Goal: Task Accomplishment & Management: Manage account settings

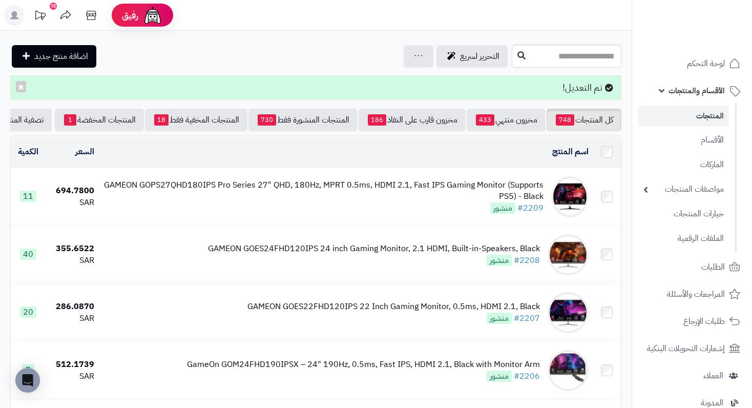
click at [710, 115] on link "المنتجات" at bounding box center [684, 116] width 91 height 21
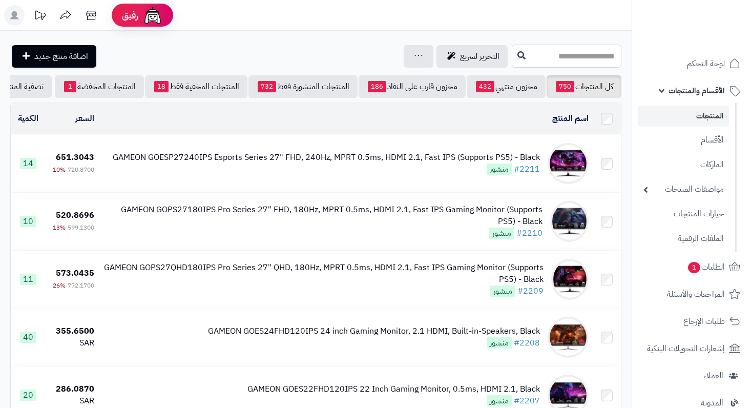
click at [512, 62] on input "text" at bounding box center [567, 56] width 110 height 23
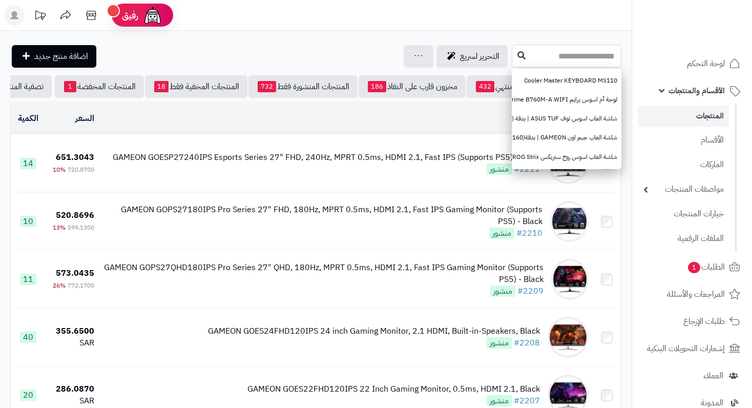
paste input "**********"
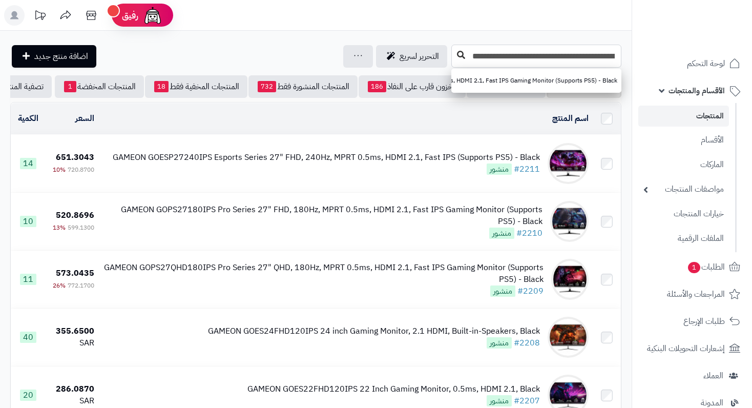
type input "**********"
click at [457, 57] on icon at bounding box center [461, 55] width 8 height 8
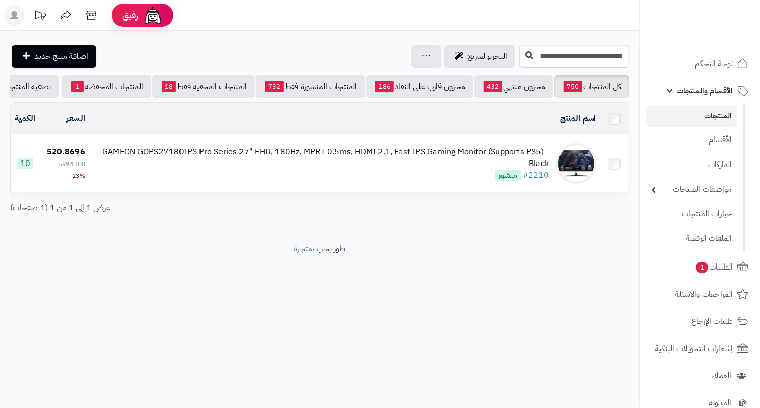
click at [483, 167] on div "GAMEON GOPS27180IPS Pro Series 27" FHD, 180Hz, MPRT 0.5ms, HDMI 2.1, Fast IPS G…" at bounding box center [320, 158] width 455 height 24
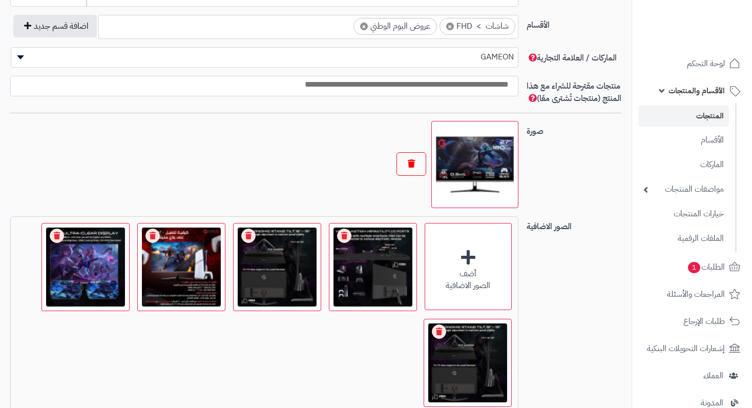
scroll to position [615, 0]
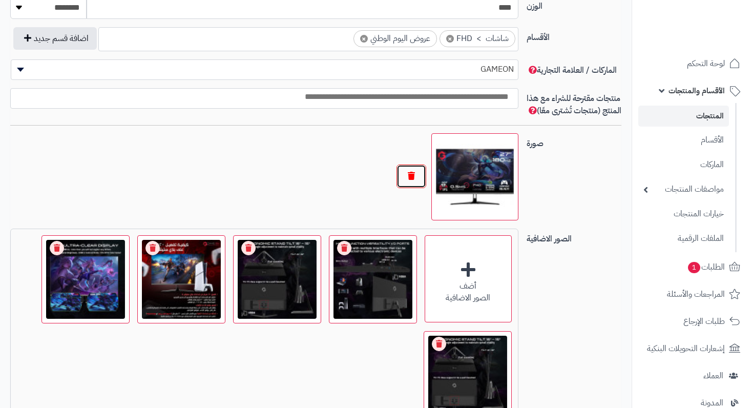
click at [407, 188] on button "button" at bounding box center [412, 177] width 30 height 24
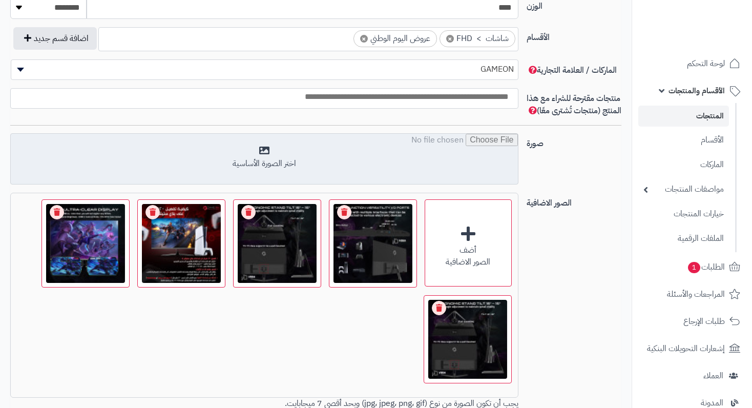
click at [272, 167] on input "file" at bounding box center [264, 159] width 507 height 51
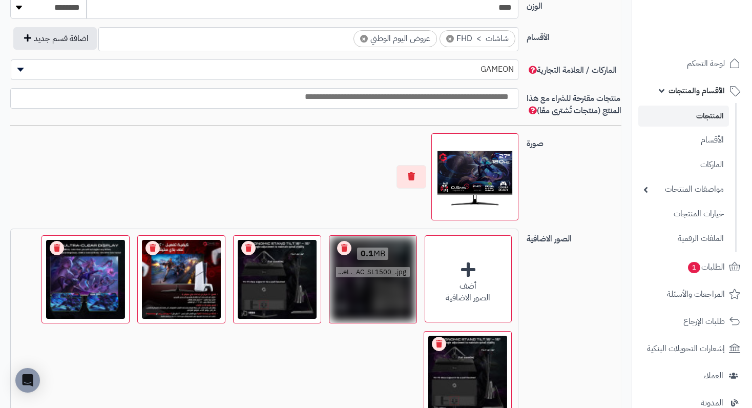
click at [344, 255] on link "Remove file" at bounding box center [344, 248] width 14 height 14
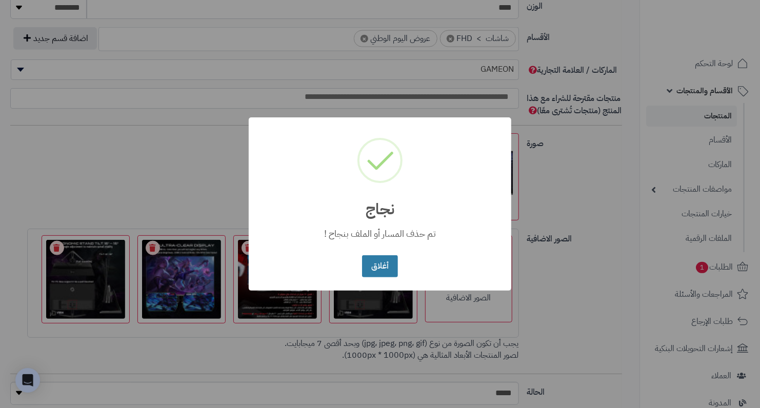
click at [390, 265] on button "أغلاق" at bounding box center [379, 266] width 35 height 22
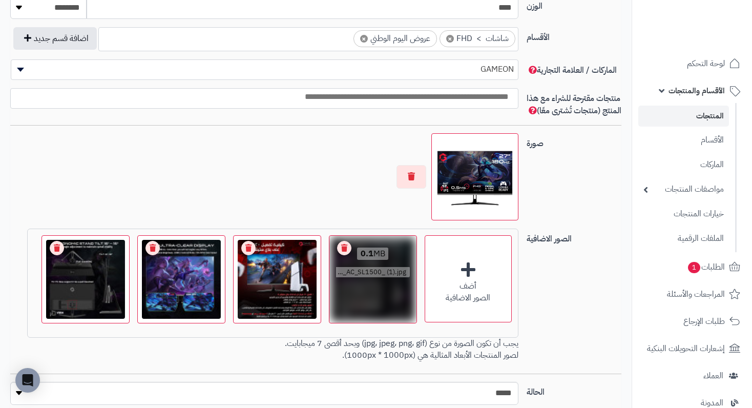
click at [344, 255] on link "Remove file" at bounding box center [344, 248] width 14 height 14
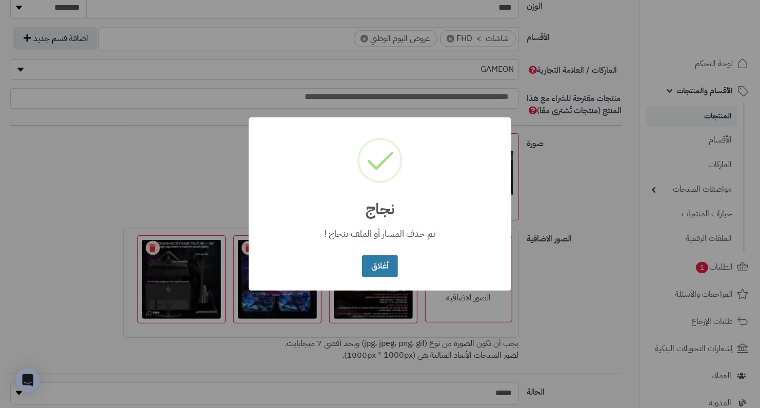
click at [371, 264] on button "أغلاق" at bounding box center [379, 266] width 35 height 22
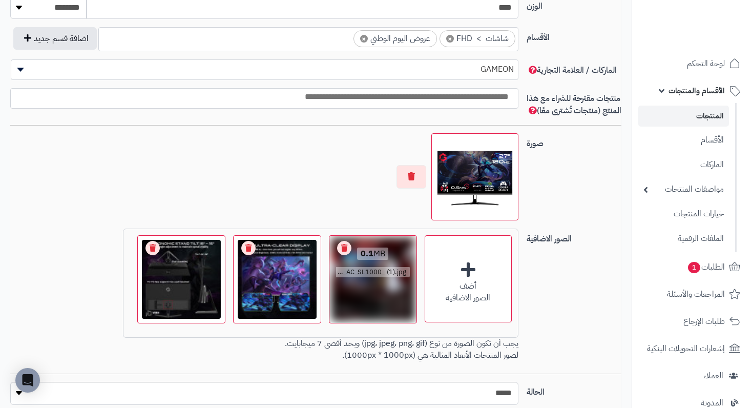
drag, startPoint x: 335, startPoint y: 257, endPoint x: 342, endPoint y: 256, distance: 7.2
click at [335, 257] on div "0.1 MB catalog/1758219447781-61E4gm4U1BL._AC_SL1000_ (1).jpg" at bounding box center [373, 263] width 87 height 55
click at [344, 255] on link "Remove file" at bounding box center [344, 248] width 14 height 14
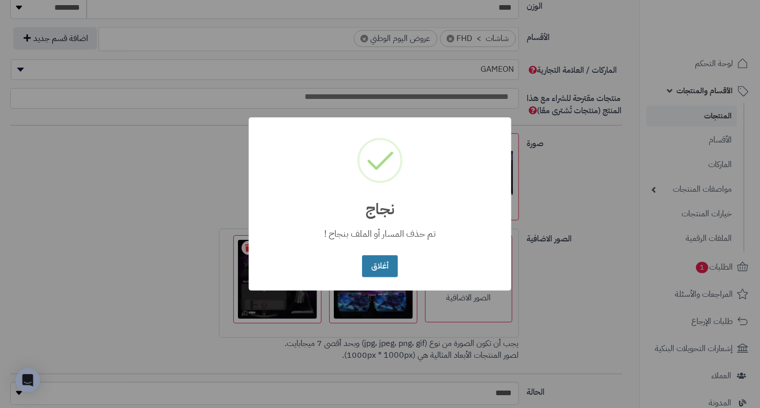
click at [368, 271] on button "أغلاق" at bounding box center [379, 266] width 35 height 22
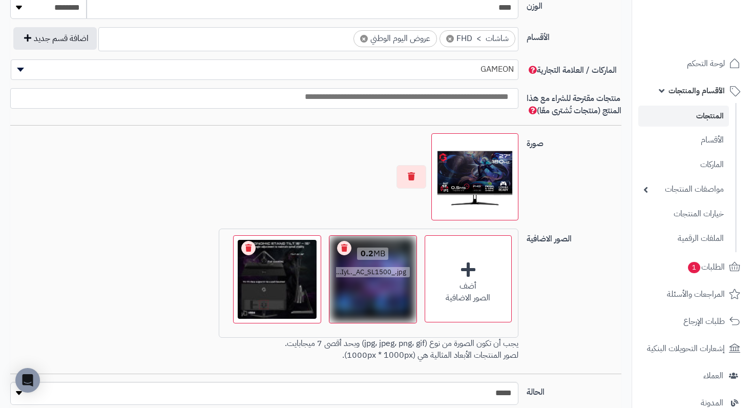
click at [345, 255] on link "Remove file" at bounding box center [344, 248] width 14 height 14
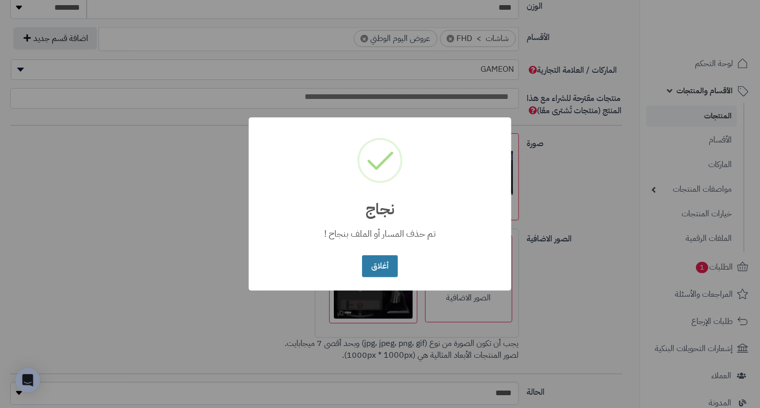
click at [377, 264] on button "أغلاق" at bounding box center [379, 266] width 35 height 22
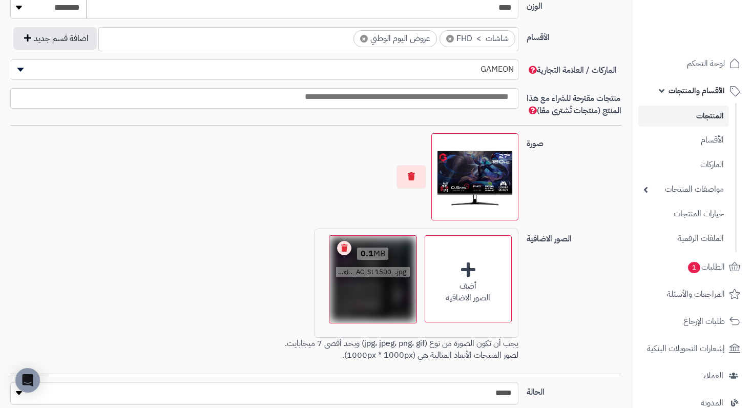
click at [346, 255] on link "Remove file" at bounding box center [344, 248] width 14 height 14
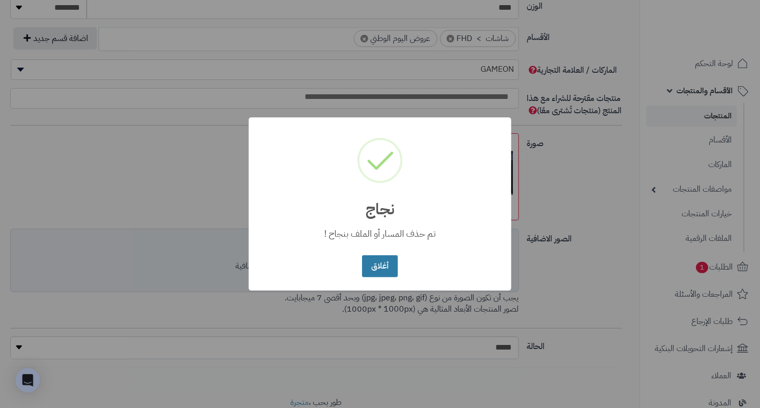
click at [380, 265] on button "أغلاق" at bounding box center [379, 266] width 35 height 22
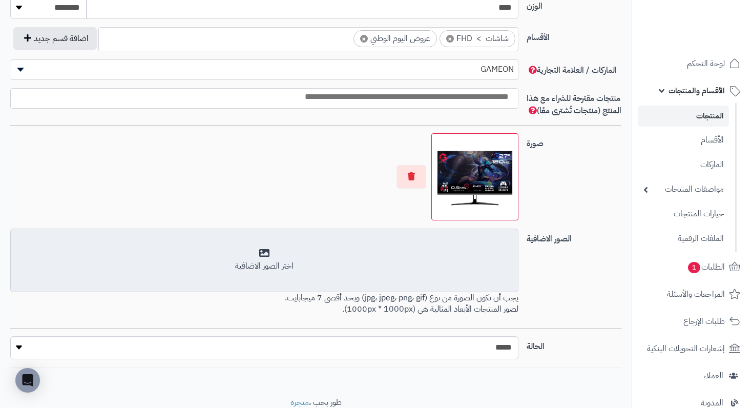
click at [270, 269] on div "اختر الصور الاضافية" at bounding box center [264, 260] width 495 height 24
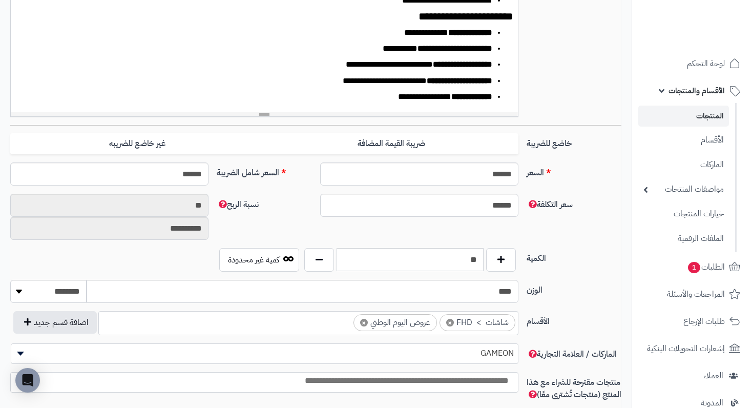
scroll to position [308, 0]
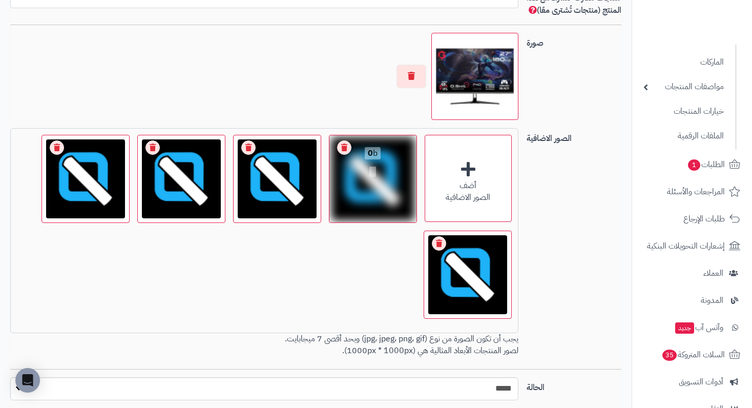
scroll to position [718, 0]
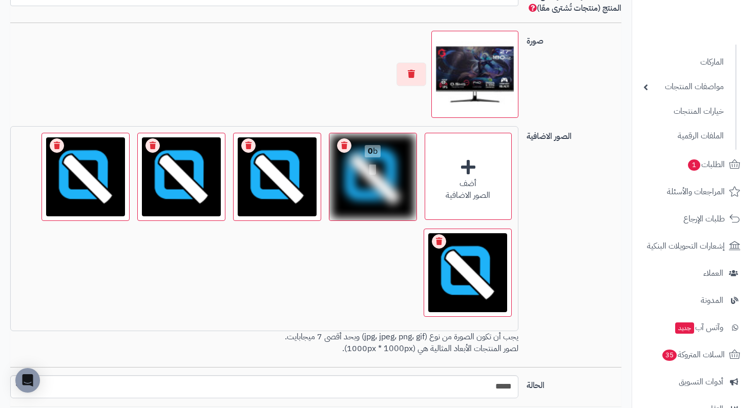
click at [343, 153] on link "Remove file" at bounding box center [344, 145] width 14 height 14
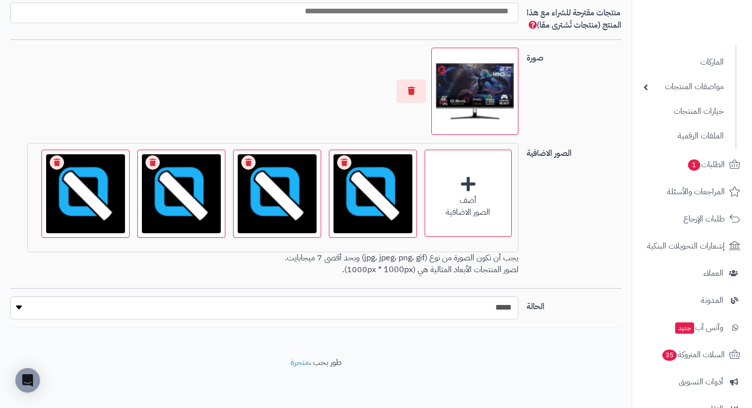
click at [343, 157] on link "Remove file" at bounding box center [344, 162] width 14 height 14
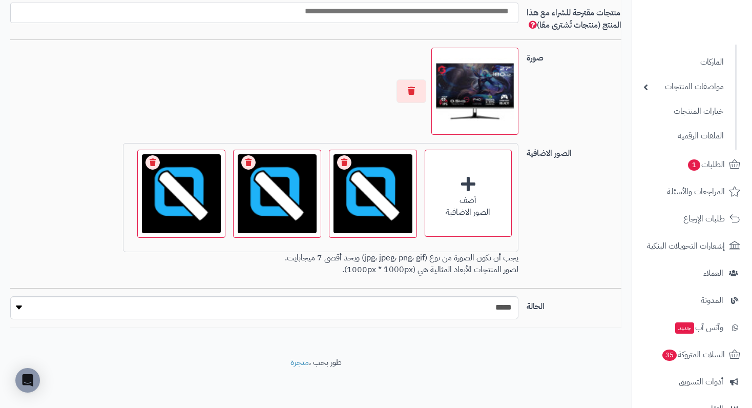
scroll to position [698, 0]
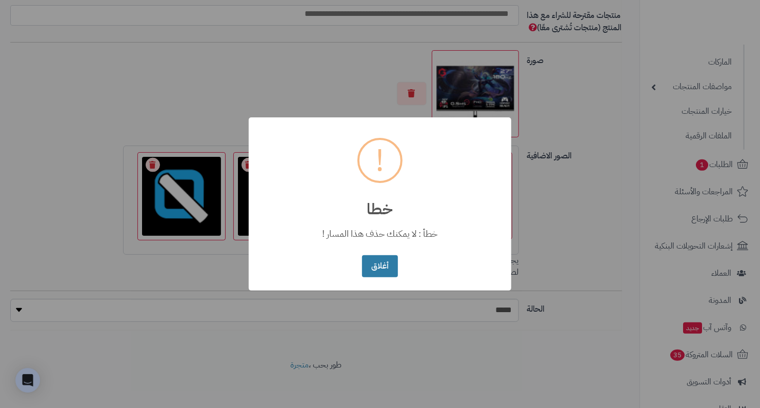
click at [366, 261] on button "أغلاق" at bounding box center [379, 266] width 35 height 22
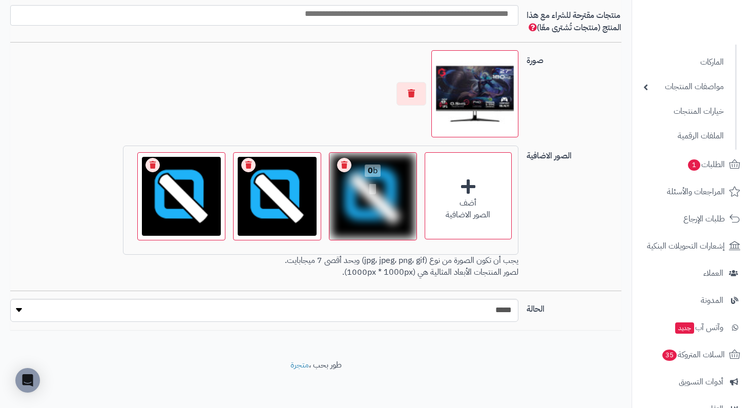
click at [347, 172] on link "Remove file" at bounding box center [344, 165] width 14 height 14
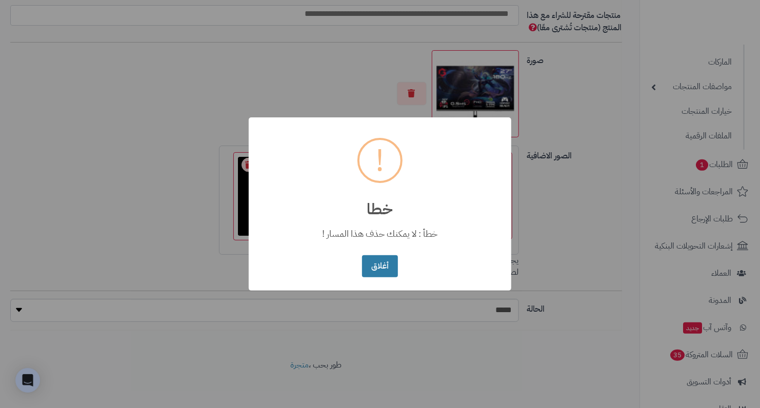
click at [364, 262] on button "أغلاق" at bounding box center [379, 266] width 35 height 22
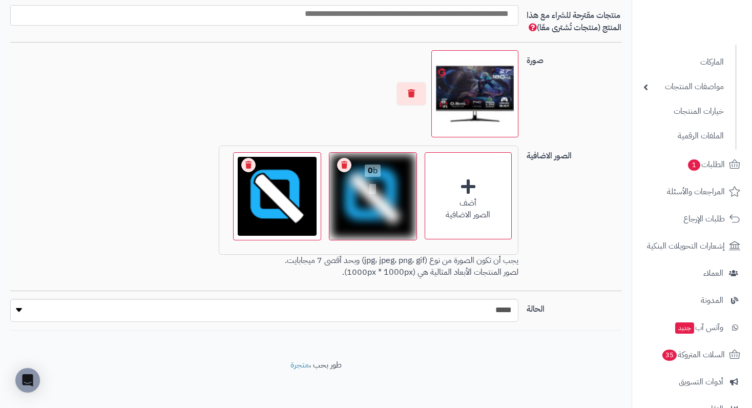
click at [344, 172] on link "Remove file" at bounding box center [344, 165] width 14 height 14
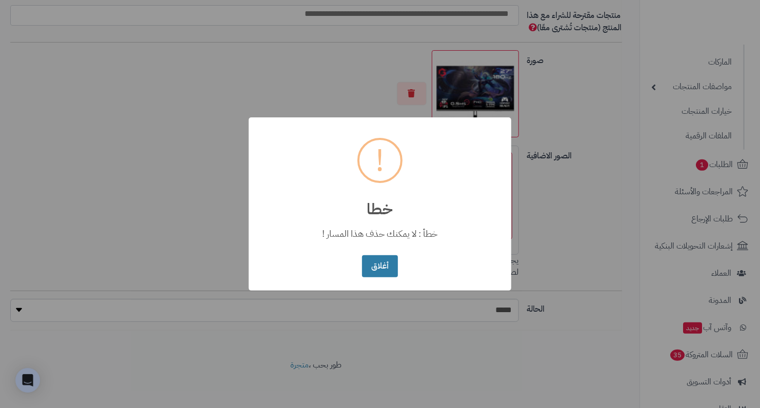
click at [380, 260] on button "أغلاق" at bounding box center [379, 266] width 35 height 22
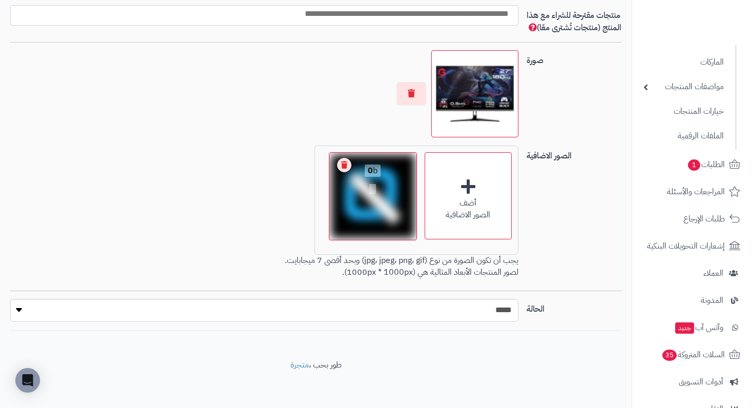
click at [345, 172] on link "Remove file" at bounding box center [344, 165] width 14 height 14
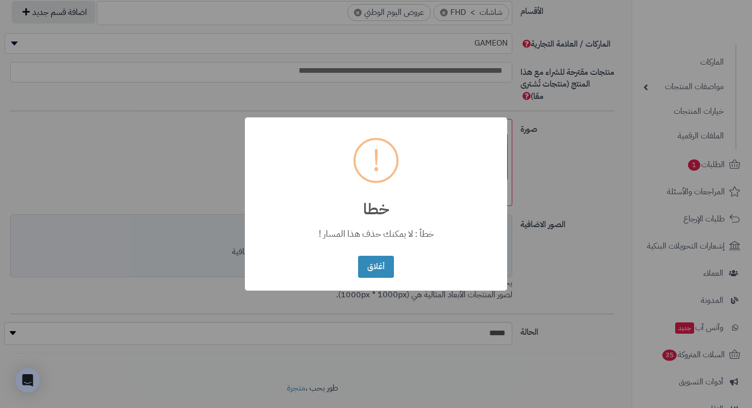
scroll to position [652, 0]
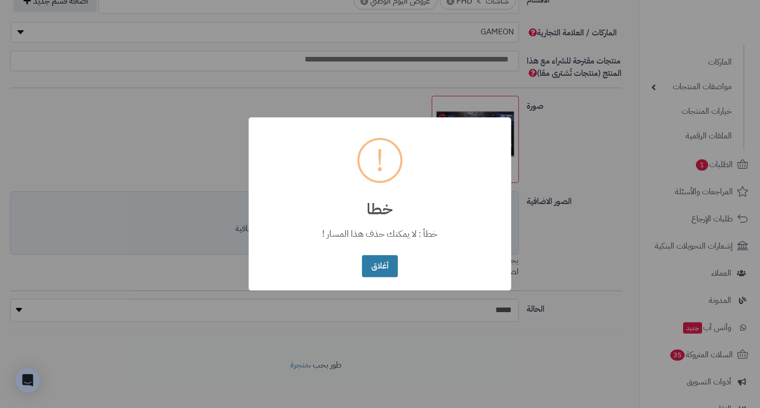
click at [383, 258] on button "أغلاق" at bounding box center [379, 266] width 35 height 22
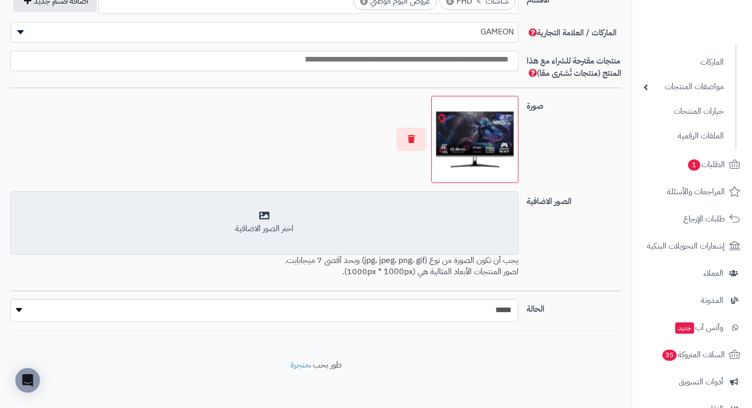
click at [300, 228] on div "اختر الصور الاضافية" at bounding box center [264, 223] width 495 height 24
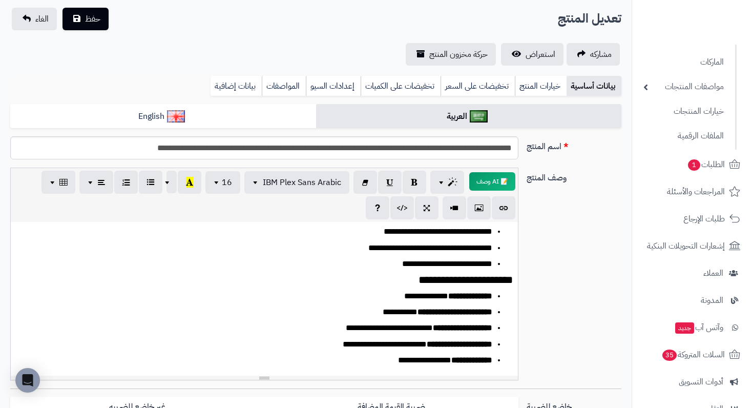
scroll to position [0, 0]
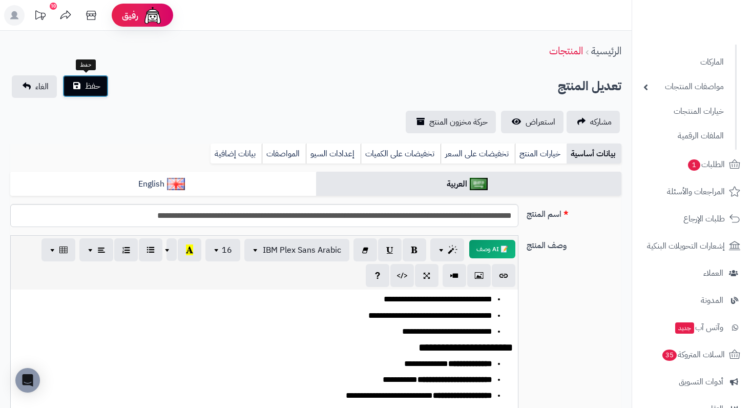
click at [83, 86] on button "حفظ" at bounding box center [86, 86] width 46 height 23
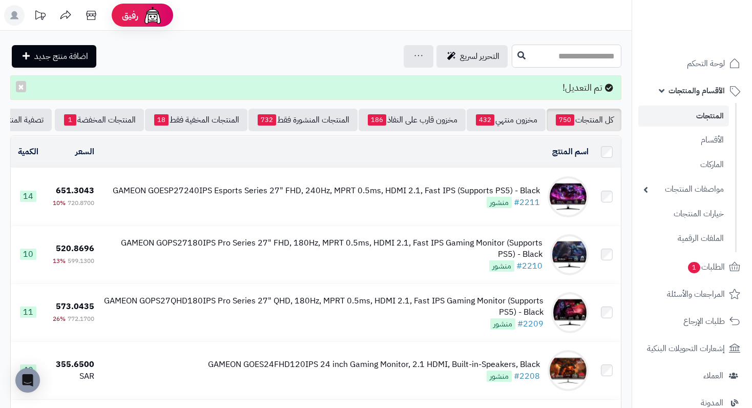
click at [553, 60] on input "text" at bounding box center [567, 56] width 110 height 23
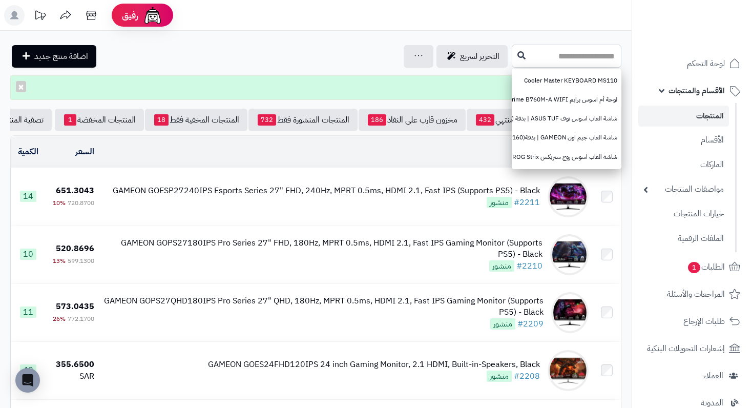
paste input "**********"
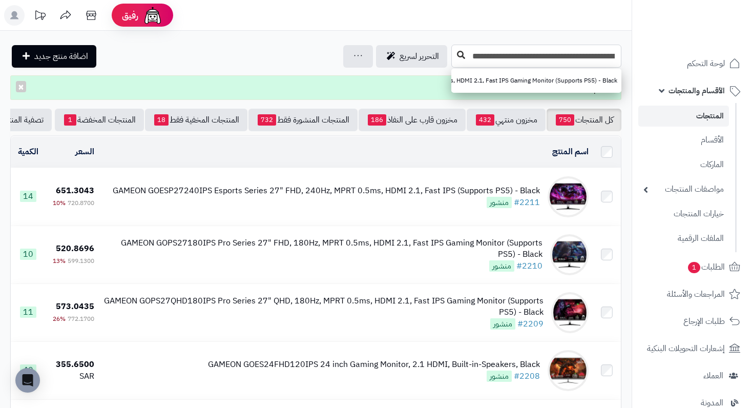
type input "**********"
click at [461, 56] on icon at bounding box center [461, 55] width 8 height 8
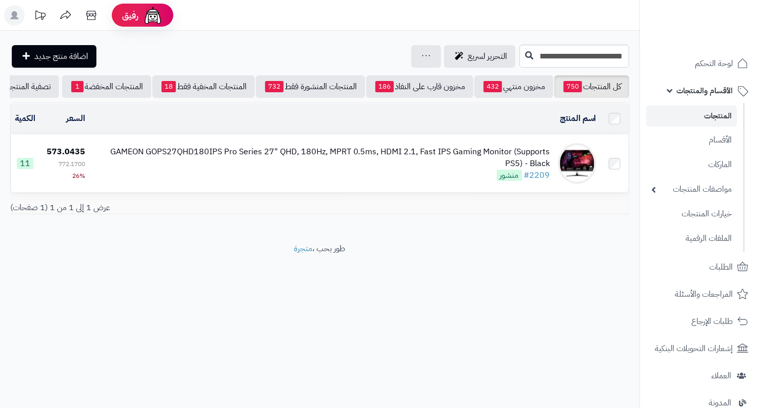
click at [458, 176] on div "GAMEON GOPS27QHD180IPS Pro Series 27" QHD, 180Hz, MPRT 0.5ms, HDMI 2.1, Fast IP…" at bounding box center [321, 163] width 457 height 35
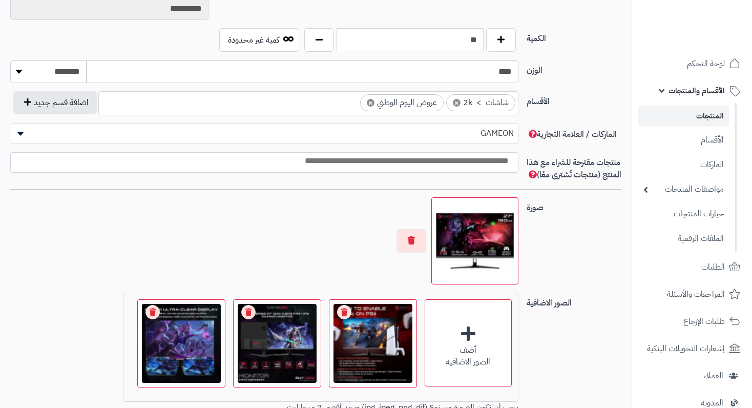
scroll to position [564, 0]
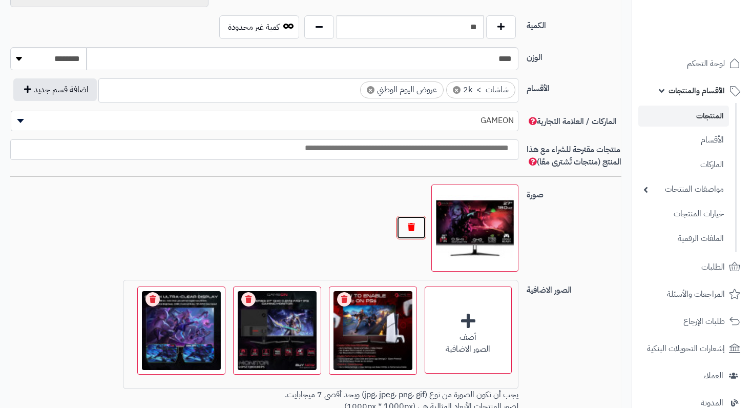
click at [417, 239] on button "button" at bounding box center [412, 228] width 30 height 24
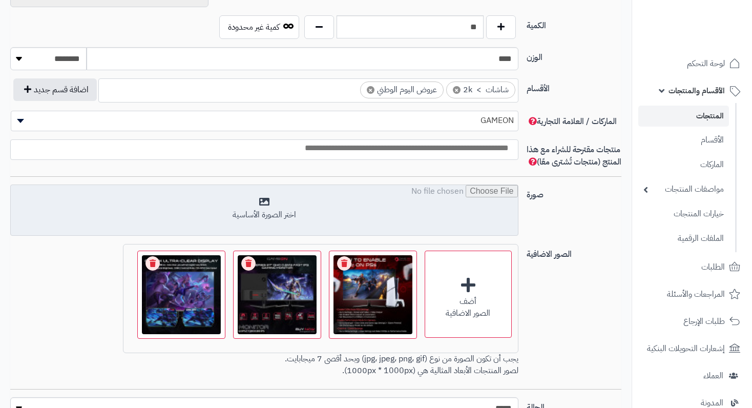
click at [226, 204] on input "file" at bounding box center [264, 210] width 507 height 51
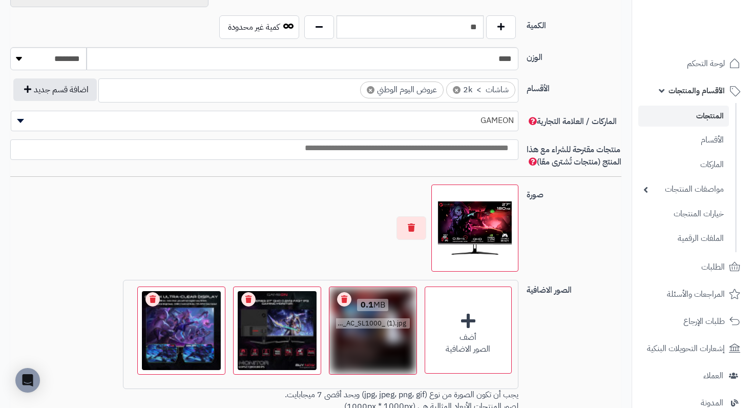
click at [338, 306] on link "Remove file" at bounding box center [344, 299] width 14 height 14
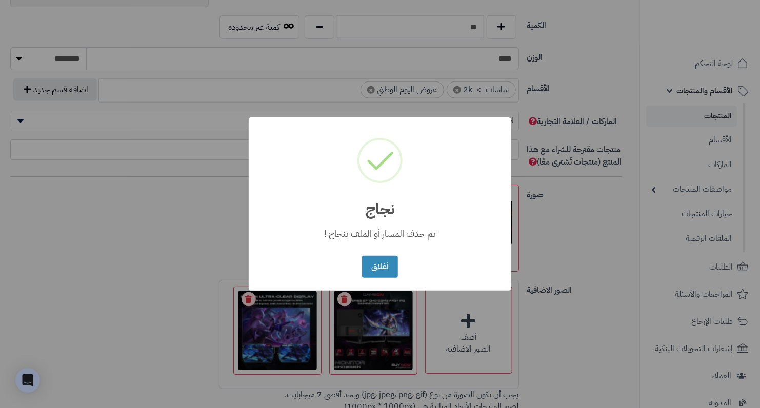
click at [338, 312] on div "× نجاج تم حذف المسار أو الملف بنجاح ! أغلاق No Cancel" at bounding box center [380, 204] width 760 height 408
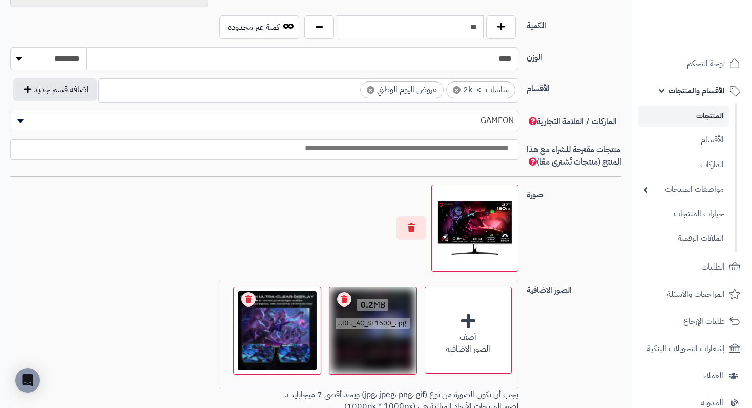
click at [342, 306] on link "Remove file" at bounding box center [344, 299] width 14 height 14
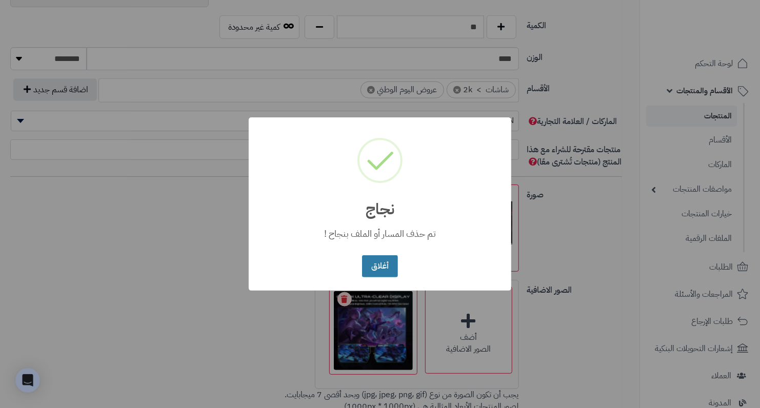
click at [375, 262] on button "أغلاق" at bounding box center [379, 266] width 35 height 22
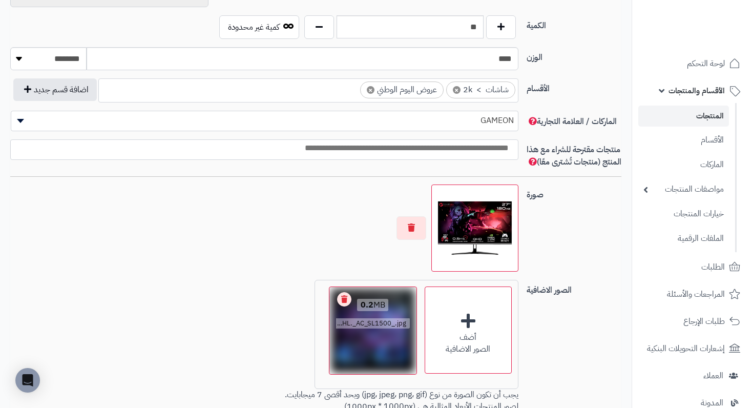
click at [344, 306] on link "Remove file" at bounding box center [344, 299] width 14 height 14
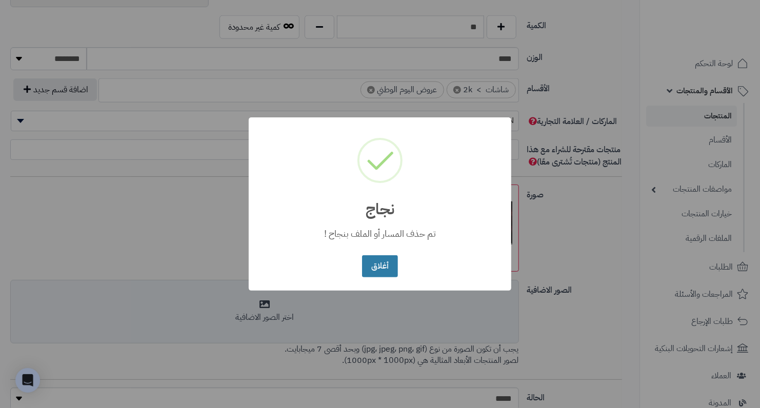
click at [374, 265] on button "أغلاق" at bounding box center [379, 266] width 35 height 22
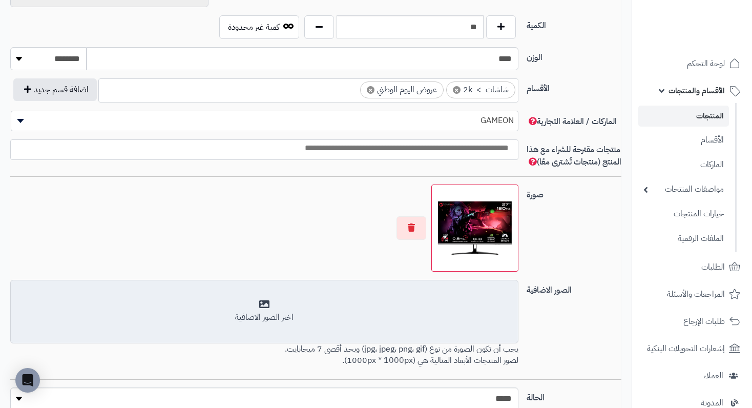
click at [279, 323] on div "اختر الصور الاضافية" at bounding box center [264, 318] width 495 height 12
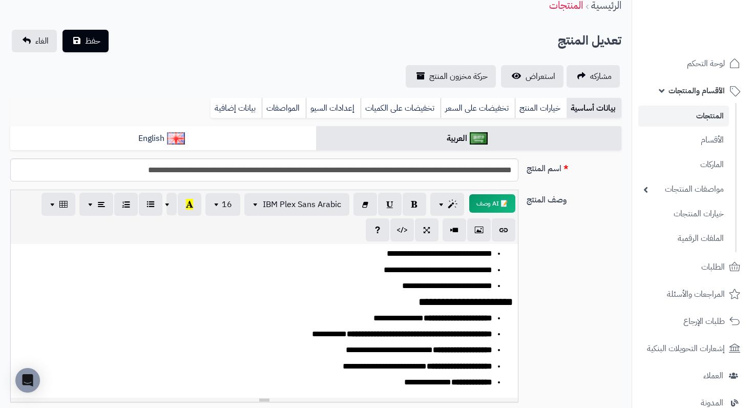
scroll to position [0, 0]
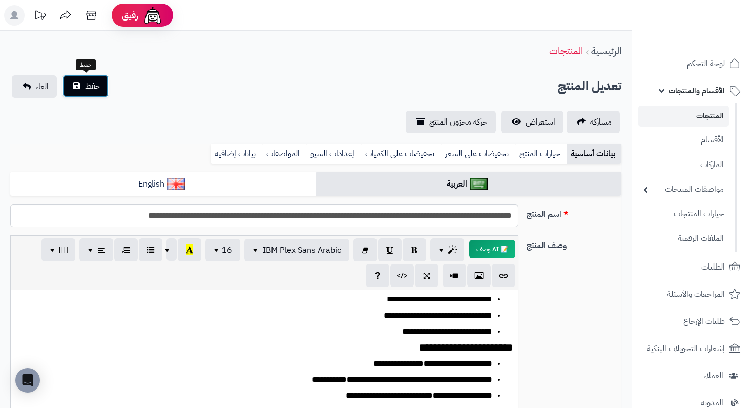
click at [79, 89] on button "حفظ" at bounding box center [86, 86] width 46 height 23
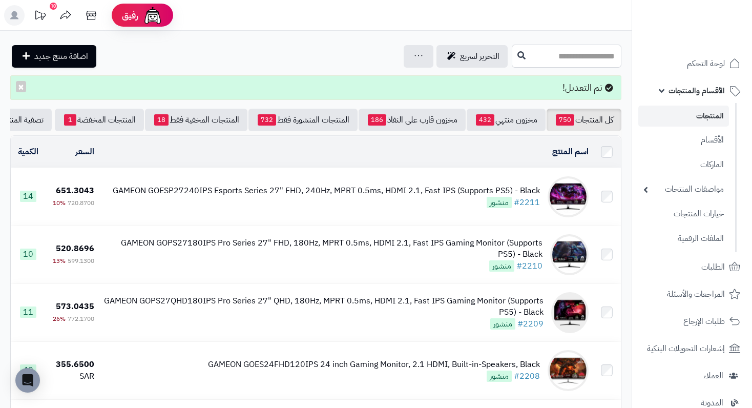
click at [557, 59] on input "text" at bounding box center [567, 56] width 110 height 23
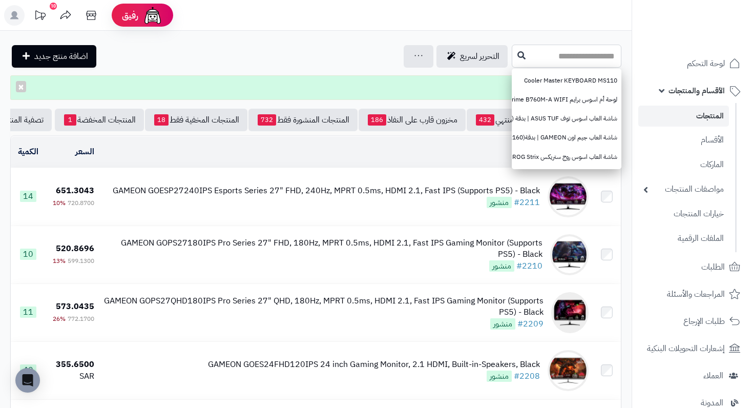
paste input "**********"
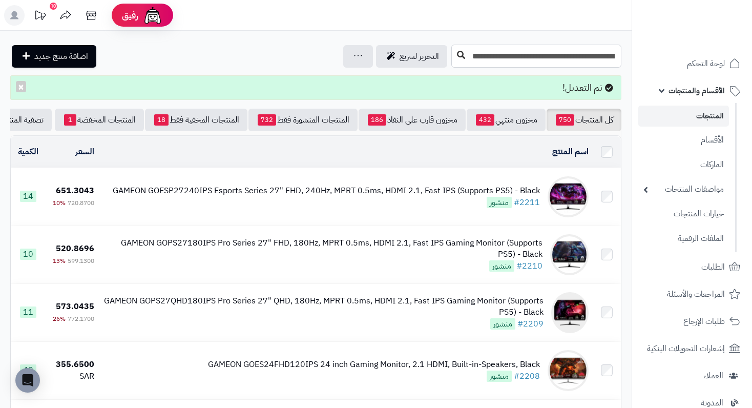
type input "**********"
click at [464, 52] on icon at bounding box center [461, 55] width 8 height 8
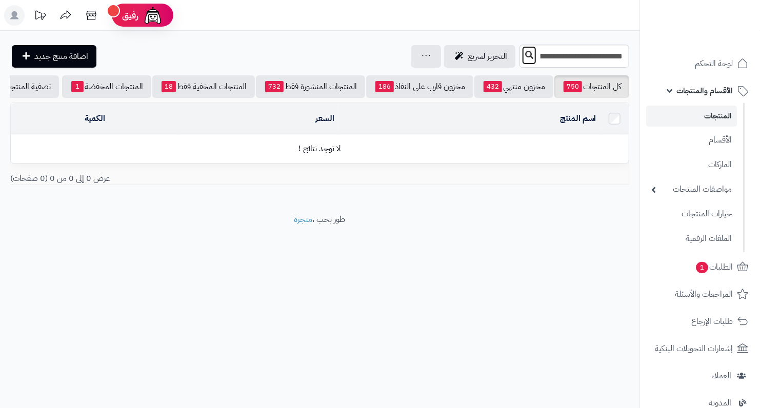
click at [525, 52] on icon at bounding box center [529, 55] width 8 height 8
click at [532, 65] on input "**********" at bounding box center [574, 56] width 110 height 23
paste input "text"
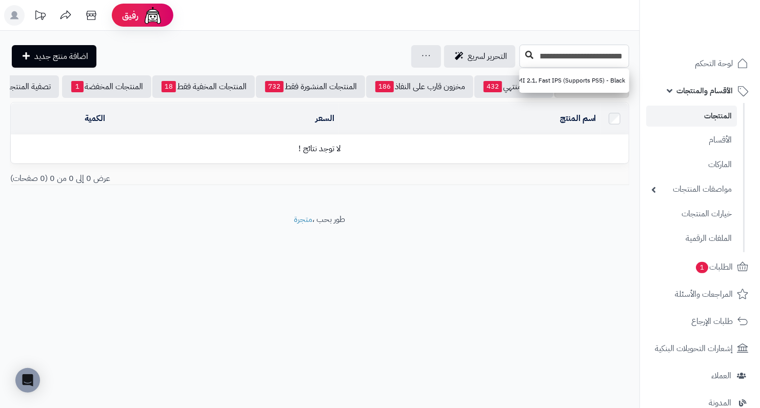
type input "**********"
click at [525, 56] on icon at bounding box center [529, 55] width 8 height 8
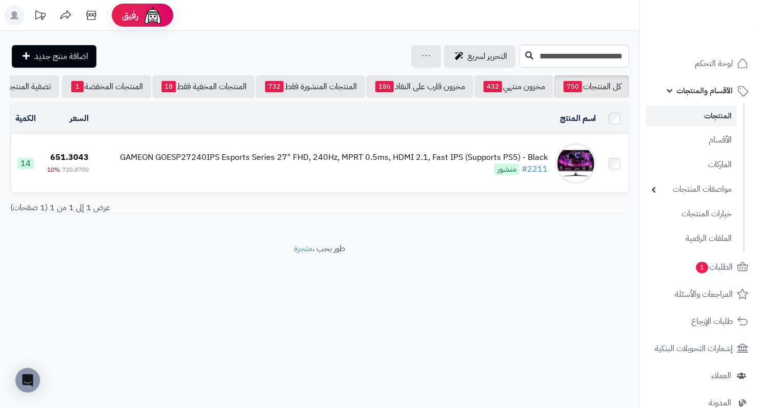
click at [417, 163] on div "GAMEON GOESP27240IPS Esports Series 27" FHD, 240Hz, MPRT 0.5ms, HDMI 2.1, Fast …" at bounding box center [333, 158] width 427 height 12
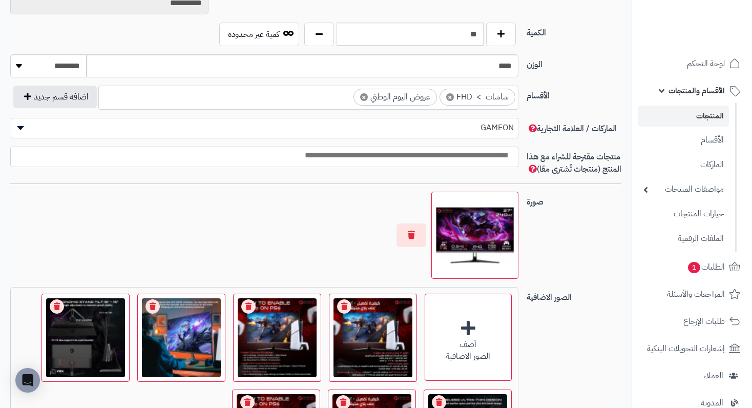
scroll to position [564, 0]
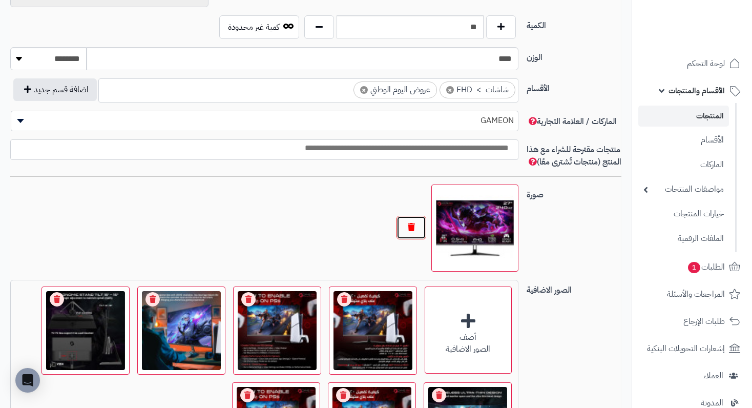
click at [423, 236] on button "button" at bounding box center [412, 228] width 30 height 24
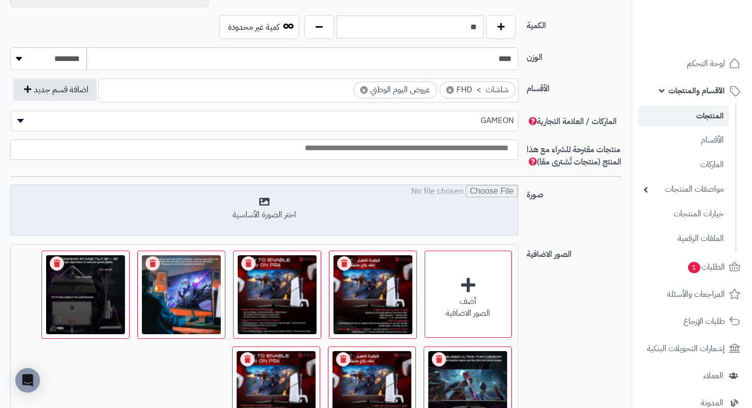
click at [274, 228] on input "file" at bounding box center [264, 210] width 507 height 51
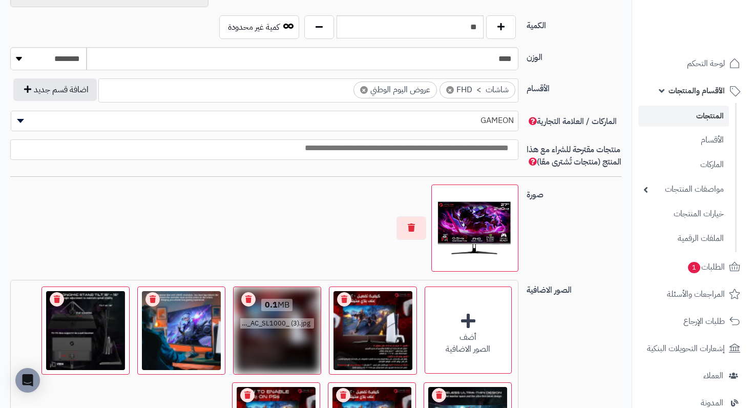
click at [348, 306] on link "Remove file" at bounding box center [344, 299] width 14 height 14
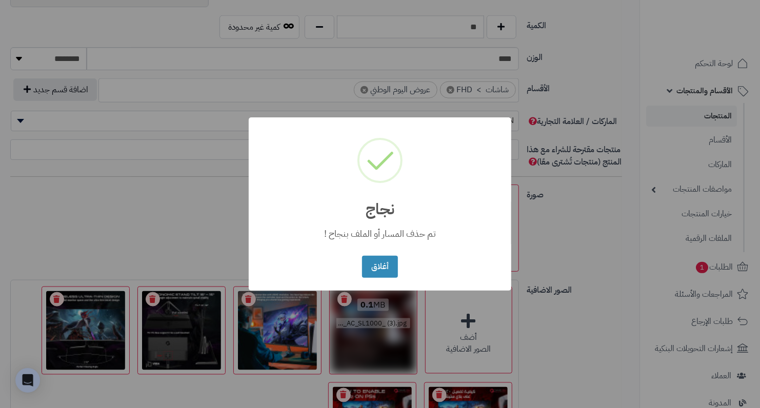
click at [348, 309] on div "× نجاج تم حذف المسار أو الملف بنجاح ! أغلاق No Cancel" at bounding box center [380, 204] width 760 height 408
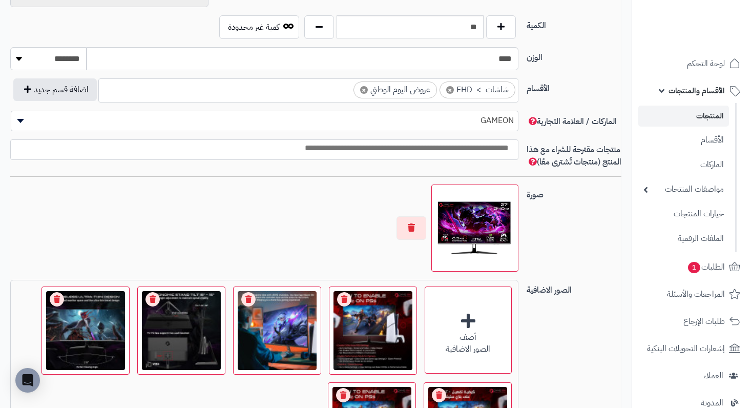
click at [348, 306] on link "Remove file" at bounding box center [344, 299] width 14 height 14
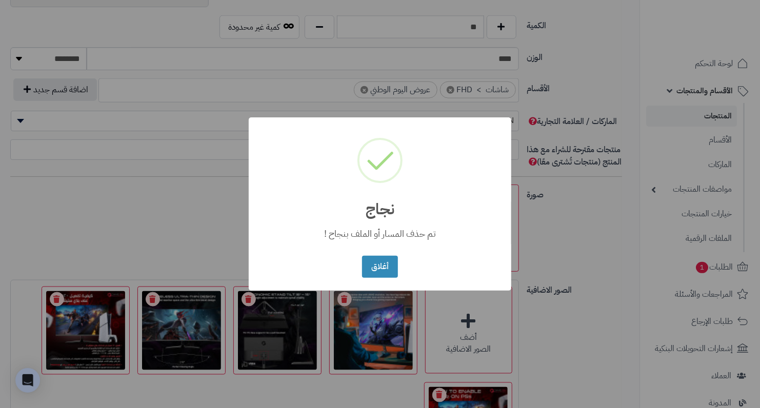
click at [348, 309] on div "× نجاج تم حذف المسار أو الملف بنجاح ! أغلاق No Cancel" at bounding box center [380, 204] width 760 height 408
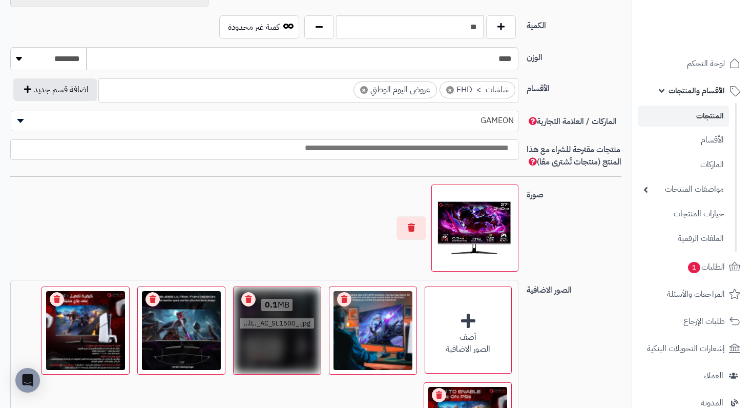
click at [349, 306] on link "Remove file" at bounding box center [344, 299] width 14 height 14
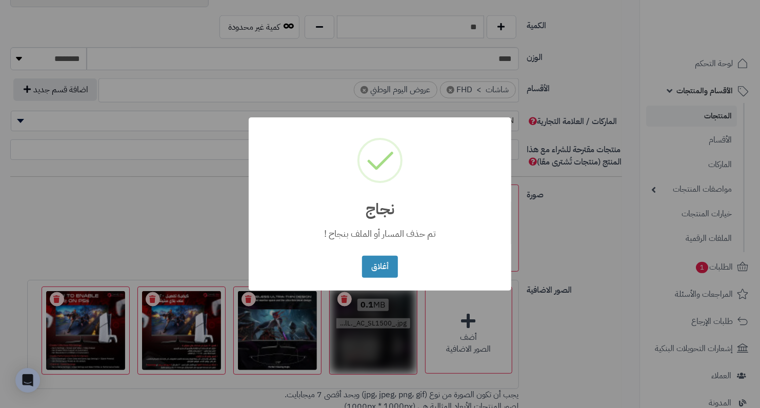
click at [349, 309] on div "× نجاج تم حذف المسار أو الملف بنجاح ! أغلاق No Cancel" at bounding box center [380, 204] width 760 height 408
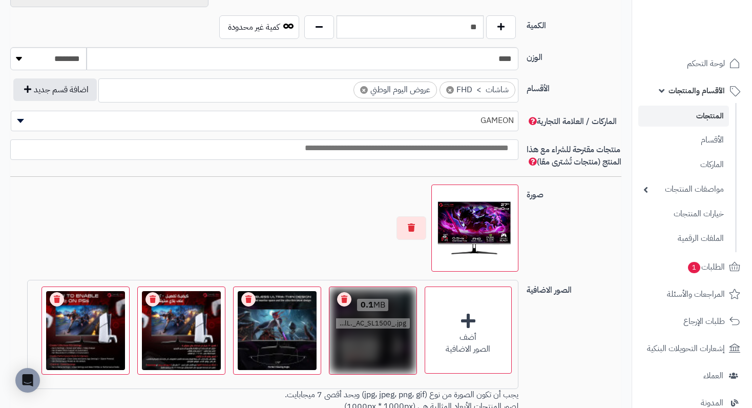
click at [349, 306] on link "Remove file" at bounding box center [344, 299] width 14 height 14
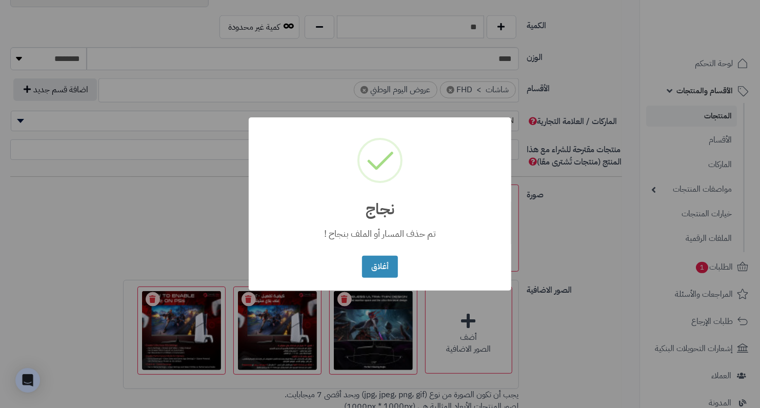
click at [349, 309] on div "× نجاج تم حذف المسار أو الملف بنجاح ! أغلاق No Cancel" at bounding box center [380, 204] width 760 height 408
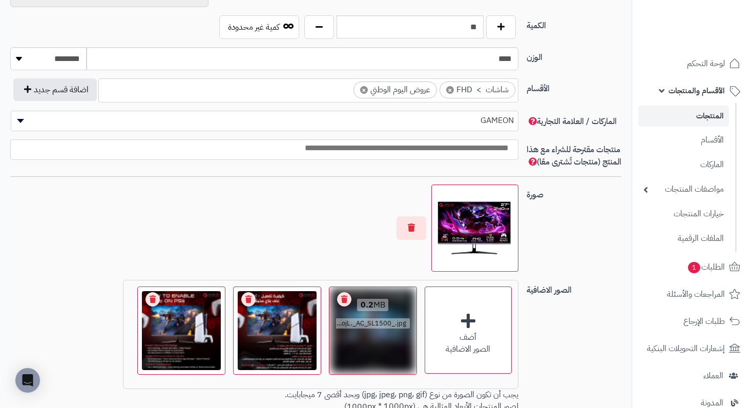
click at [349, 306] on link "Remove file" at bounding box center [344, 299] width 14 height 14
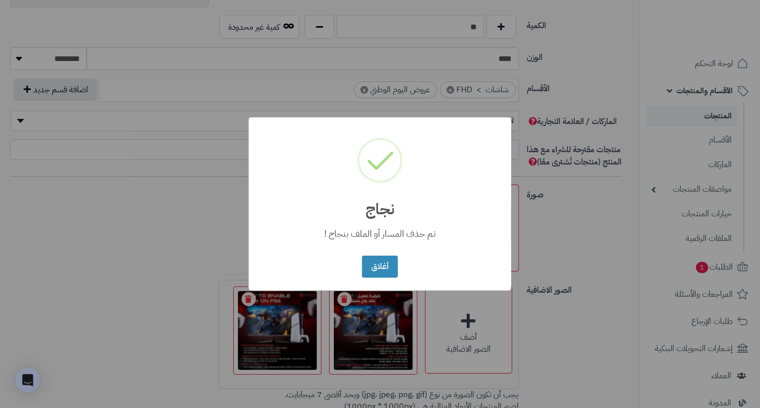
click at [349, 309] on div "× نجاج تم حذف المسار أو الملف بنجاح ! أغلاق No Cancel" at bounding box center [380, 204] width 760 height 408
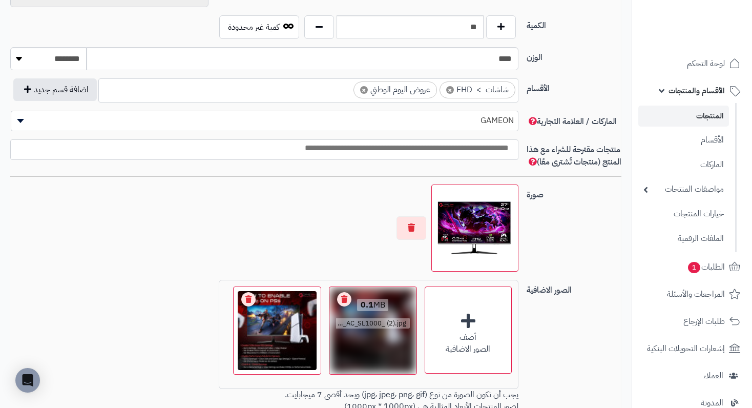
click at [349, 306] on link "Remove file" at bounding box center [344, 299] width 14 height 14
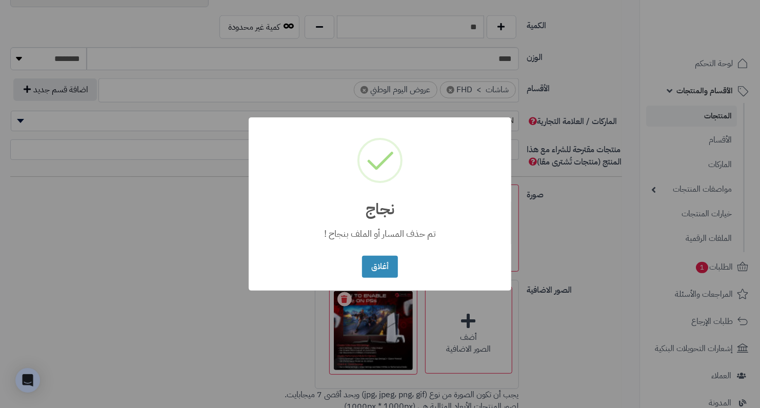
click at [349, 309] on div "× نجاج تم حذف المسار أو الملف بنجاح ! أغلاق No Cancel" at bounding box center [380, 204] width 760 height 408
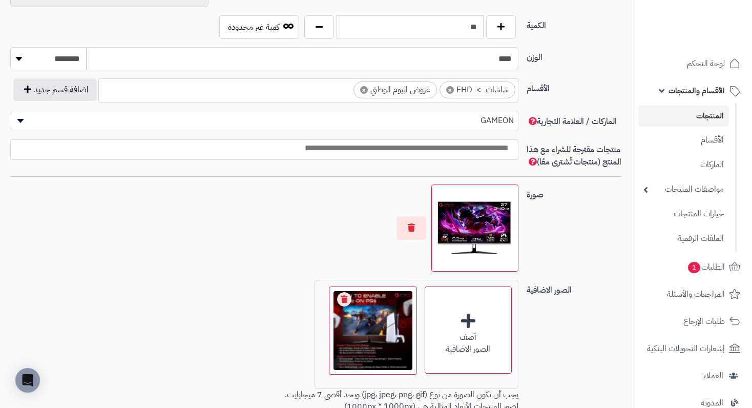
click at [349, 306] on link "Remove file" at bounding box center [344, 299] width 14 height 14
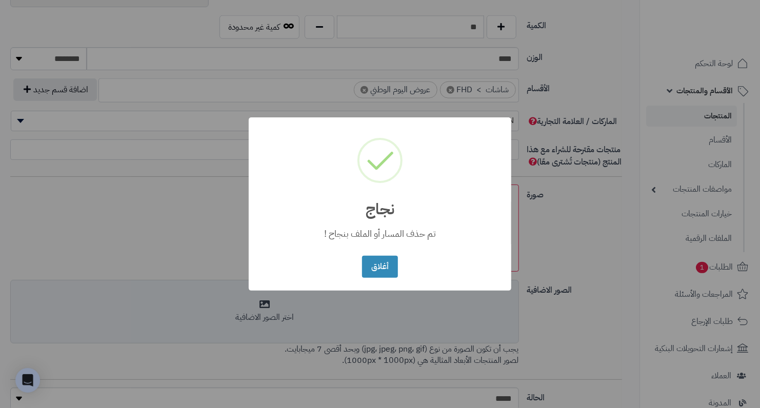
click at [277, 331] on div "× نجاج تم حذف المسار أو الملف بنجاح ! أغلاق No Cancel" at bounding box center [380, 204] width 760 height 408
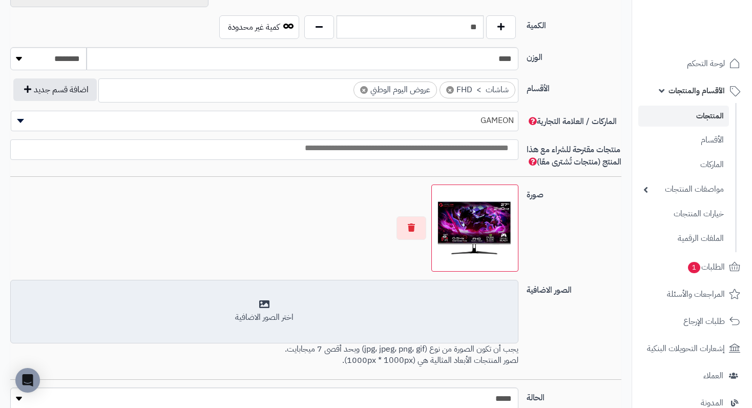
click at [272, 318] on div "اختر الصور الاضافية" at bounding box center [264, 311] width 495 height 24
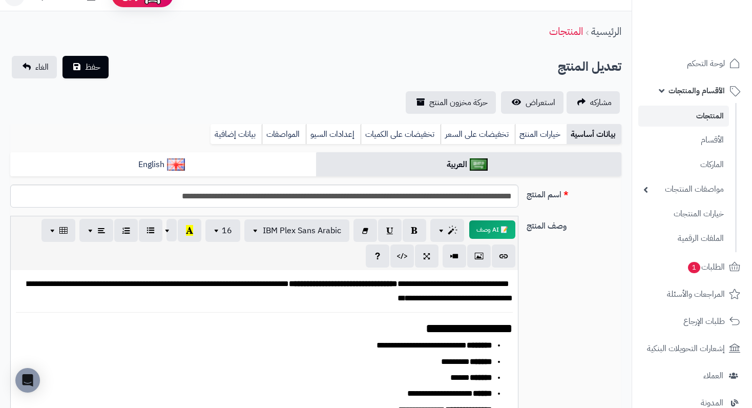
scroll to position [0, 0]
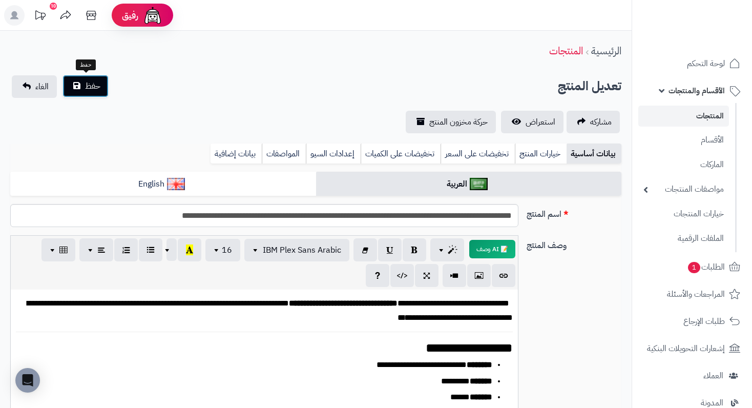
click at [89, 91] on span "حفظ" at bounding box center [92, 86] width 15 height 12
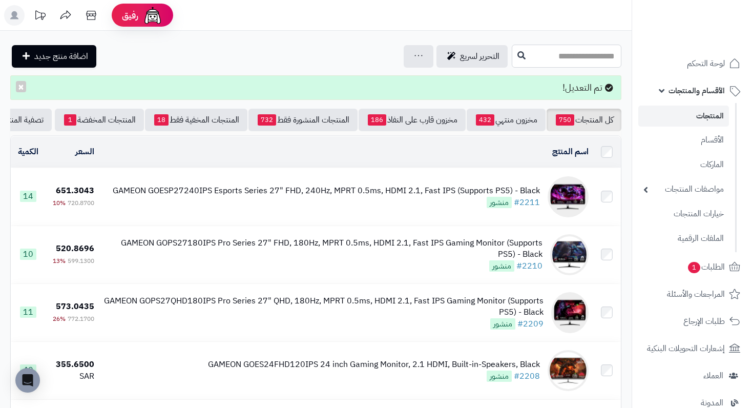
click at [558, 58] on input "text" at bounding box center [567, 56] width 110 height 23
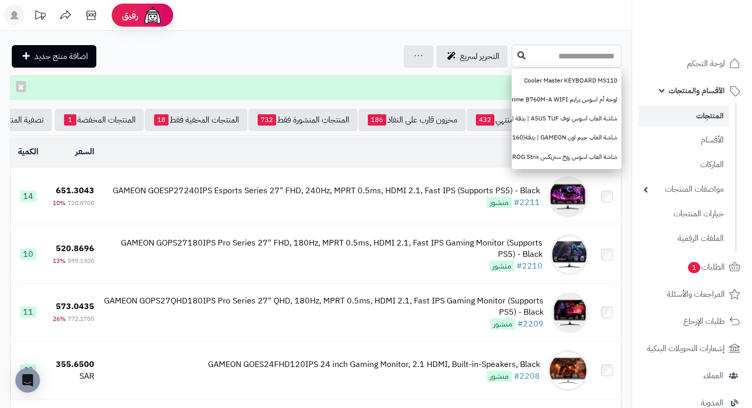
click at [515, 62] on input "text" at bounding box center [567, 56] width 110 height 23
paste input "**********"
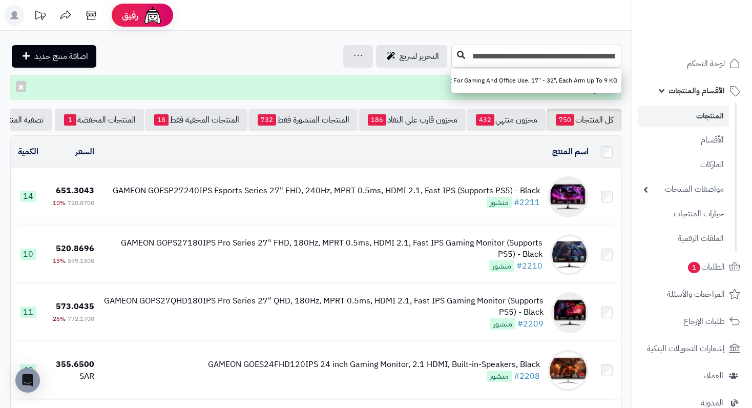
type input "**********"
click at [460, 56] on icon at bounding box center [461, 55] width 8 height 8
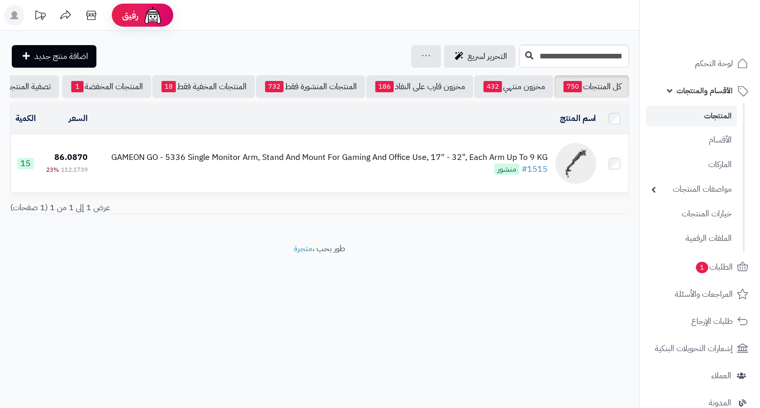
click at [441, 155] on td "GAMEON GO - 5336 Single Monitor Arm, Stand And Mount For Gaming And Office Use,…" at bounding box center [346, 163] width 508 height 57
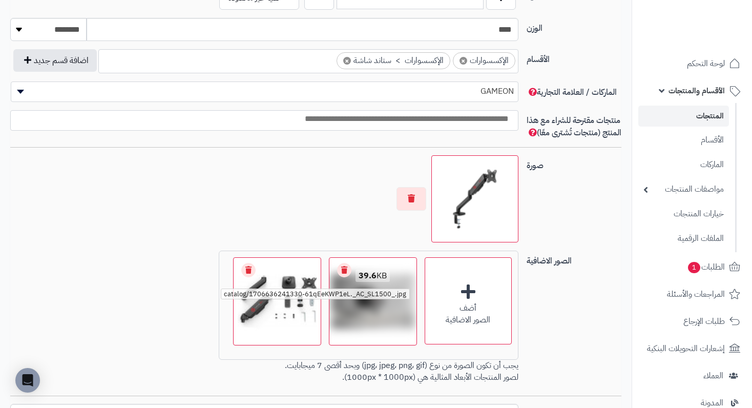
scroll to position [709, 0]
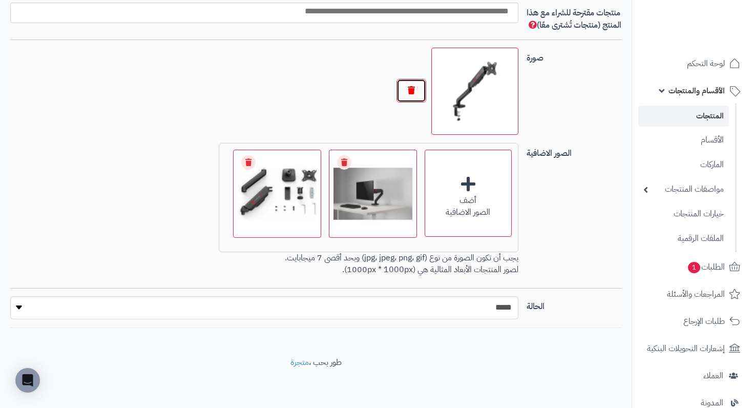
click at [412, 91] on button "button" at bounding box center [412, 91] width 30 height 24
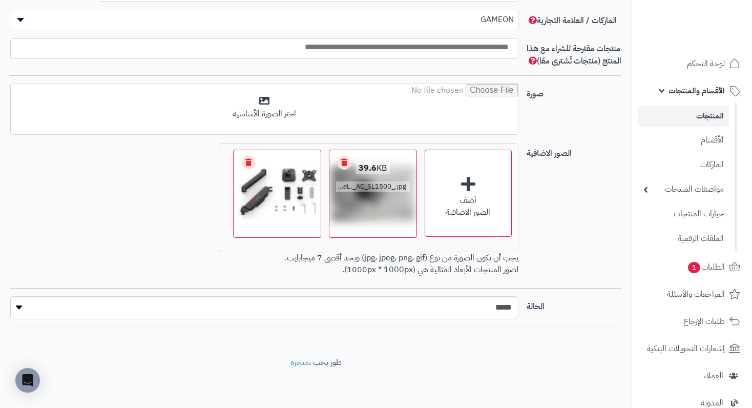
click at [345, 167] on link "Remove file" at bounding box center [344, 162] width 14 height 14
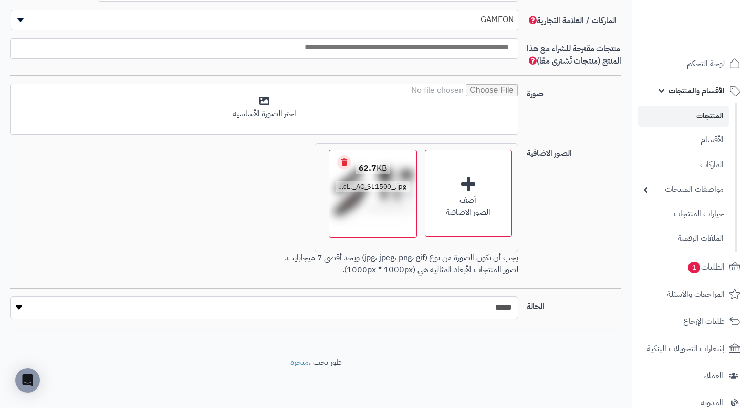
scroll to position [662, 0]
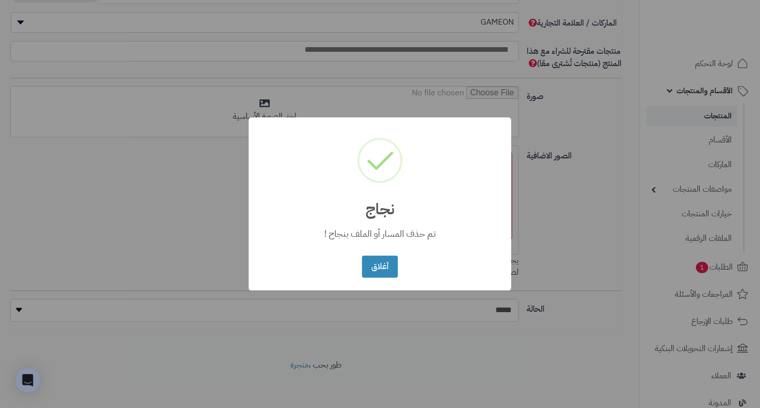
click at [342, 162] on div "× نجاج تم حذف المسار أو الملف بنجاح ! أغلاق No Cancel" at bounding box center [380, 203] width 262 height 173
click at [377, 270] on button "أغلاق" at bounding box center [379, 266] width 35 height 22
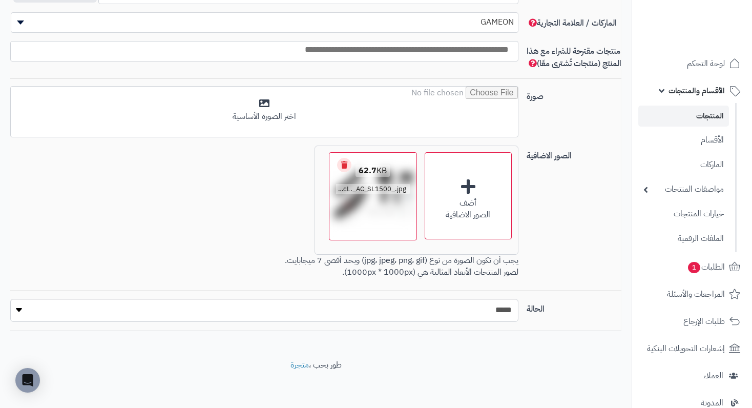
click at [347, 170] on link "Remove file" at bounding box center [344, 165] width 14 height 14
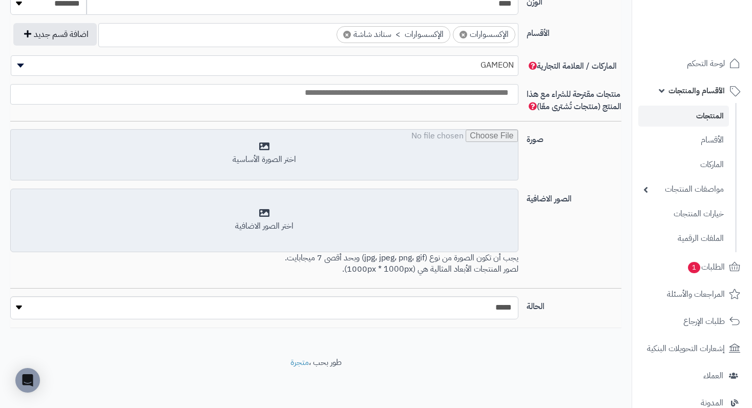
scroll to position [617, 0]
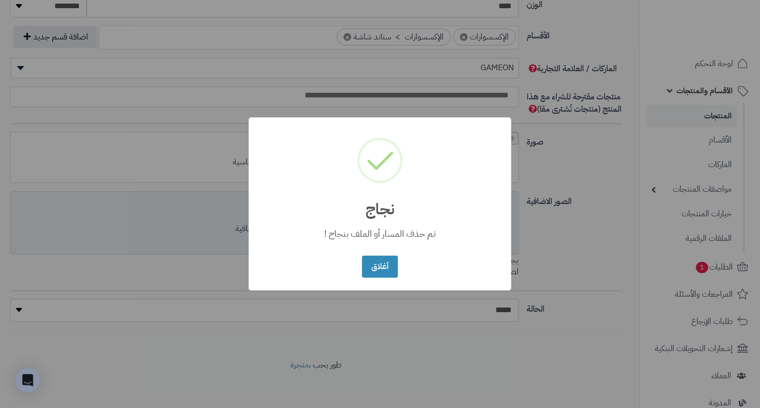
drag, startPoint x: 307, startPoint y: 158, endPoint x: 266, endPoint y: 156, distance: 41.1
click at [266, 156] on div "× نجاج تم حذف المسار أو الملف بنجاح ! أغلاق No Cancel" at bounding box center [380, 203] width 262 height 173
click at [383, 261] on button "أغلاق" at bounding box center [379, 266] width 35 height 22
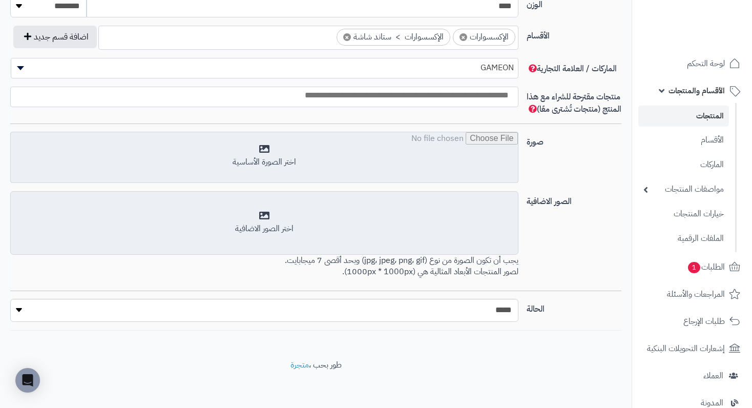
click at [244, 165] on input "file" at bounding box center [264, 157] width 507 height 51
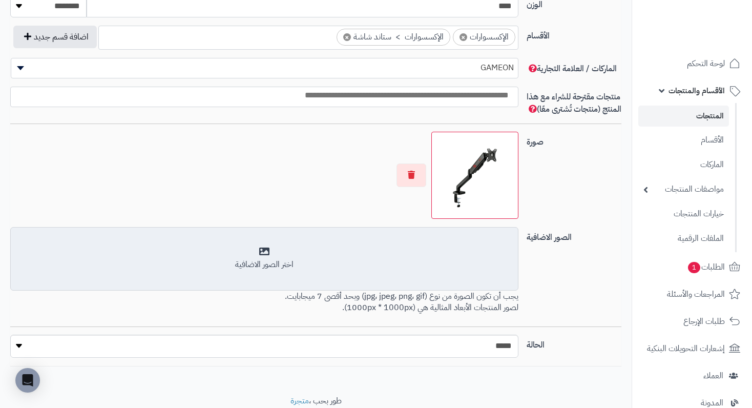
click at [260, 264] on div "اختر الصور الاضافية" at bounding box center [264, 259] width 495 height 24
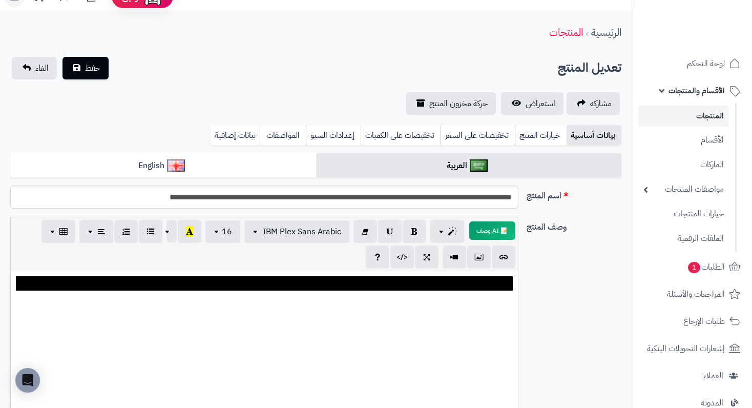
scroll to position [0, 0]
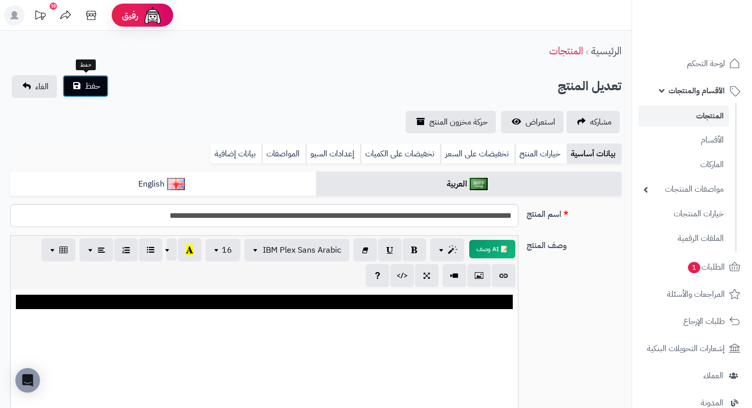
click at [93, 83] on span "حفظ" at bounding box center [92, 86] width 15 height 12
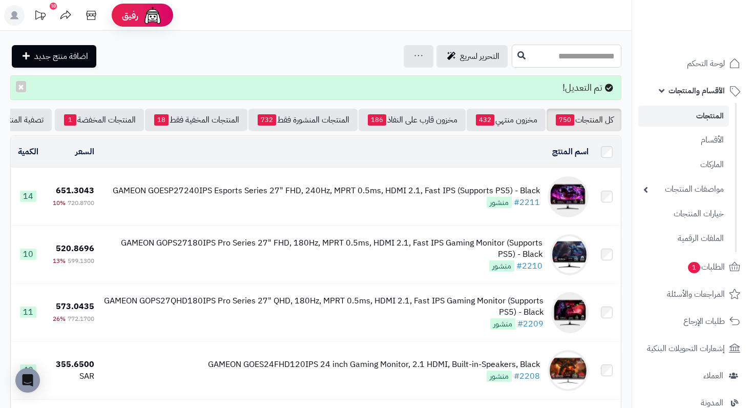
click at [546, 45] on input "text" at bounding box center [567, 56] width 110 height 23
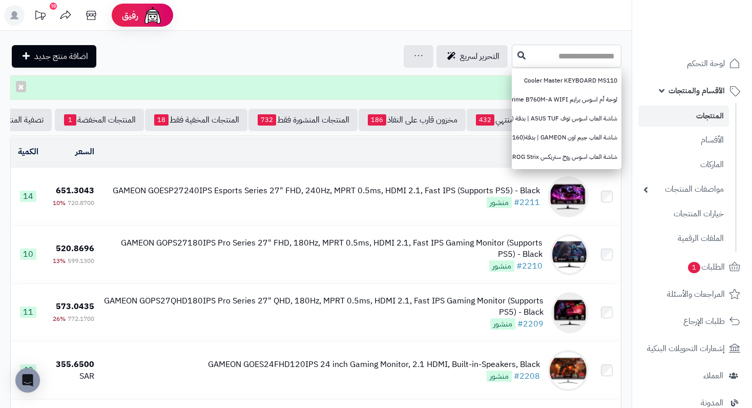
click at [547, 51] on input "text" at bounding box center [567, 56] width 110 height 23
paste input "**********"
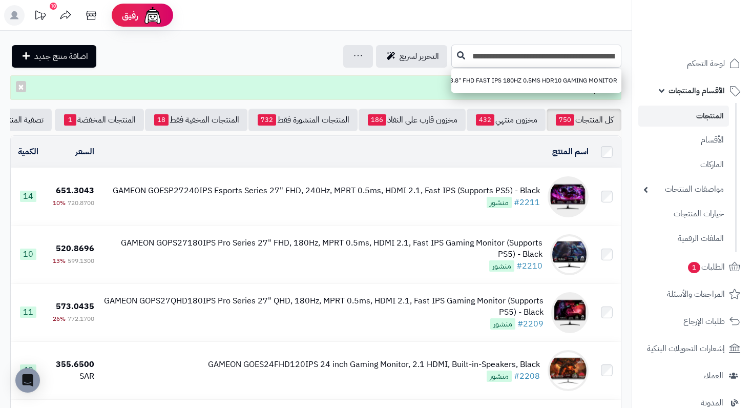
type input "**********"
click at [465, 54] on button at bounding box center [461, 55] width 15 height 19
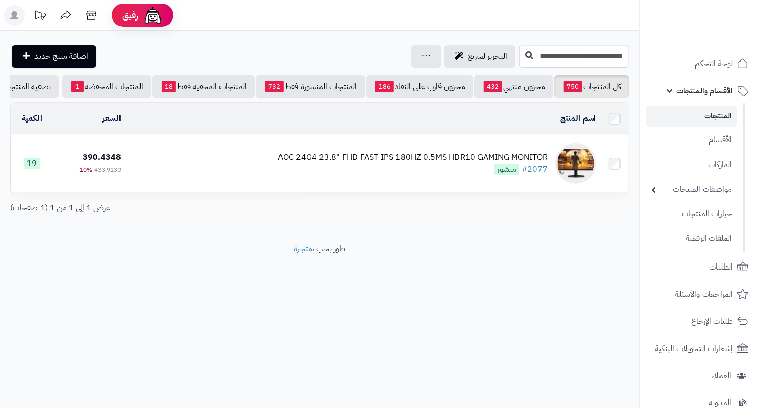
click at [475, 163] on div "AOC 24G4 23.8" FHD FAST IPS 180HZ 0.5MS HDR10 GAMING MONITOR" at bounding box center [413, 158] width 270 height 12
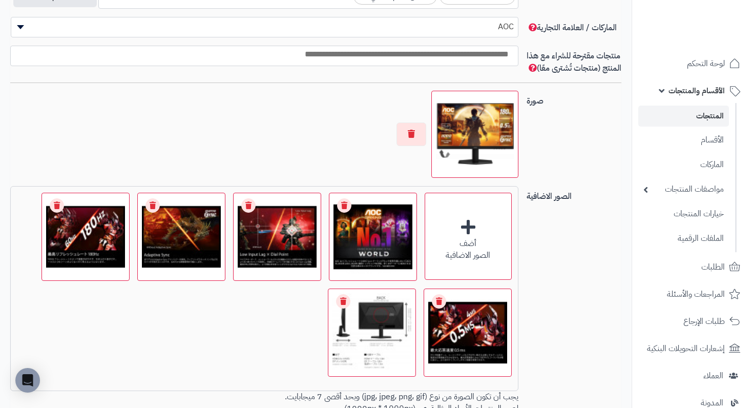
scroll to position [666, 0]
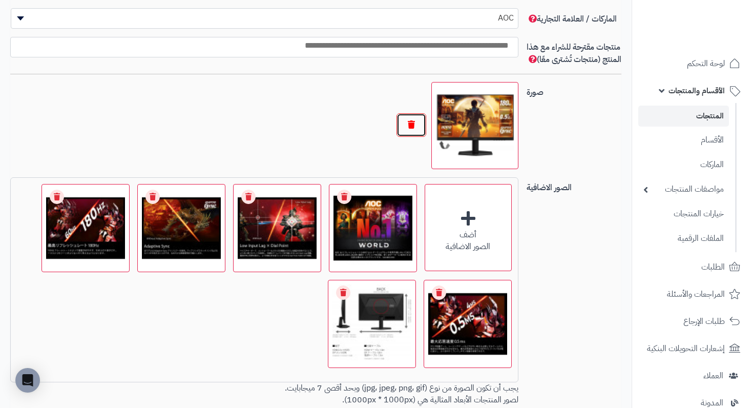
click at [416, 134] on button "button" at bounding box center [412, 125] width 30 height 24
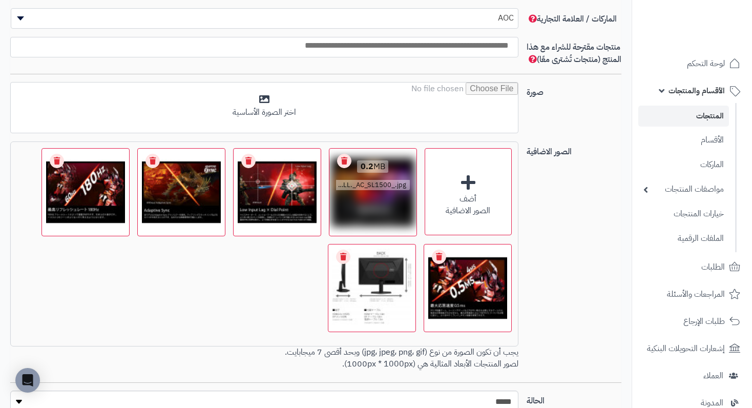
click at [342, 168] on link "Remove file" at bounding box center [344, 161] width 14 height 14
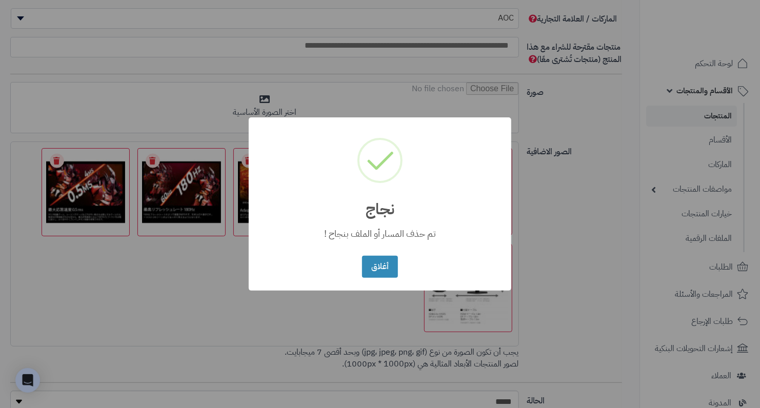
click at [342, 171] on div "× نجاج تم حذف المسار أو الملف بنجاح ! أغلاق No Cancel" at bounding box center [380, 203] width 262 height 173
click at [364, 268] on button "أغلاق" at bounding box center [379, 266] width 35 height 22
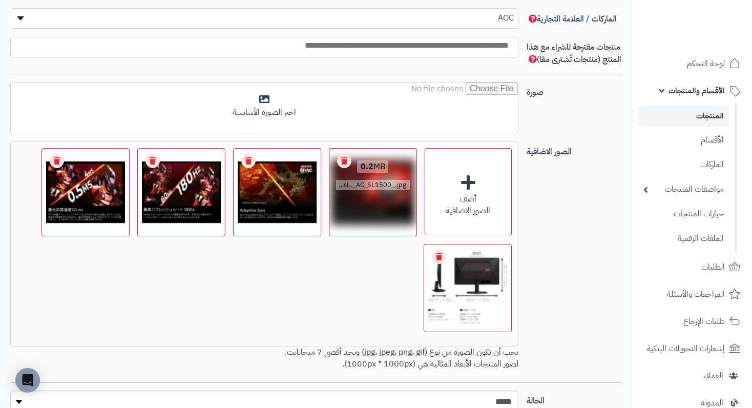
click at [345, 168] on link "Remove file" at bounding box center [344, 161] width 14 height 14
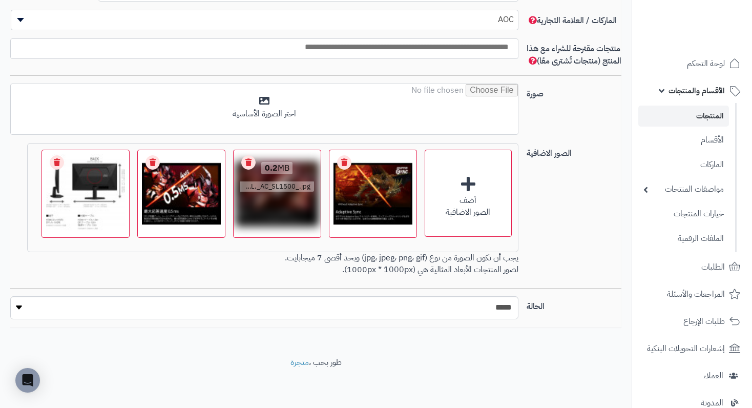
scroll to position [662, 0]
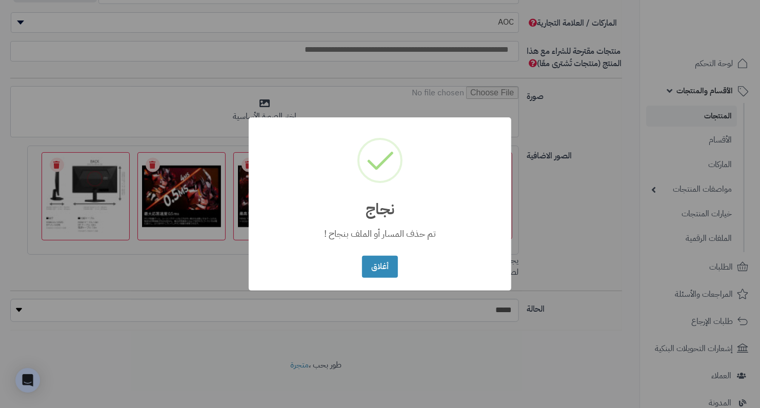
click at [360, 269] on div "أغلاق No Cancel" at bounding box center [379, 266] width 40 height 27
click at [378, 263] on button "أغلاق" at bounding box center [379, 266] width 35 height 22
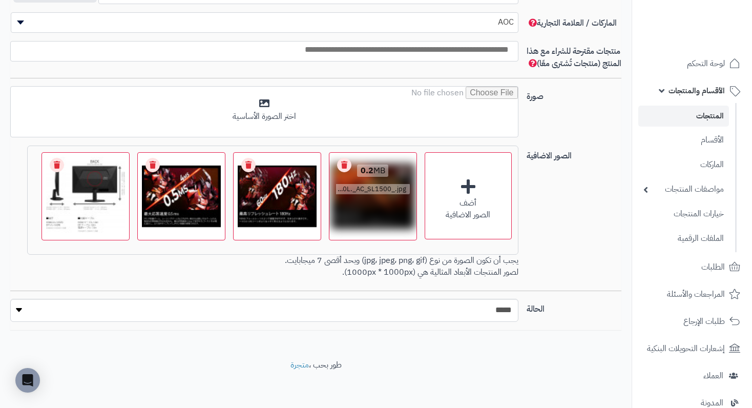
click at [343, 172] on link "Remove file" at bounding box center [344, 165] width 14 height 14
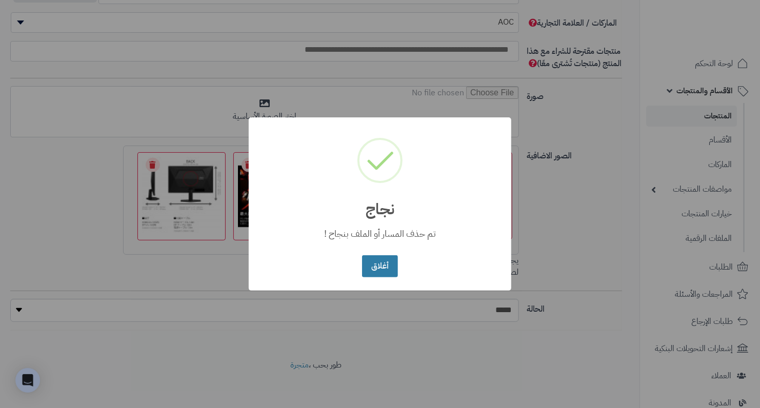
click at [385, 261] on button "أغلاق" at bounding box center [379, 266] width 35 height 22
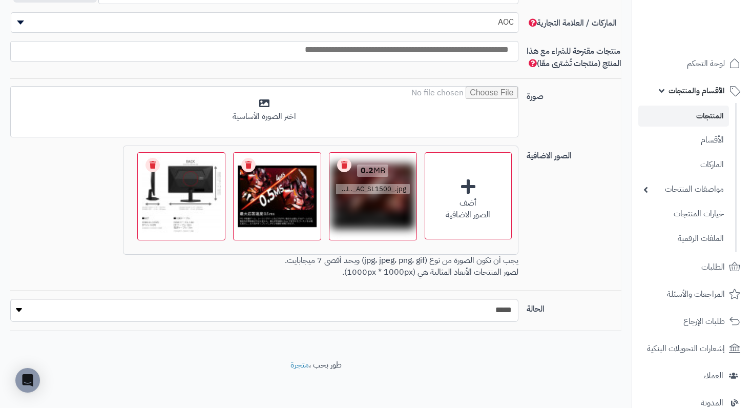
click at [341, 172] on link "Remove file" at bounding box center [344, 165] width 14 height 14
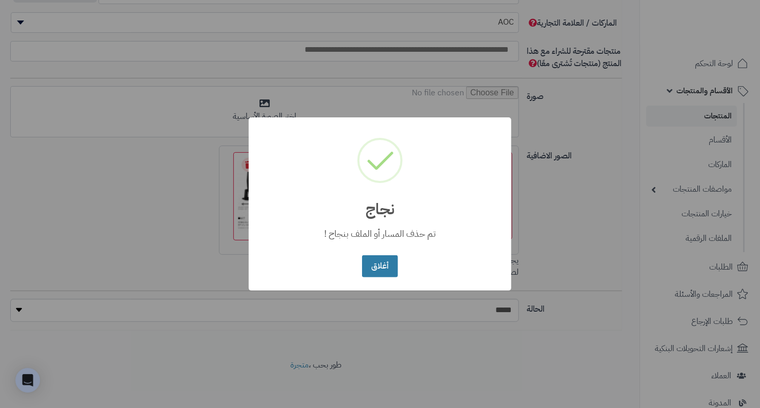
drag, startPoint x: 377, startPoint y: 271, endPoint x: 339, endPoint y: 226, distance: 58.6
click at [377, 270] on button "أغلاق" at bounding box center [379, 266] width 35 height 22
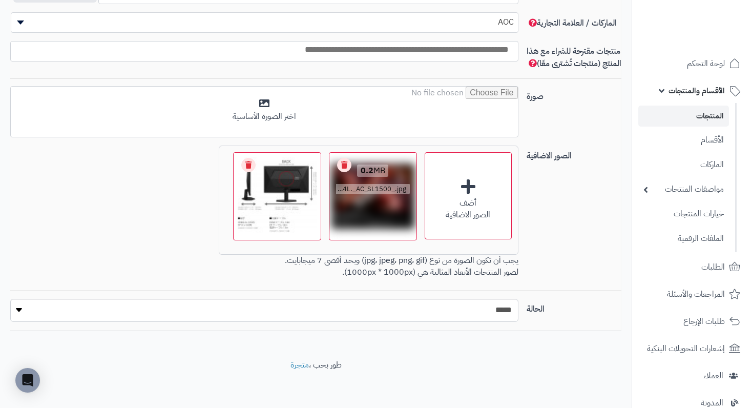
click at [341, 172] on link "Remove file" at bounding box center [344, 165] width 14 height 14
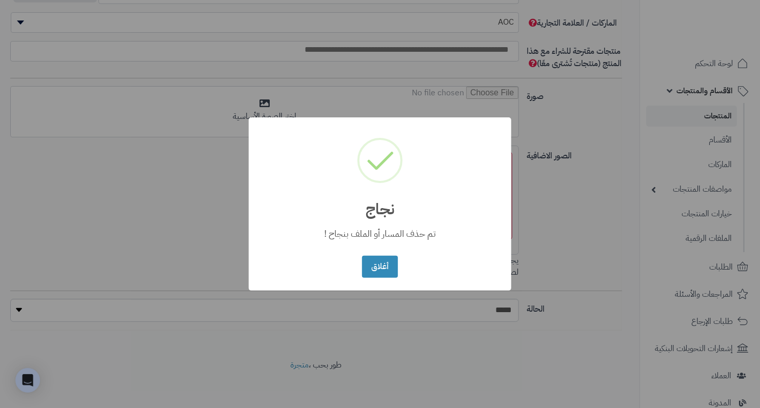
click at [365, 253] on div "أغلاق No Cancel" at bounding box center [379, 266] width 40 height 27
click at [374, 262] on button "أغلاق" at bounding box center [379, 266] width 35 height 22
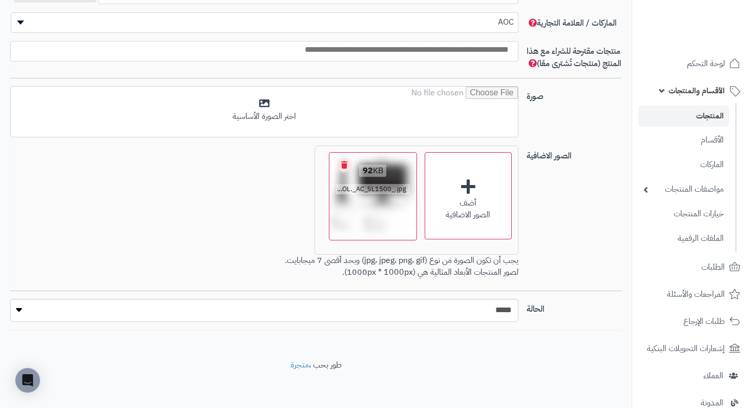
click at [342, 172] on link "Remove file" at bounding box center [344, 165] width 14 height 14
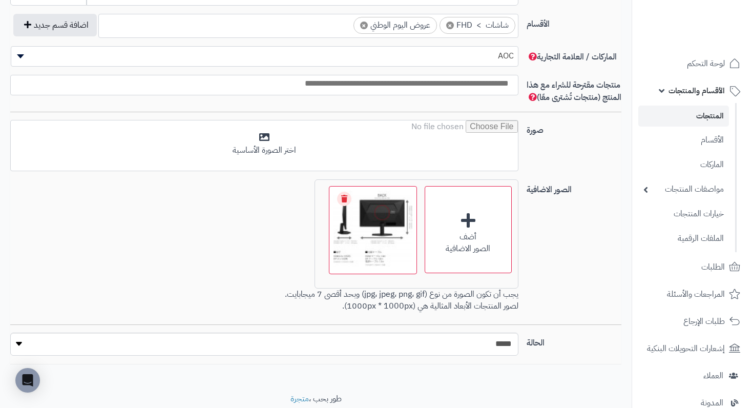
scroll to position [617, 0]
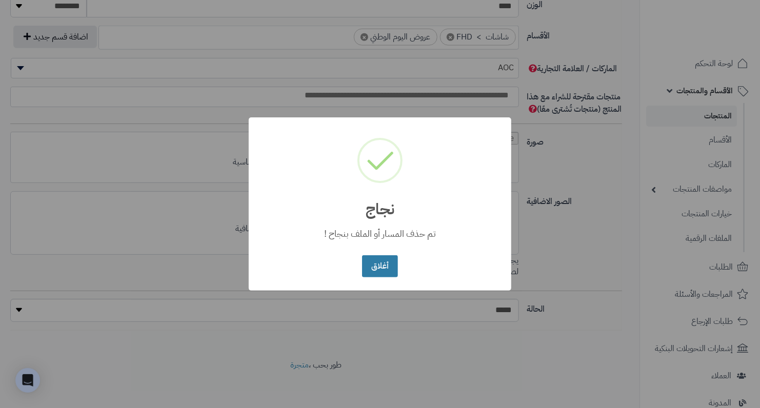
drag, startPoint x: 358, startPoint y: 251, endPoint x: 364, endPoint y: 257, distance: 8.3
click at [362, 256] on div "× نجاج تم حذف المسار أو الملف بنجاح ! أغلاق No Cancel" at bounding box center [380, 203] width 262 height 173
click at [366, 259] on button "أغلاق" at bounding box center [379, 266] width 35 height 22
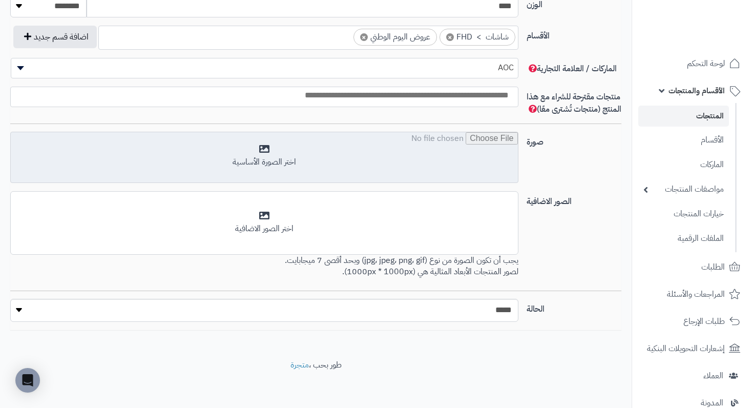
click at [289, 173] on input "file" at bounding box center [264, 157] width 507 height 51
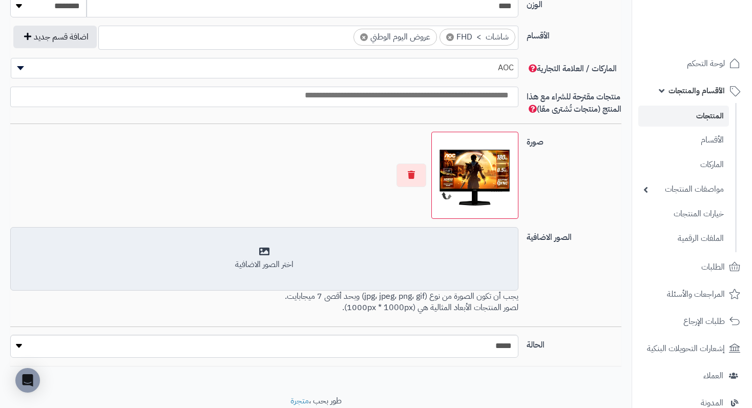
click at [258, 285] on div "أضف الصور الاضافية اختر الصور الاضافية" at bounding box center [264, 259] width 508 height 64
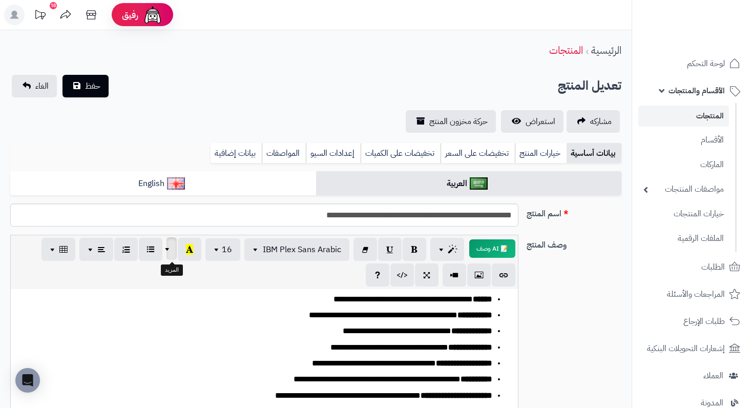
scroll to position [0, 0]
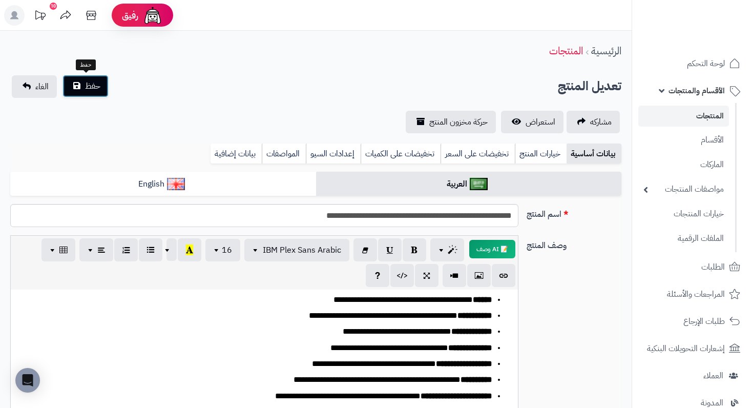
click at [96, 86] on span "حفظ" at bounding box center [92, 86] width 15 height 12
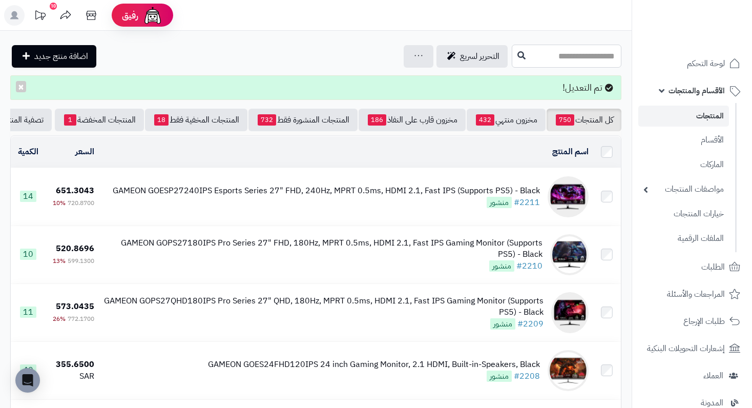
click at [588, 54] on input "text" at bounding box center [567, 56] width 110 height 23
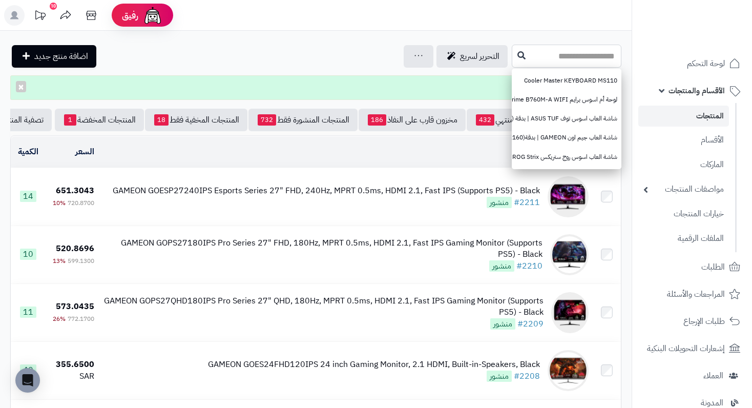
click input "text"
paste input "**********"
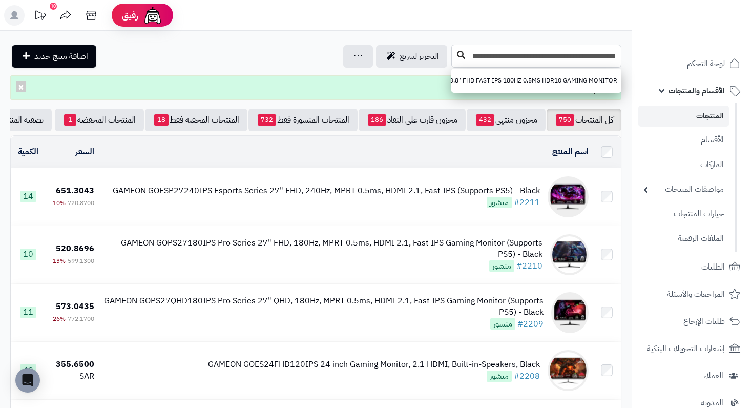
type input "**********"
click icon
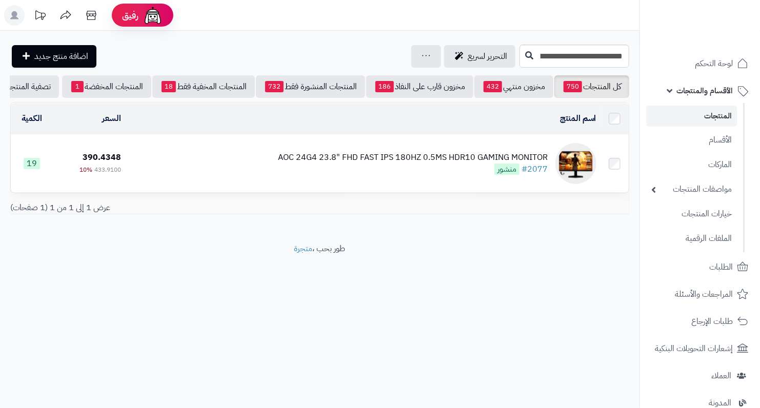
click at [449, 160] on div "AOC 24G4 23.8" FHD FAST IPS 180HZ 0.5MS HDR10 GAMING MONITOR" at bounding box center [413, 158] width 270 height 12
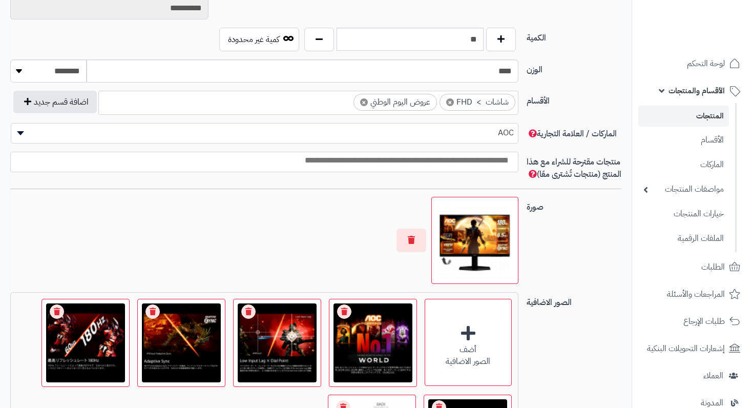
scroll to position [564, 0]
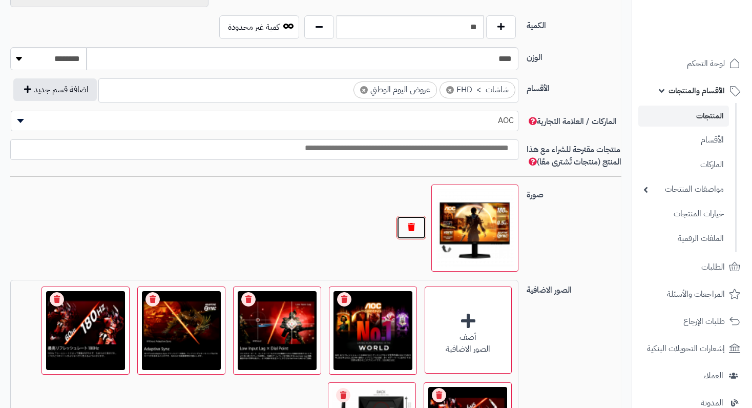
click at [409, 236] on button "button" at bounding box center [412, 228] width 30 height 24
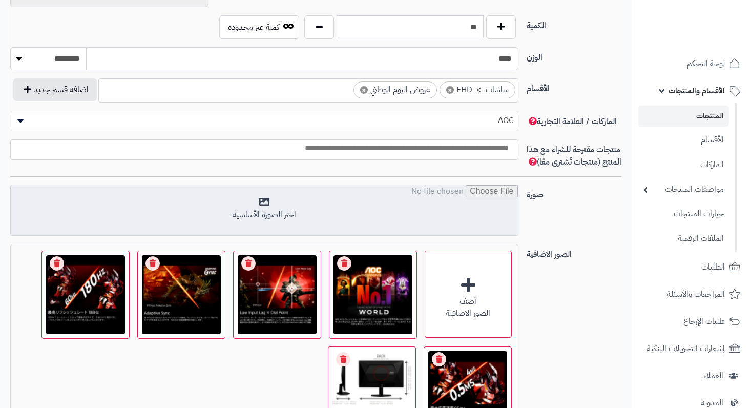
click at [294, 218] on input "file" at bounding box center [264, 210] width 507 height 51
type input "**********"
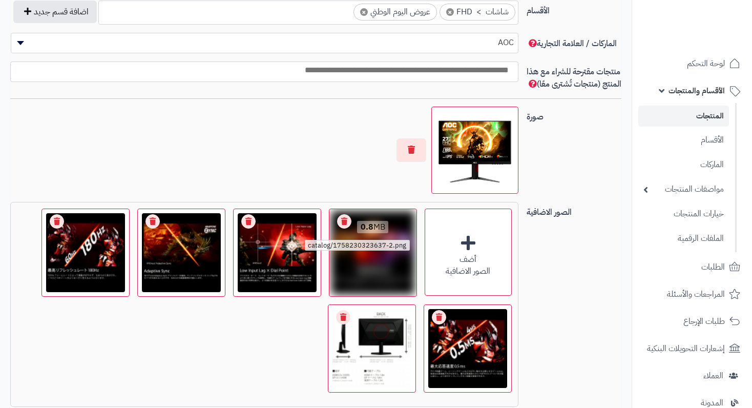
scroll to position [666, 0]
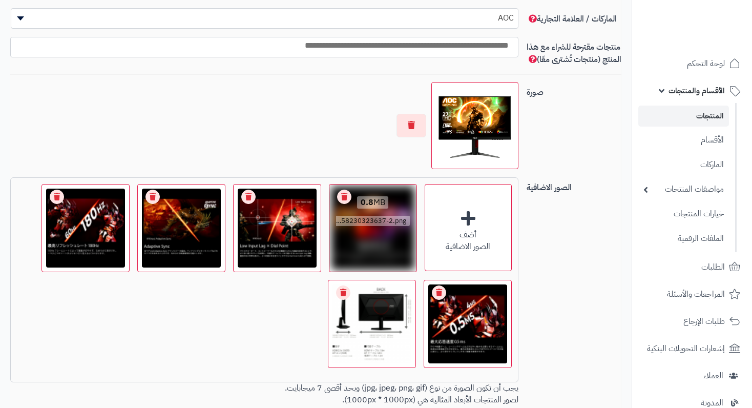
click at [342, 204] on link "Remove file" at bounding box center [344, 197] width 14 height 14
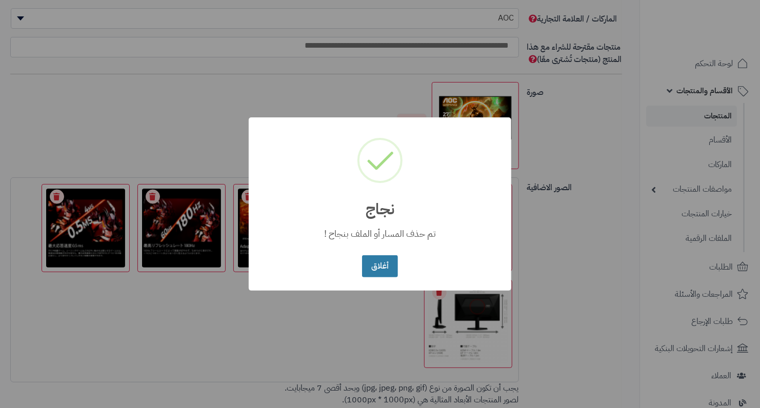
click at [378, 260] on button "أغلاق" at bounding box center [379, 266] width 35 height 22
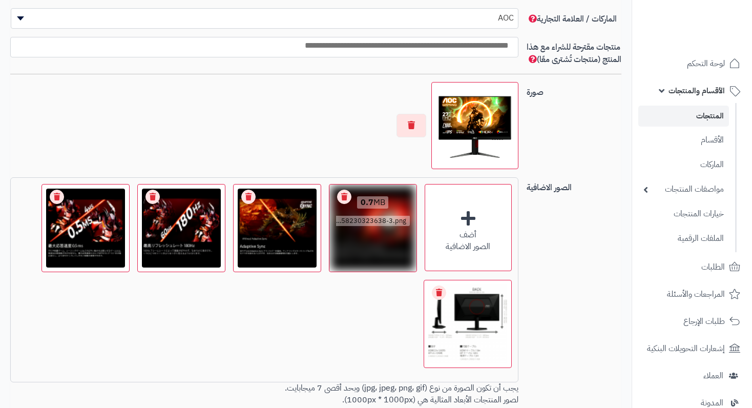
click at [346, 204] on link "Remove file" at bounding box center [344, 197] width 14 height 14
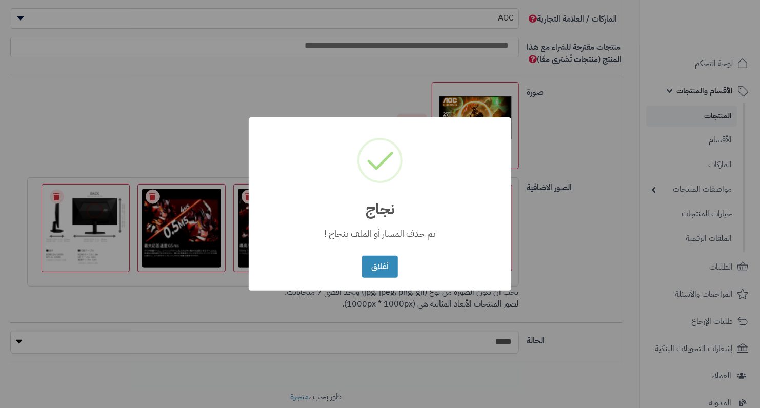
click at [346, 210] on h2 "نجاج" at bounding box center [380, 202] width 262 height 29
drag, startPoint x: 368, startPoint y: 269, endPoint x: 348, endPoint y: 217, distance: 55.2
click at [368, 268] on button "أغلاق" at bounding box center [379, 267] width 35 height 22
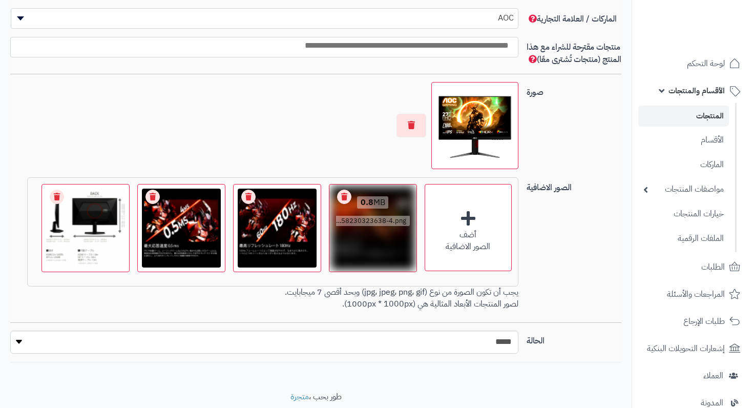
click at [340, 199] on div "0.8 MB catalog/1758230323638-4.png" at bounding box center [373, 212] width 87 height 55
click at [342, 204] on link "Remove file" at bounding box center [344, 197] width 14 height 14
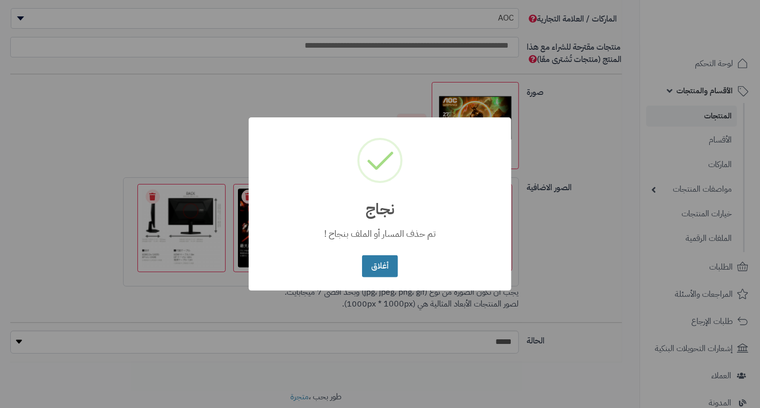
click at [383, 261] on button "أغلاق" at bounding box center [379, 266] width 35 height 22
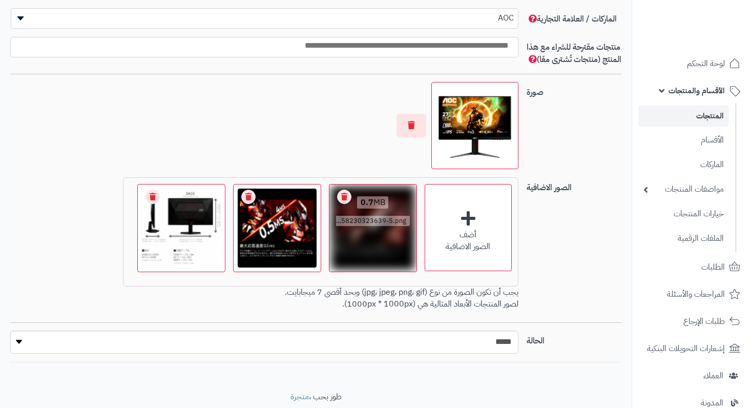
click at [340, 204] on link "Remove file" at bounding box center [344, 197] width 14 height 14
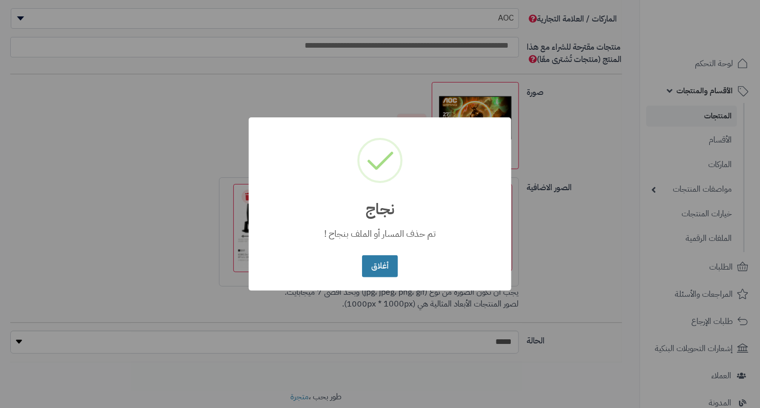
click at [387, 269] on button "أغلاق" at bounding box center [379, 266] width 35 height 22
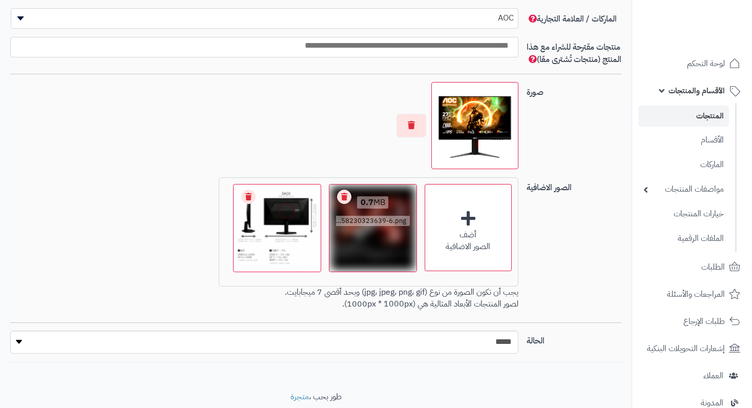
click at [347, 204] on link "Remove file" at bounding box center [344, 197] width 14 height 14
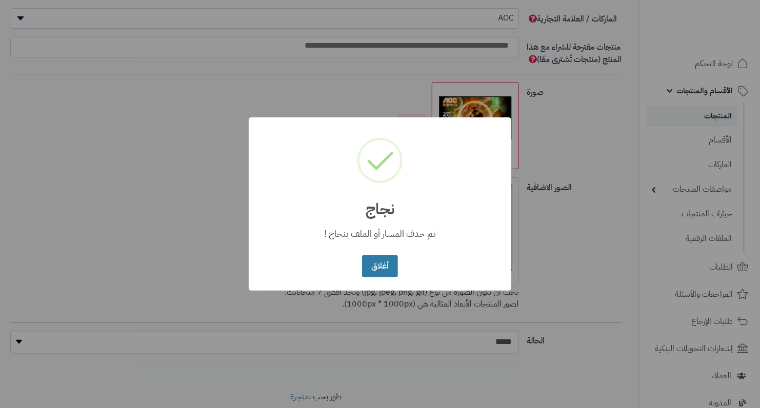
click at [377, 260] on button "أغلاق" at bounding box center [379, 266] width 35 height 22
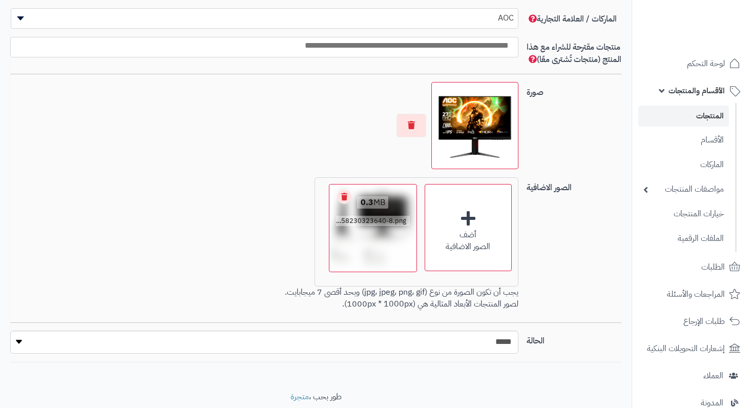
click at [340, 204] on link "Remove file" at bounding box center [344, 197] width 14 height 14
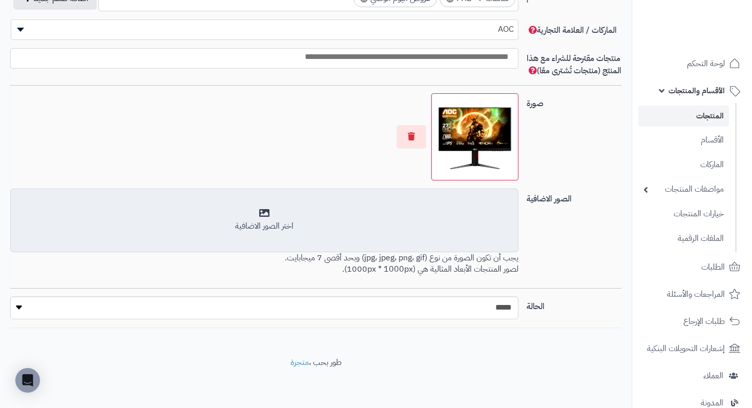
scroll to position [652, 0]
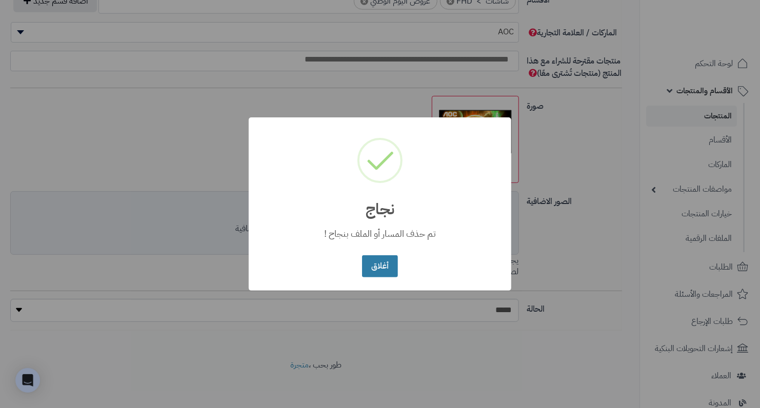
click at [370, 261] on button "أغلاق" at bounding box center [379, 266] width 35 height 22
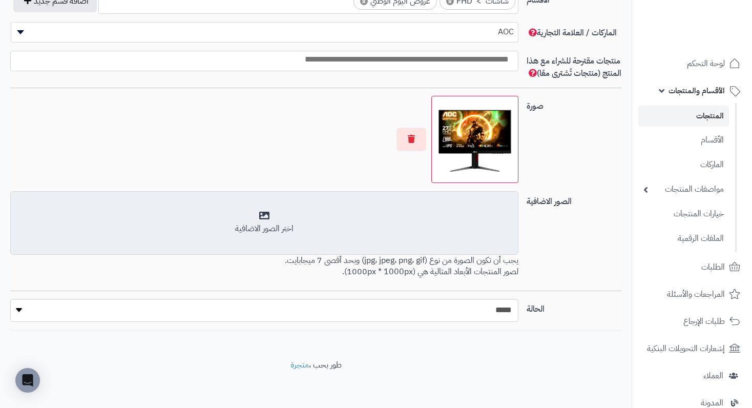
click at [313, 230] on div "اختر الصور الاضافية" at bounding box center [264, 223] width 495 height 24
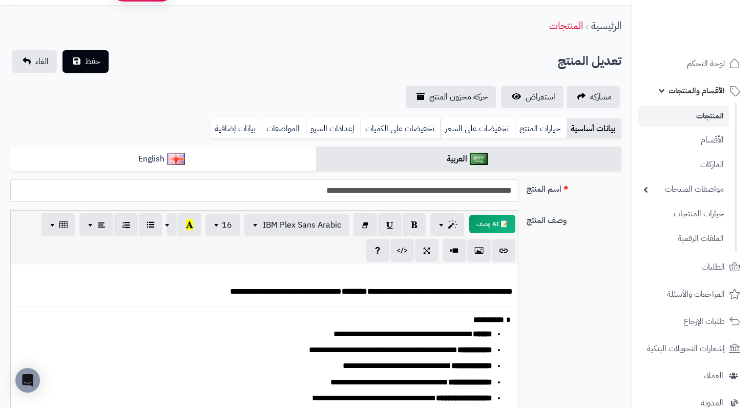
scroll to position [0, 0]
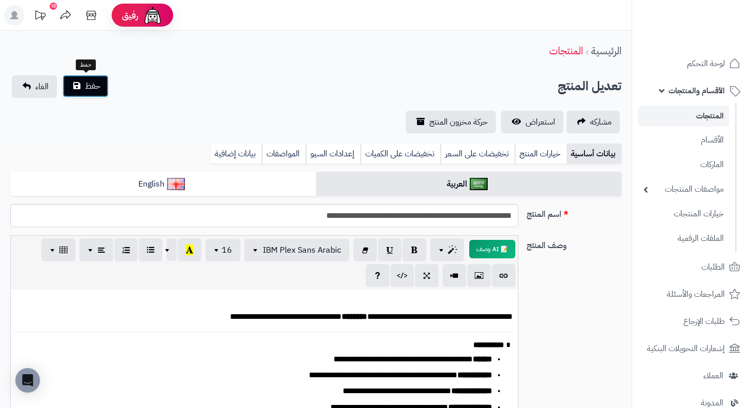
click at [104, 88] on button "حفظ" at bounding box center [86, 86] width 46 height 23
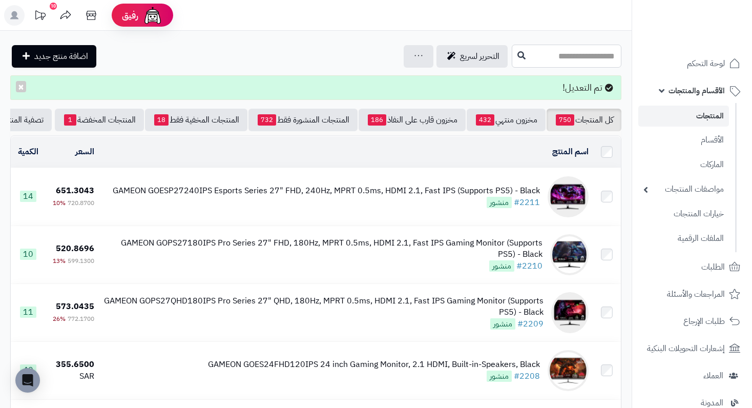
click at [569, 57] on input "text" at bounding box center [567, 56] width 110 height 23
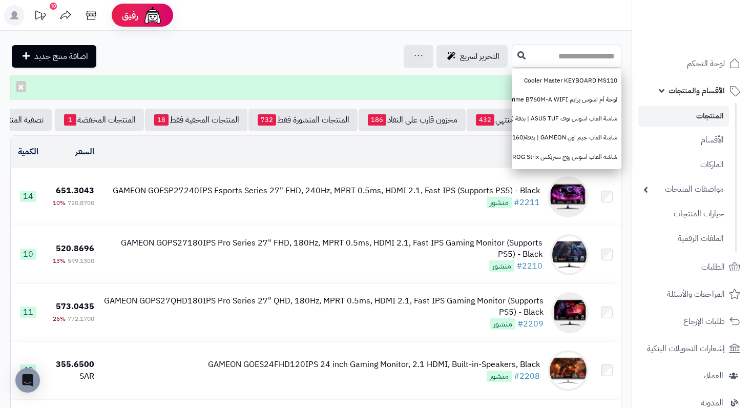
paste input "**********"
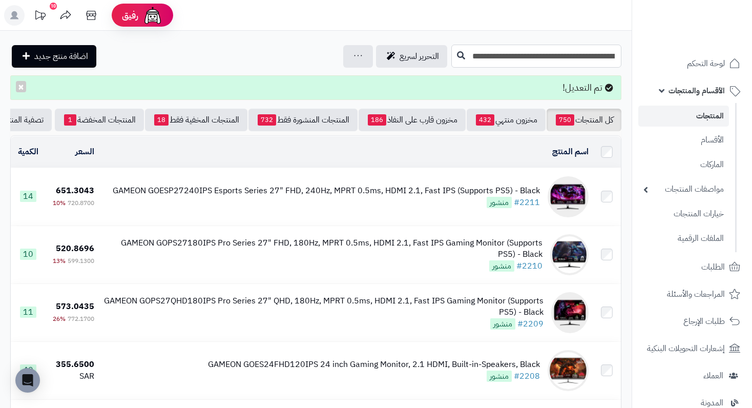
type input "**********"
click at [546, 65] on input "**********" at bounding box center [537, 56] width 170 height 23
click at [460, 58] on icon at bounding box center [461, 55] width 8 height 8
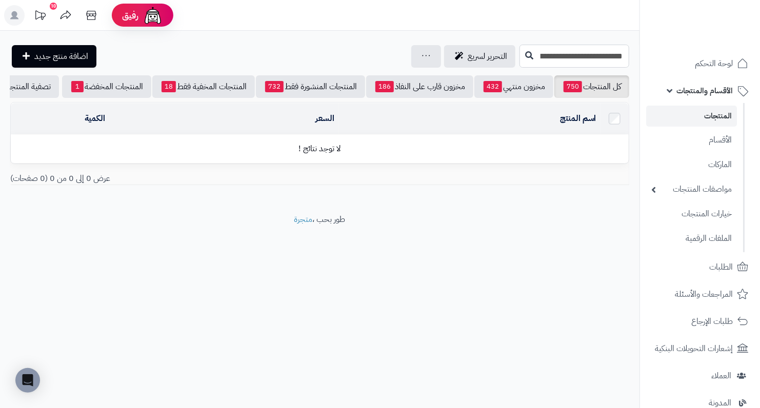
click at [545, 53] on input "**********" at bounding box center [574, 56] width 110 height 23
paste input "text"
type input "**********"
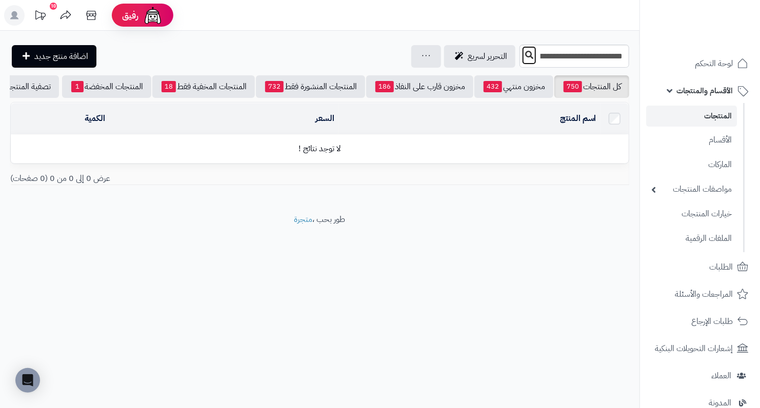
click at [525, 55] on icon at bounding box center [529, 55] width 8 height 8
click at [525, 53] on icon at bounding box center [529, 55] width 8 height 8
click at [539, 55] on input "**********" at bounding box center [574, 56] width 110 height 23
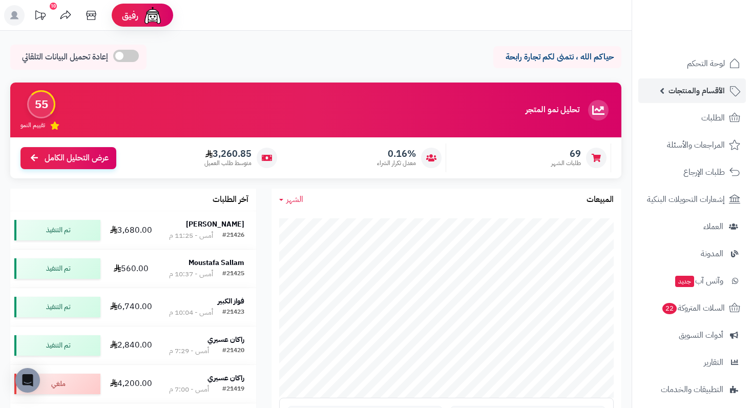
click at [710, 94] on span "الأقسام والمنتجات" at bounding box center [697, 91] width 56 height 14
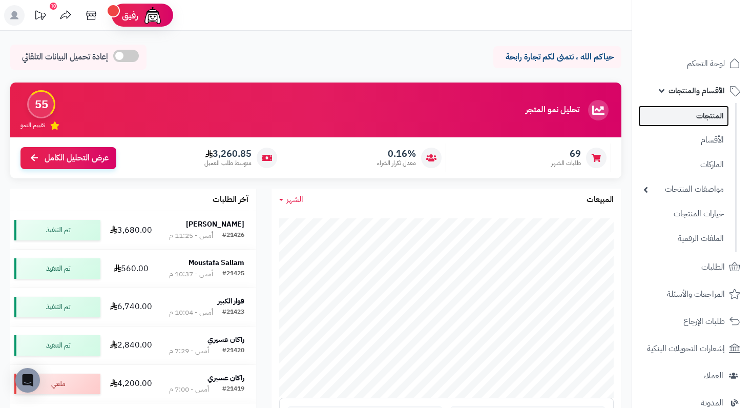
click at [710, 116] on link "المنتجات" at bounding box center [684, 116] width 91 height 21
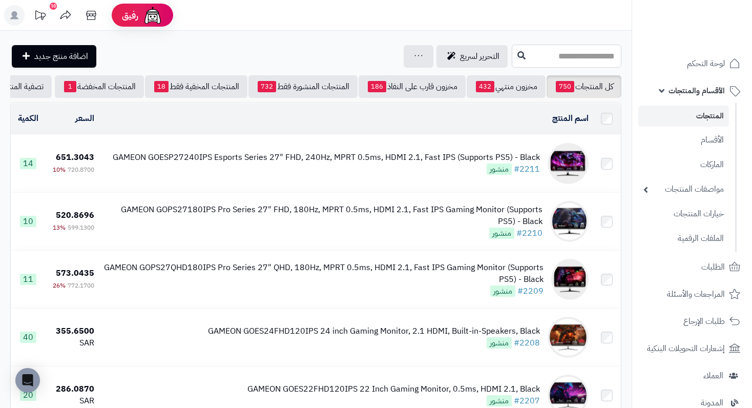
click at [570, 49] on input "text" at bounding box center [567, 56] width 110 height 23
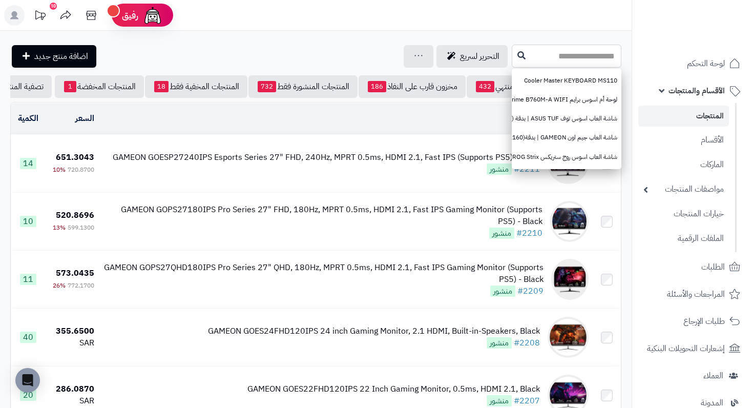
paste input "**********"
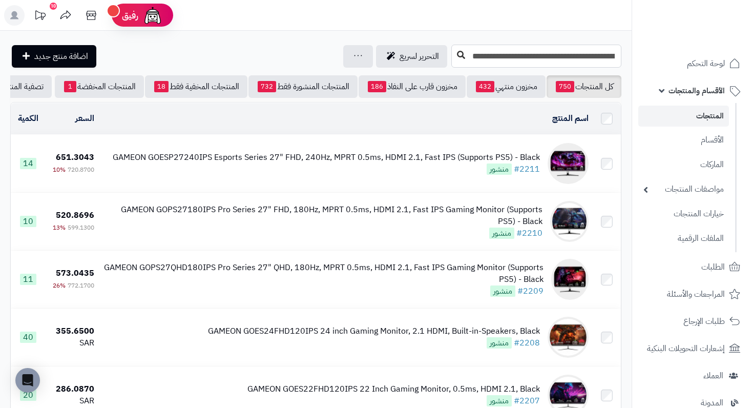
type input "**********"
click at [459, 54] on icon at bounding box center [461, 55] width 8 height 8
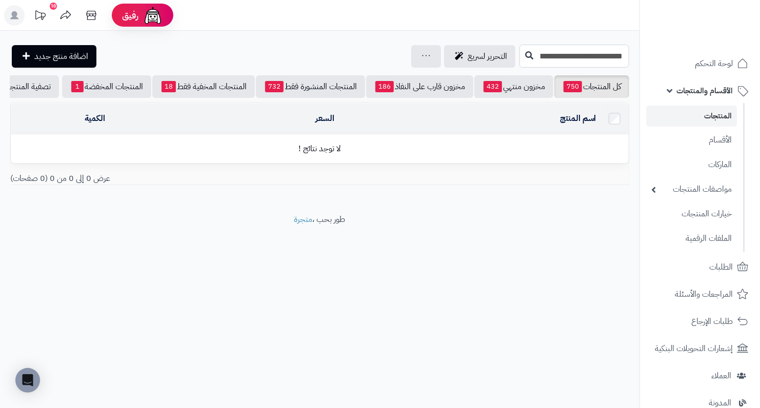
click at [542, 62] on input "**********" at bounding box center [574, 56] width 110 height 23
click at [543, 59] on input "**********" at bounding box center [574, 56] width 110 height 23
click at [471, 58] on icon at bounding box center [468, 55] width 8 height 8
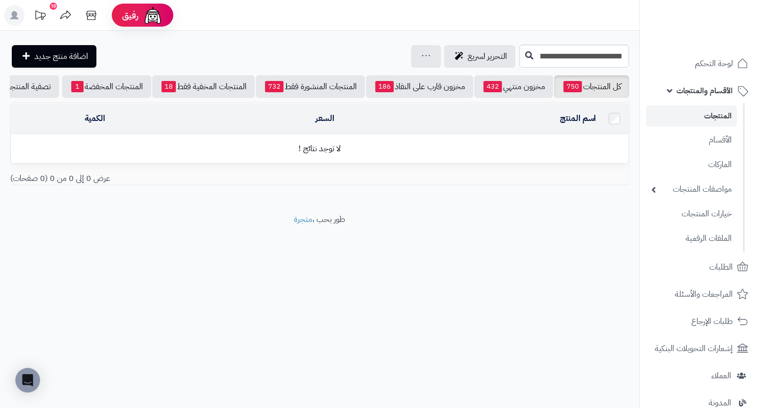
click at [716, 115] on link "المنتجات" at bounding box center [691, 116] width 91 height 21
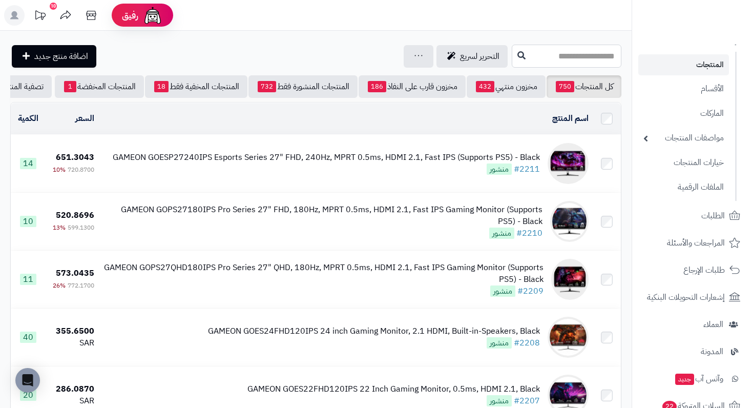
click at [567, 52] on input "text" at bounding box center [567, 56] width 110 height 23
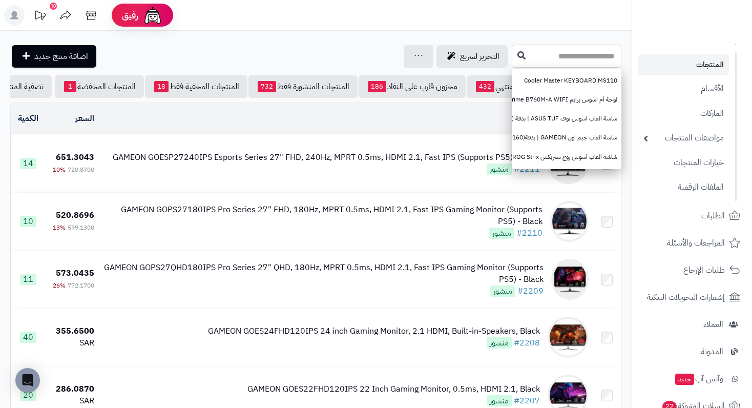
paste input "**********"
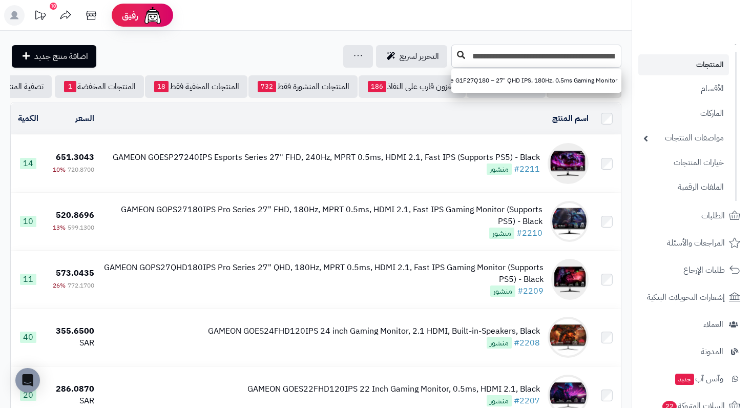
type input "**********"
click at [457, 59] on button at bounding box center [461, 55] width 15 height 19
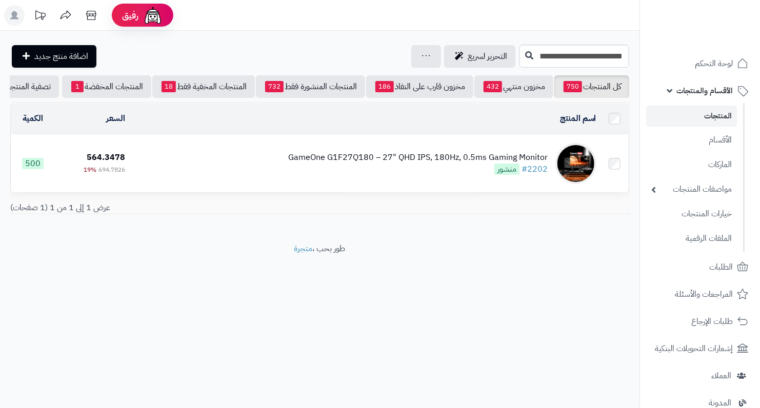
click at [490, 171] on div "GameOne G1F27Q180 – 27" QHD IPS, 180Hz, 0.5ms Gaming Monitor #2202 منشور" at bounding box center [417, 164] width 259 height 24
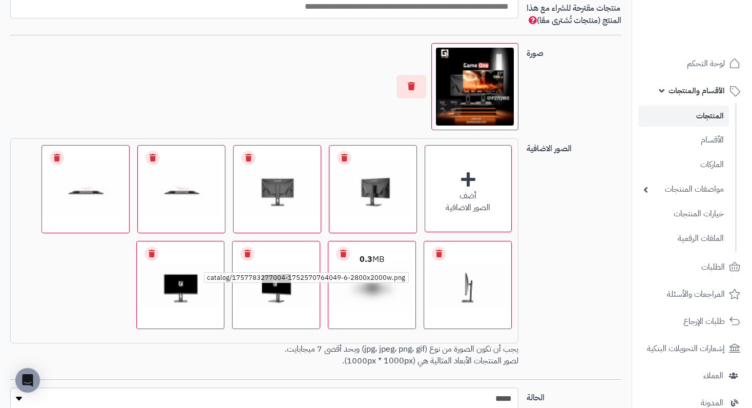
scroll to position [718, 0]
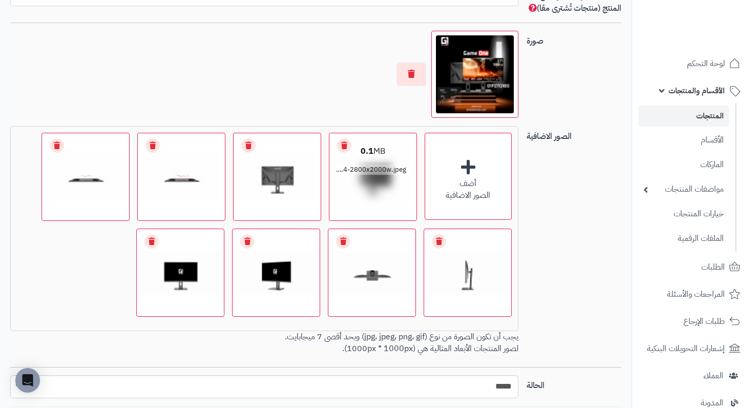
click at [344, 153] on link "Remove file" at bounding box center [344, 145] width 14 height 14
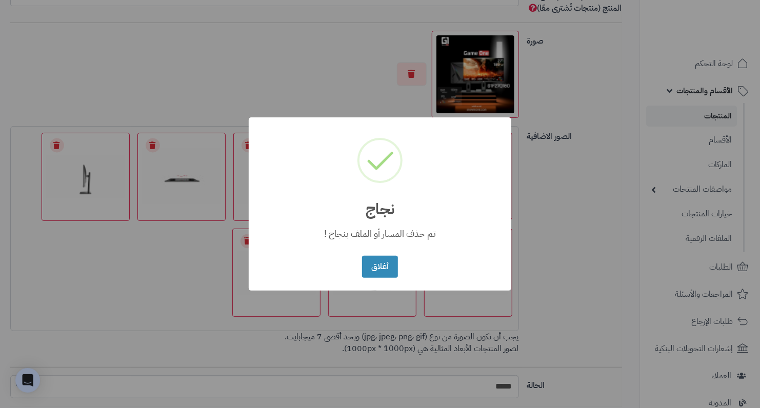
click at [344, 156] on div "× نجاج تم حذف المسار أو الملف بنجاح ! أغلاق No Cancel" at bounding box center [380, 203] width 262 height 173
click at [344, 156] on div at bounding box center [362, 178] width 65 height 65
click at [385, 262] on button "أغلاق" at bounding box center [379, 266] width 35 height 22
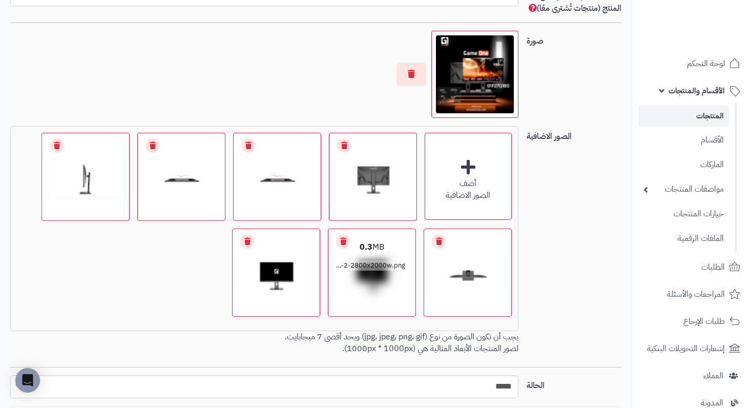
click at [340, 249] on link "Remove file" at bounding box center [343, 241] width 14 height 14
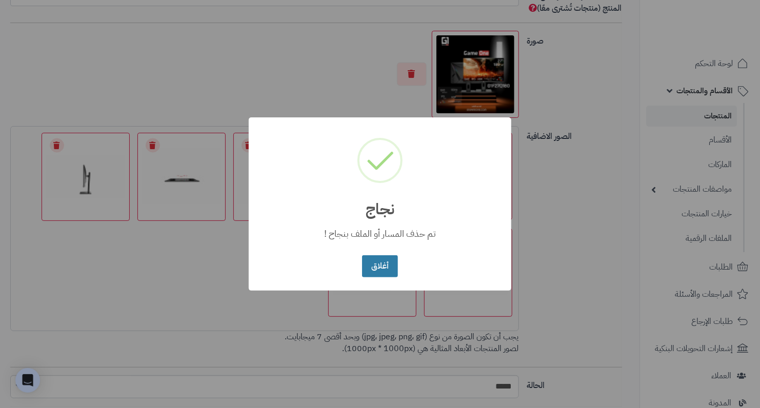
click at [372, 261] on button "أغلاق" at bounding box center [379, 266] width 35 height 22
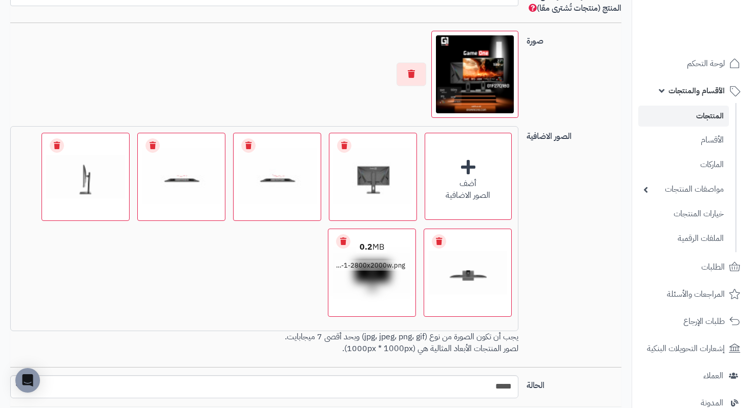
click at [348, 249] on link "Remove file" at bounding box center [343, 241] width 14 height 14
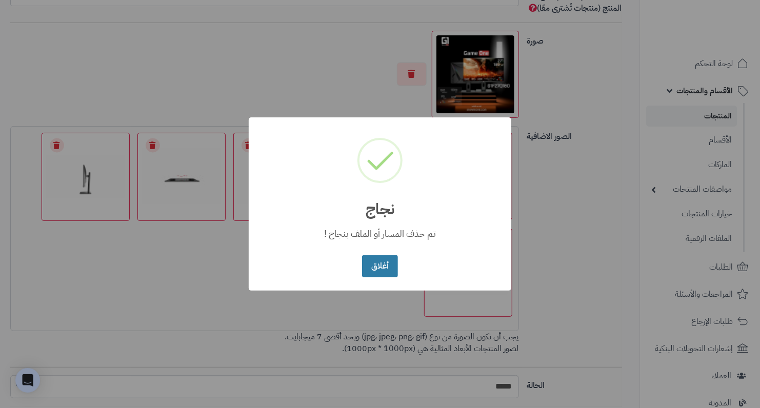
click at [376, 269] on button "أغلاق" at bounding box center [379, 266] width 35 height 22
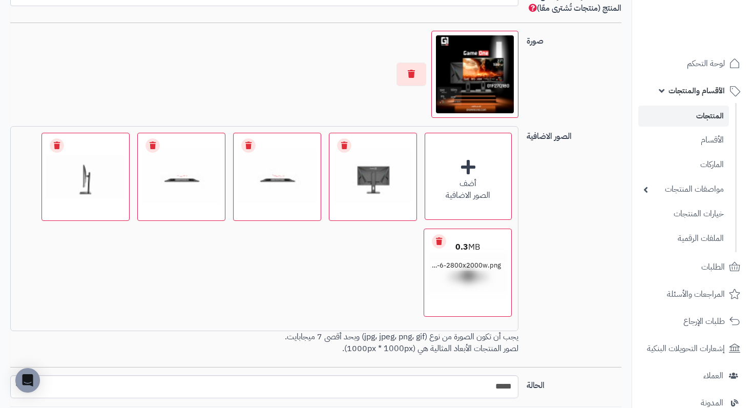
click at [434, 249] on link "Remove file" at bounding box center [439, 241] width 14 height 14
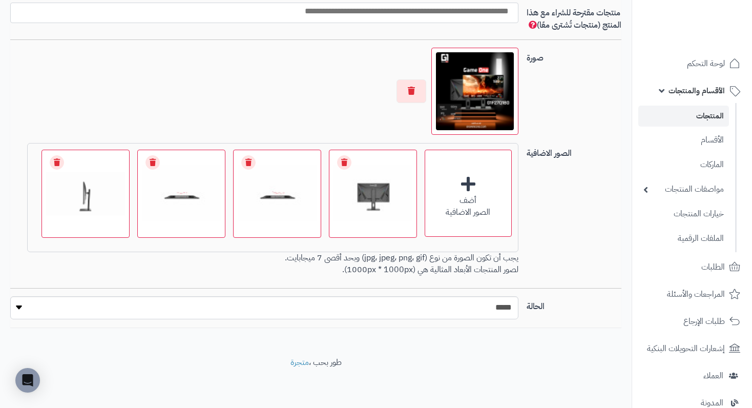
scroll to position [698, 0]
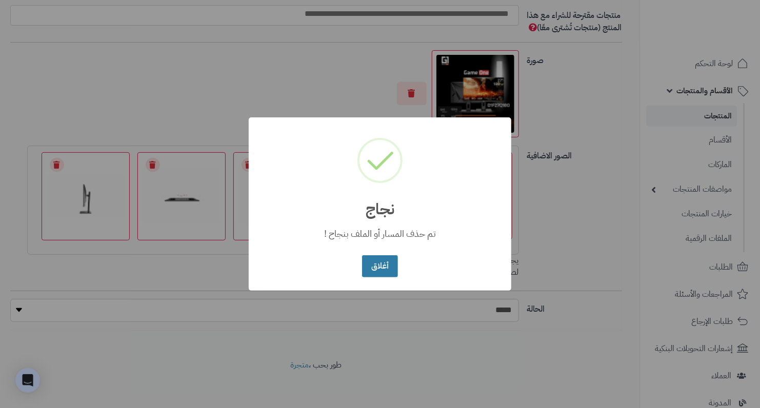
click at [384, 274] on button "أغلاق" at bounding box center [379, 266] width 35 height 22
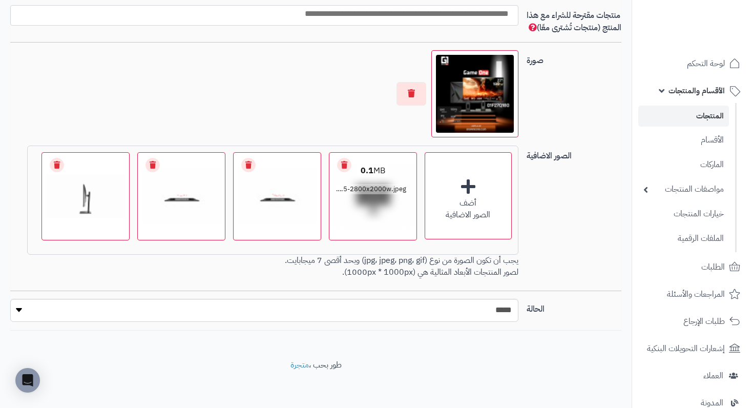
click at [346, 172] on link "Remove file" at bounding box center [344, 165] width 14 height 14
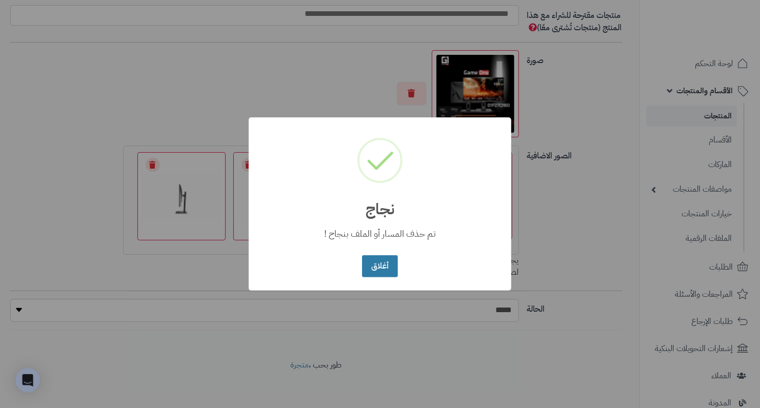
click at [373, 263] on button "أغلاق" at bounding box center [379, 266] width 35 height 22
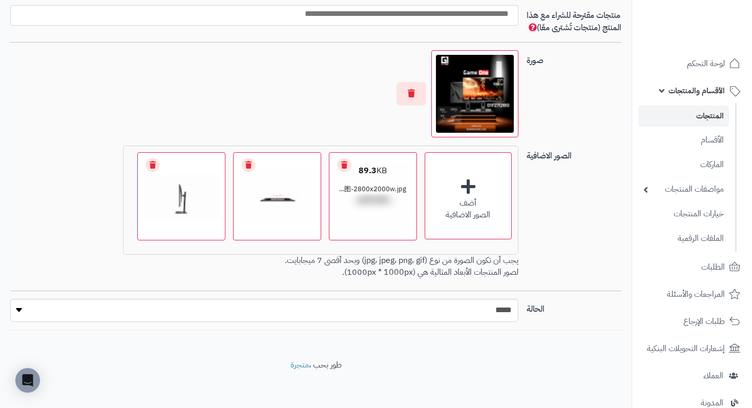
click at [341, 172] on link "Remove file" at bounding box center [344, 165] width 14 height 14
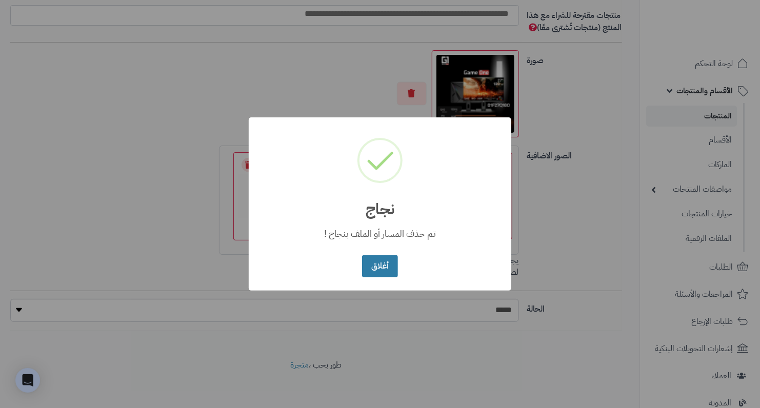
click at [371, 269] on button "أغلاق" at bounding box center [379, 266] width 35 height 22
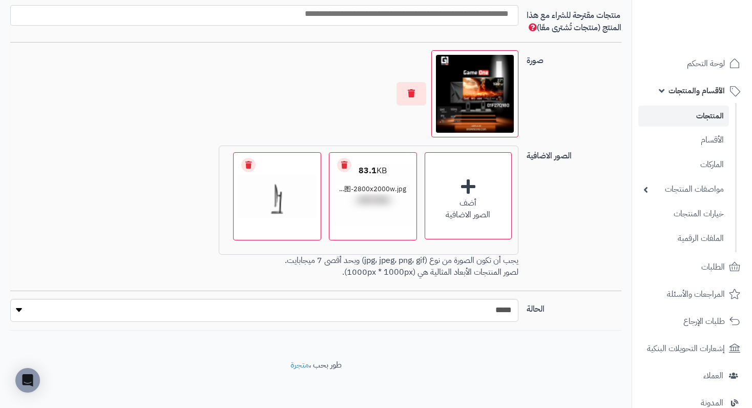
click at [347, 172] on link "Remove file" at bounding box center [344, 165] width 14 height 14
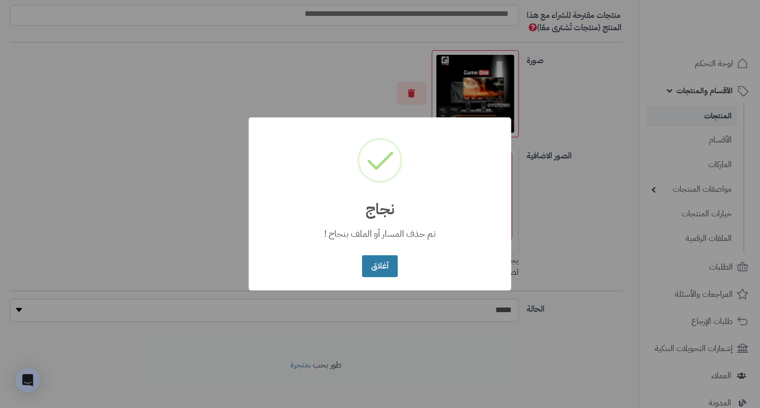
click at [391, 264] on button "أغلاق" at bounding box center [379, 266] width 35 height 22
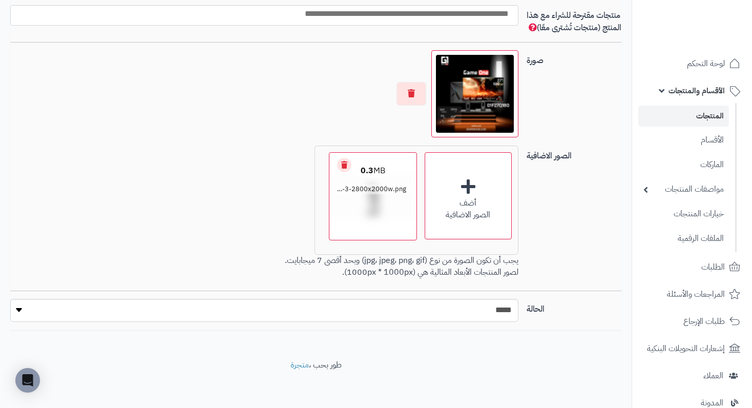
click at [342, 172] on link "Remove file" at bounding box center [344, 165] width 14 height 14
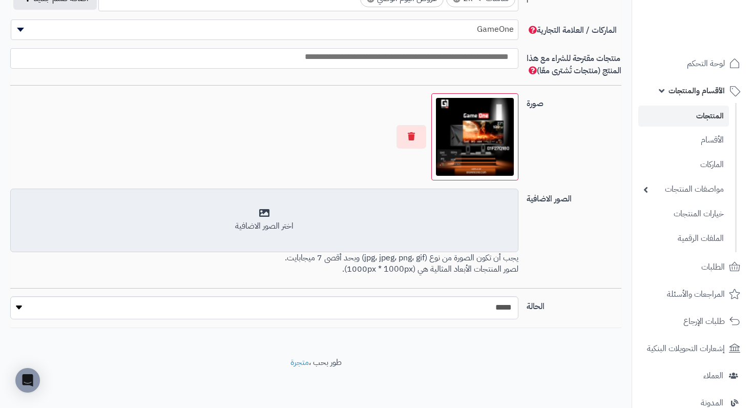
scroll to position [652, 0]
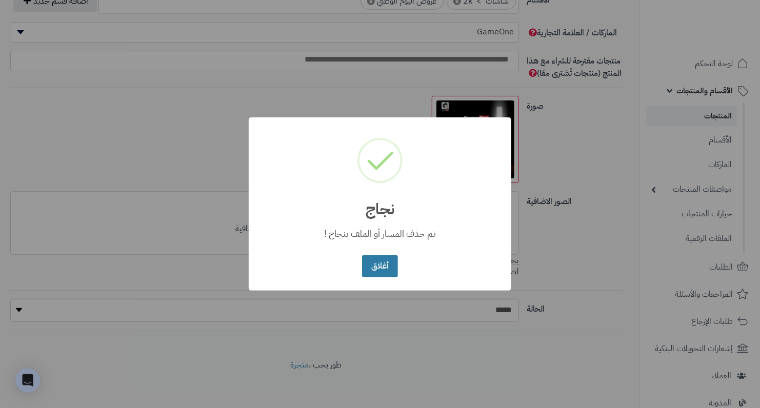
click at [364, 264] on button "أغلاق" at bounding box center [379, 266] width 35 height 22
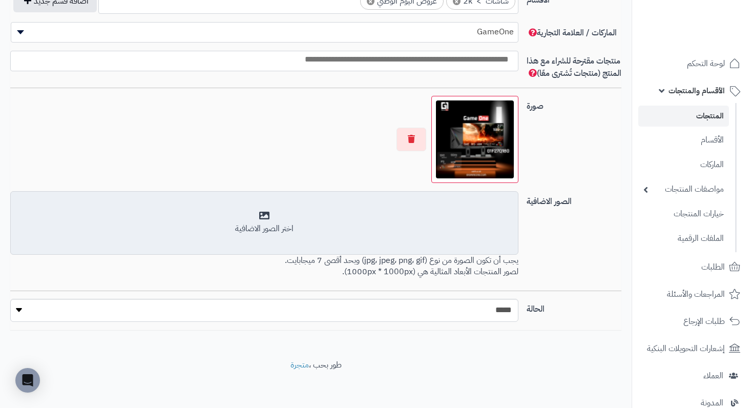
click at [301, 226] on div "اختر الصور الاضافية" at bounding box center [264, 223] width 495 height 24
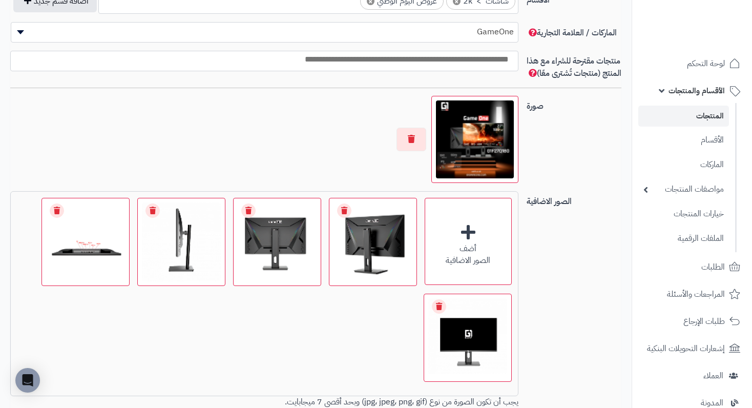
click at [191, 160] on div at bounding box center [264, 139] width 508 height 87
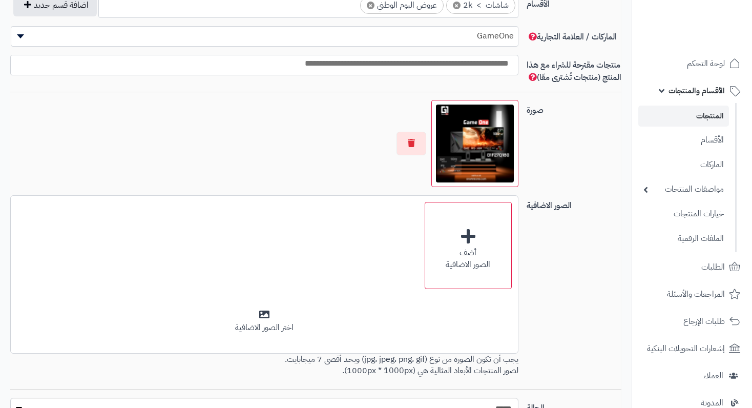
scroll to position [652, 0]
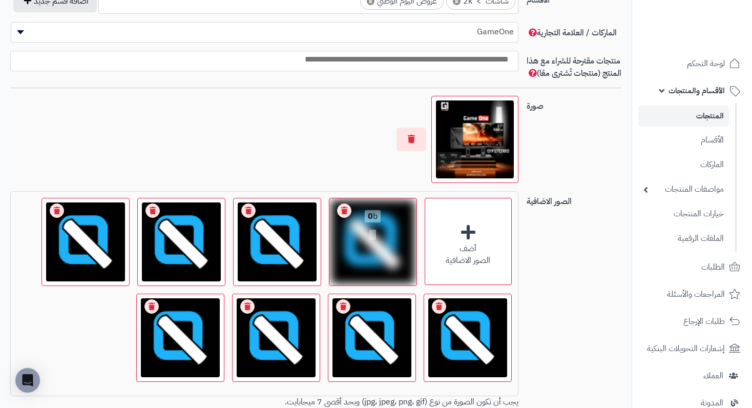
click at [340, 218] on link "Remove file" at bounding box center [344, 210] width 14 height 14
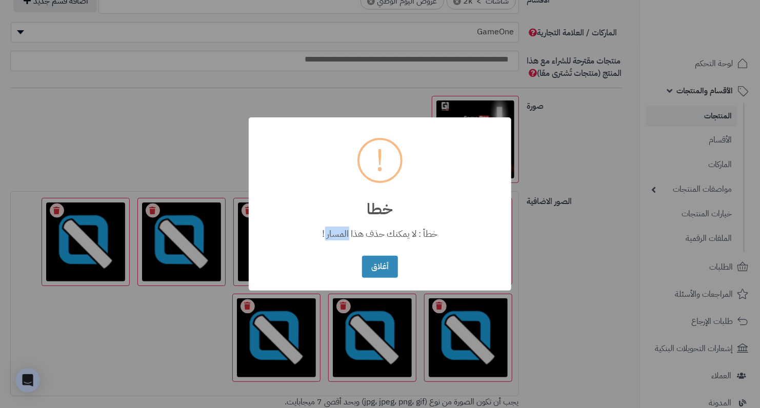
click at [340, 218] on div "خطأ : لا يمكنك حذف هذا المسار !" at bounding box center [380, 230] width 262 height 26
click at [402, 261] on div "× ! خطا خطأ : لا يمكنك حذف هذا المسار ! أغلاق No Cancel" at bounding box center [380, 203] width 262 height 173
click at [385, 265] on button "أغلاق" at bounding box center [379, 266] width 35 height 22
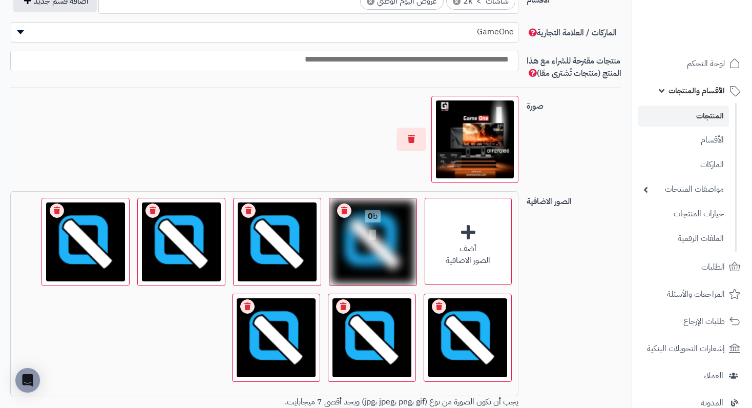
click at [342, 218] on link "Remove file" at bounding box center [344, 210] width 14 height 14
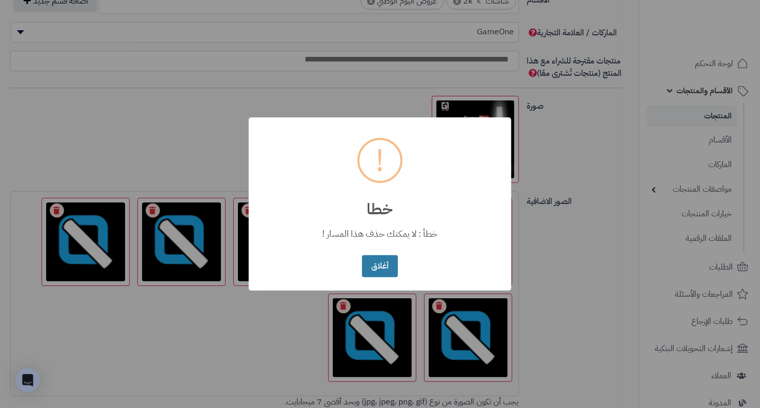
click at [377, 263] on button "أغلاق" at bounding box center [379, 266] width 35 height 22
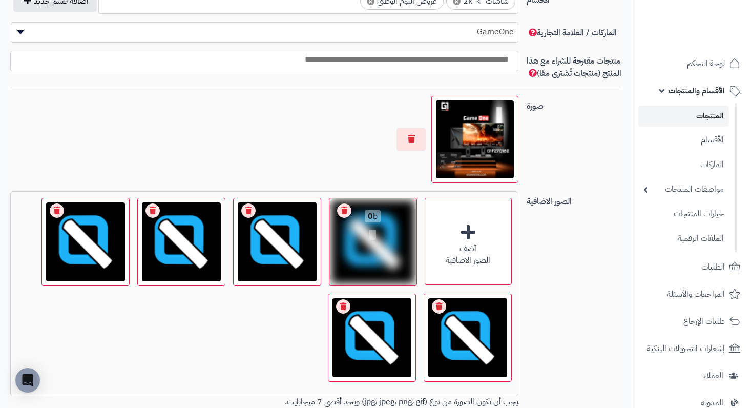
click at [346, 217] on link "Remove file" at bounding box center [344, 210] width 14 height 14
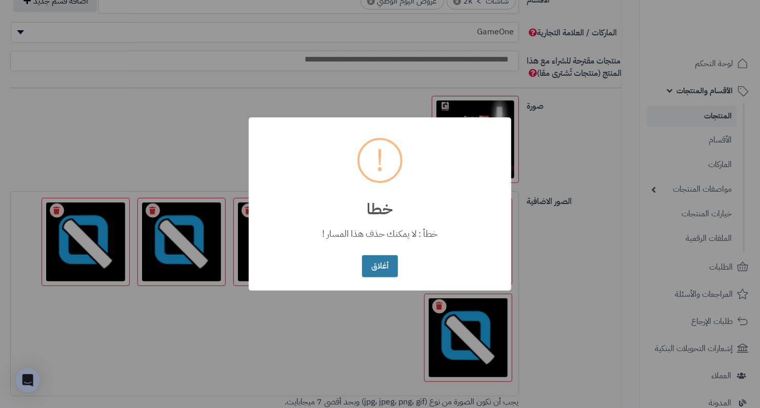
click at [392, 264] on button "أغلاق" at bounding box center [379, 266] width 35 height 22
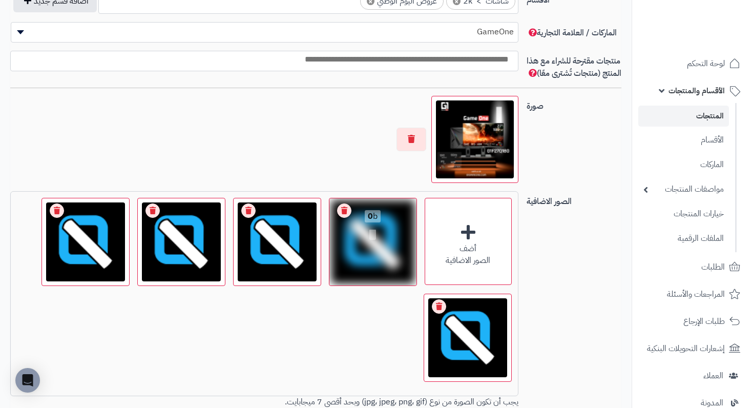
click at [352, 212] on div "0 b" at bounding box center [373, 225] width 87 height 55
click at [342, 218] on link "Remove file" at bounding box center [344, 210] width 14 height 14
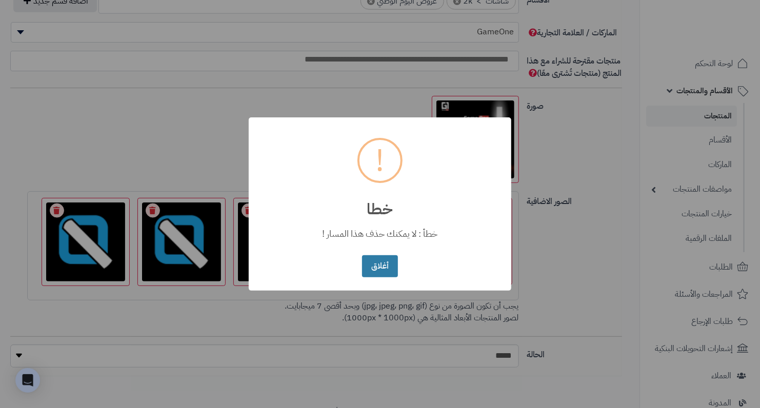
click at [387, 272] on button "أغلاق" at bounding box center [379, 266] width 35 height 22
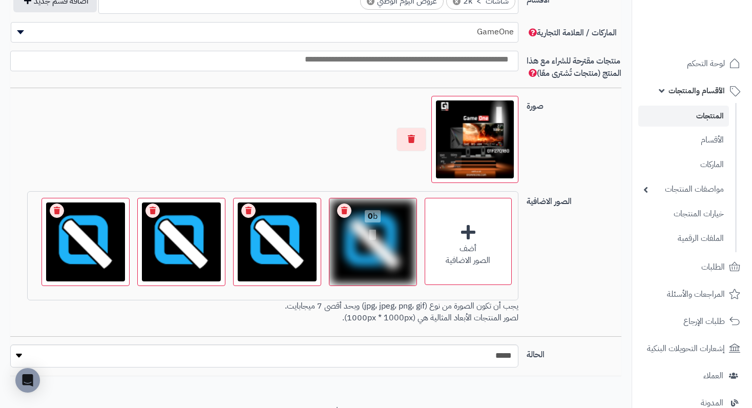
click at [346, 217] on link "Remove file" at bounding box center [344, 210] width 14 height 14
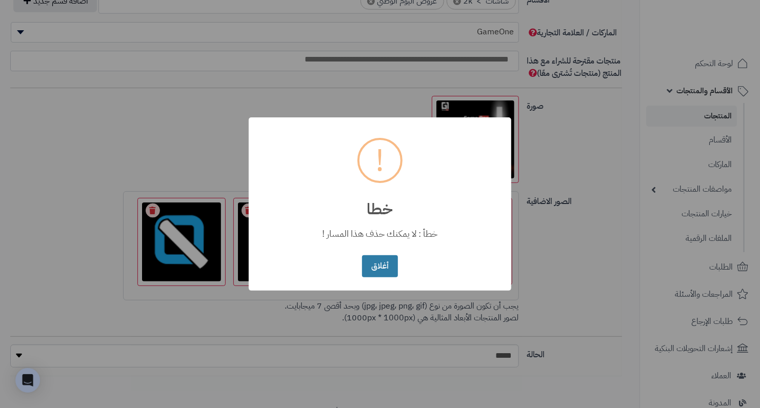
click at [391, 273] on button "أغلاق" at bounding box center [379, 266] width 35 height 22
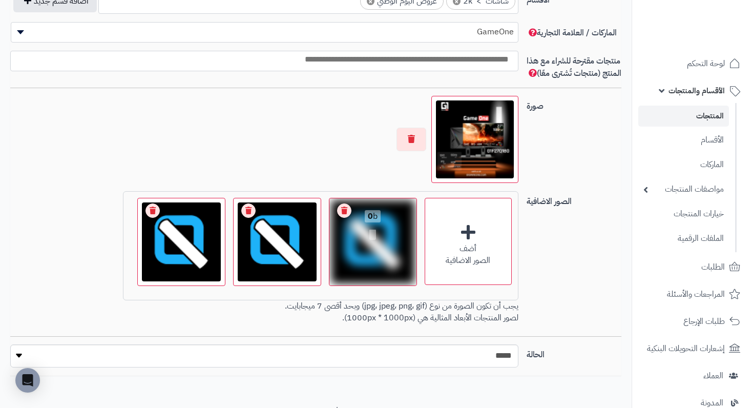
click at [342, 217] on link "Remove file" at bounding box center [344, 210] width 14 height 14
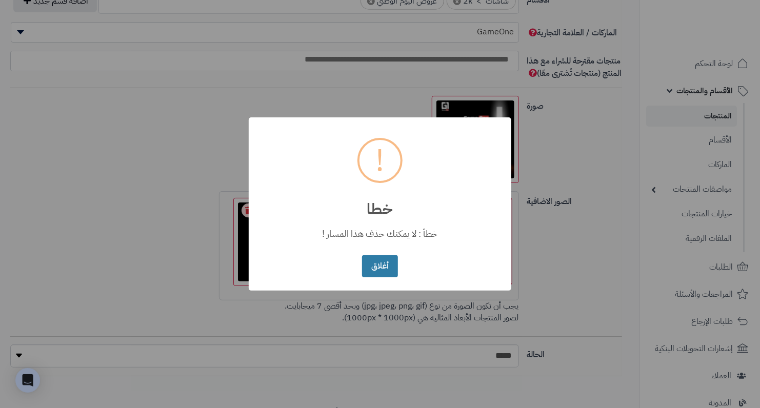
click at [374, 263] on button "أغلاق" at bounding box center [379, 266] width 35 height 22
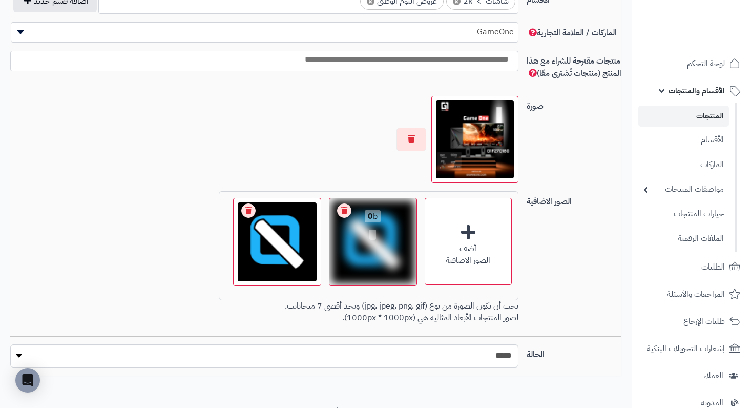
click at [334, 219] on div "0 b" at bounding box center [373, 225] width 87 height 55
click at [348, 218] on link "Remove file" at bounding box center [344, 210] width 14 height 14
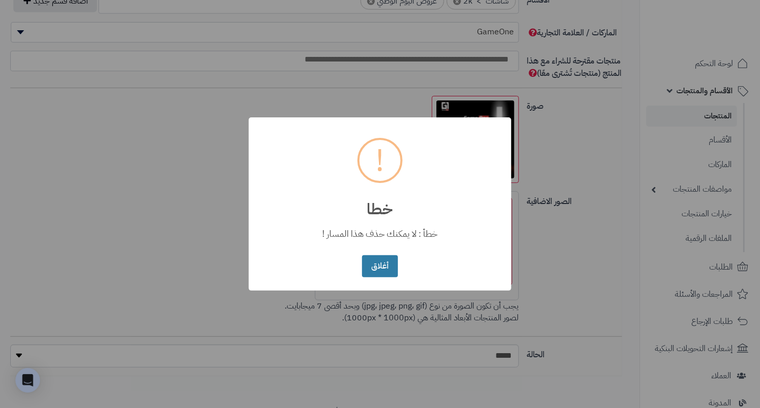
click at [381, 260] on button "أغلاق" at bounding box center [379, 266] width 35 height 22
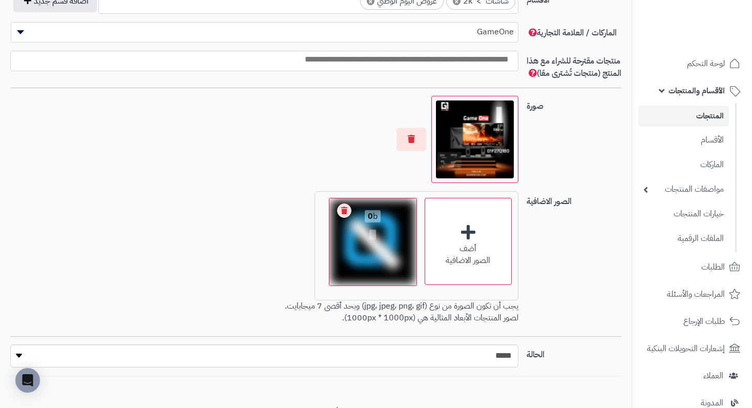
click at [341, 218] on link "Remove file" at bounding box center [344, 210] width 14 height 14
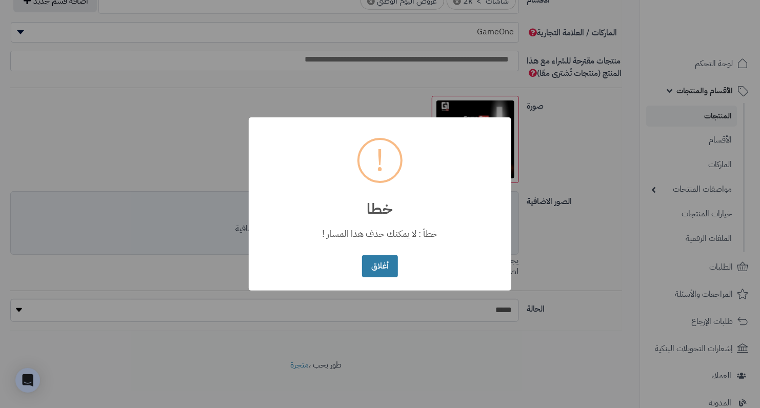
click at [392, 265] on button "أغلاق" at bounding box center [379, 266] width 35 height 22
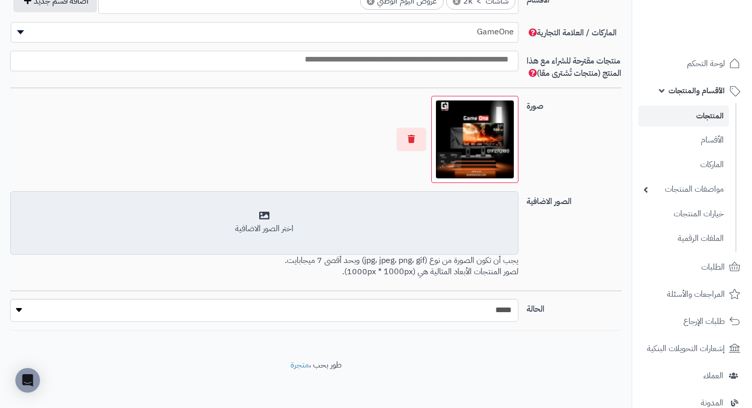
click at [289, 245] on div "أضف الصور الاضافية اختر الصور الاضافية" at bounding box center [264, 223] width 508 height 64
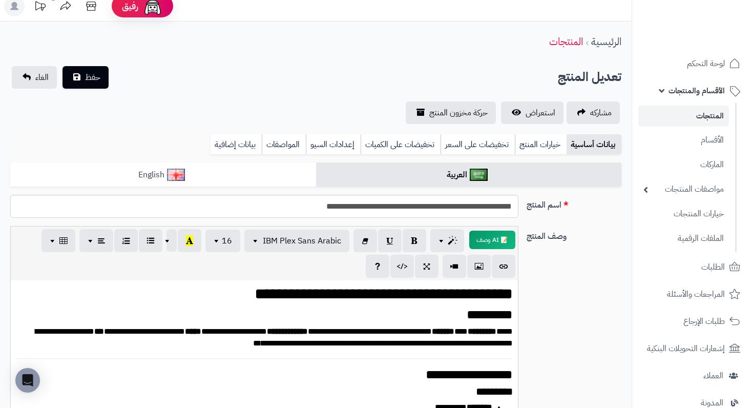
scroll to position [0, 0]
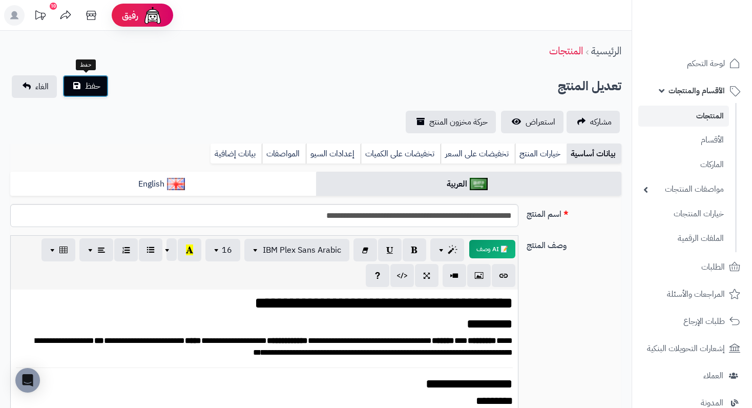
click at [90, 86] on span "حفظ" at bounding box center [92, 86] width 15 height 12
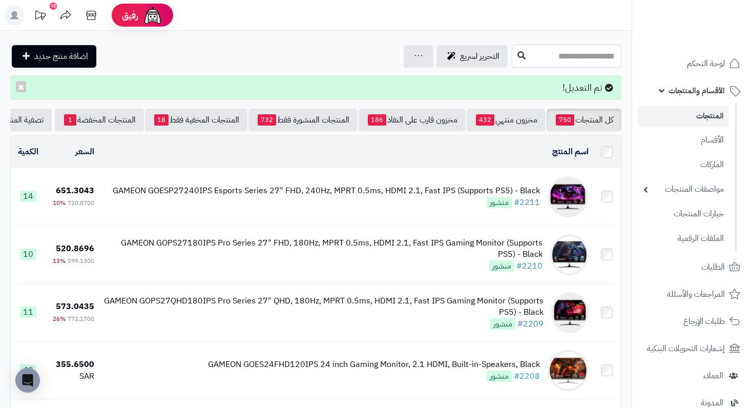
click at [534, 53] on input "text" at bounding box center [567, 56] width 110 height 23
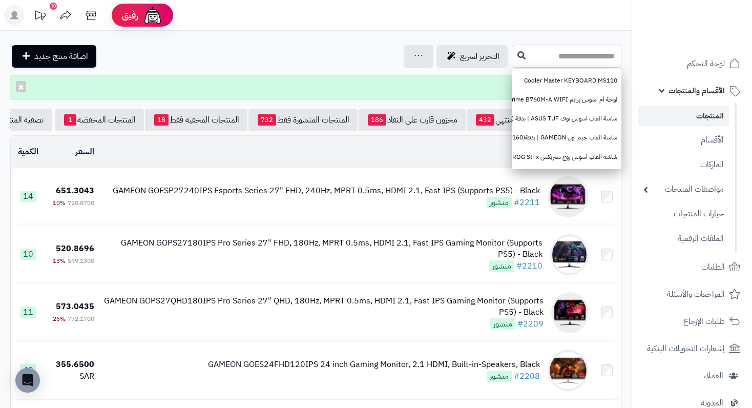
paste input "**********"
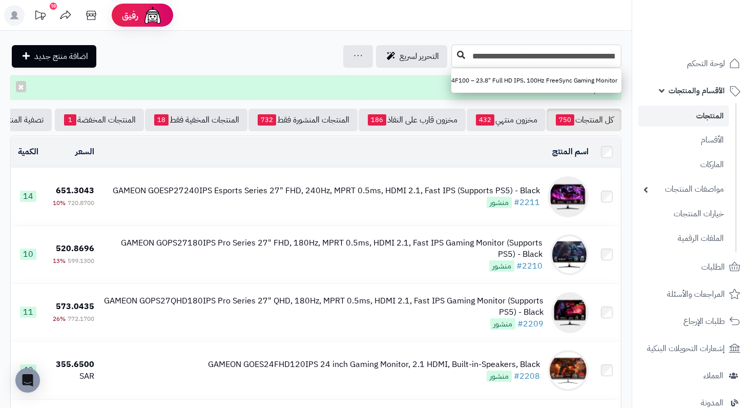
type input "**********"
click at [464, 49] on button at bounding box center [461, 55] width 15 height 19
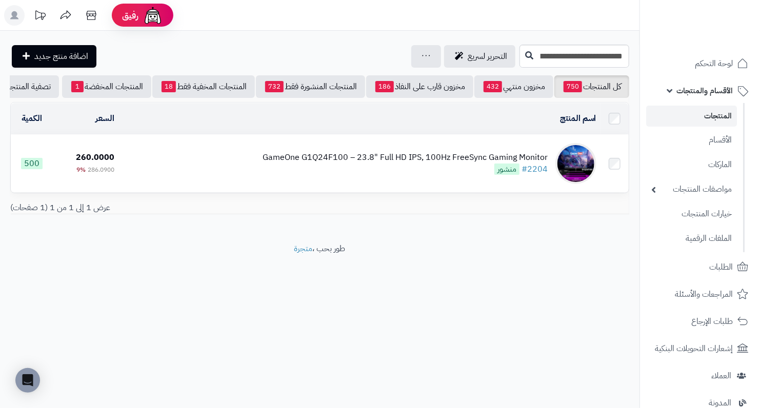
click at [478, 171] on div "GameOne G1Q24F100 – 23.8" Full HD IPS, 100Hz FreeSync Gaming Monitor #2204 منشور" at bounding box center [404, 164] width 285 height 24
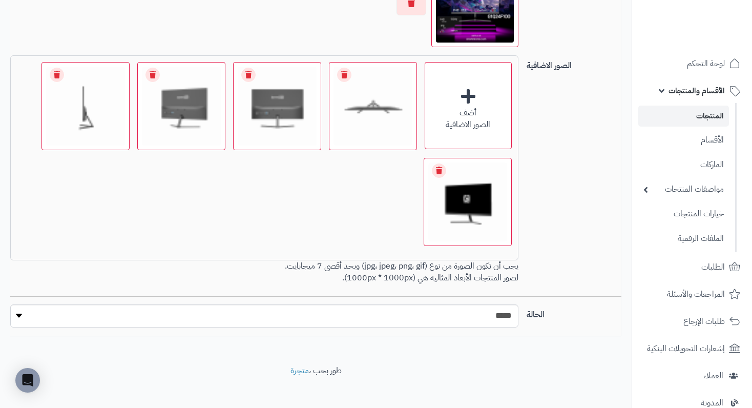
scroll to position [806, 0]
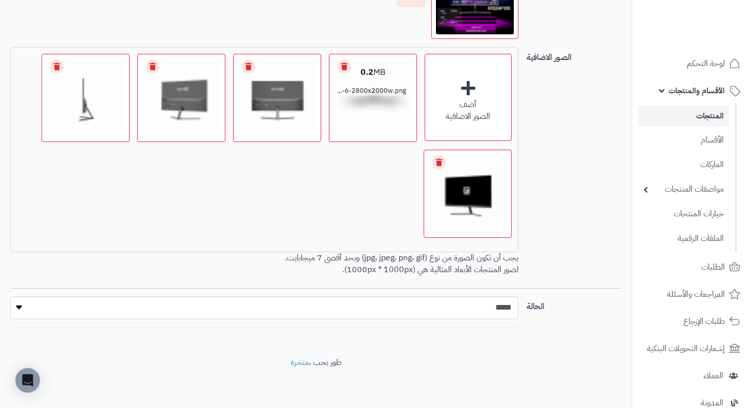
click at [344, 70] on link "Remove file" at bounding box center [344, 66] width 14 height 14
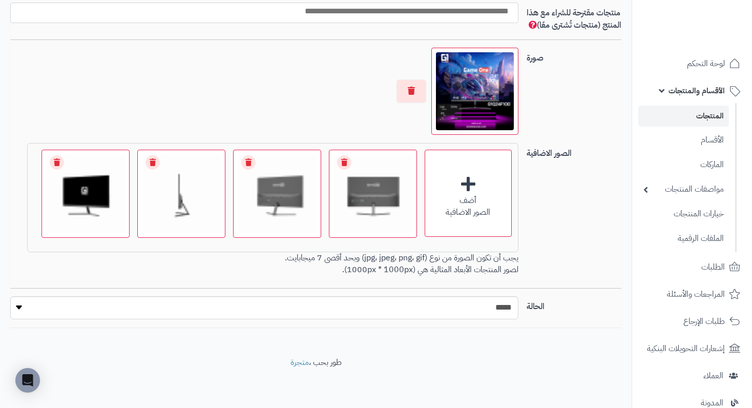
scroll to position [698, 0]
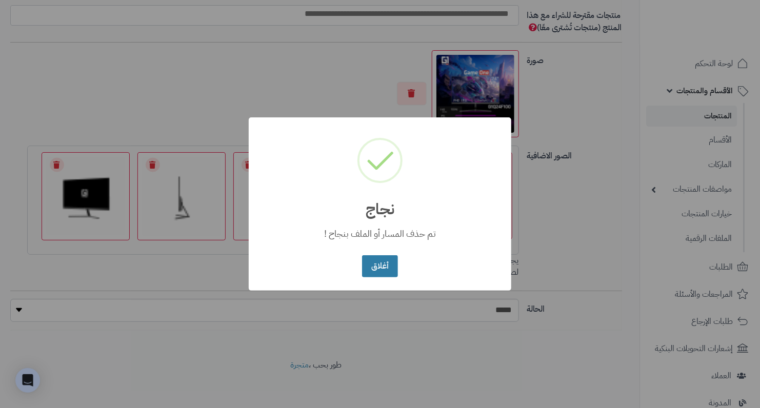
click at [385, 262] on button "أغلاق" at bounding box center [379, 266] width 35 height 22
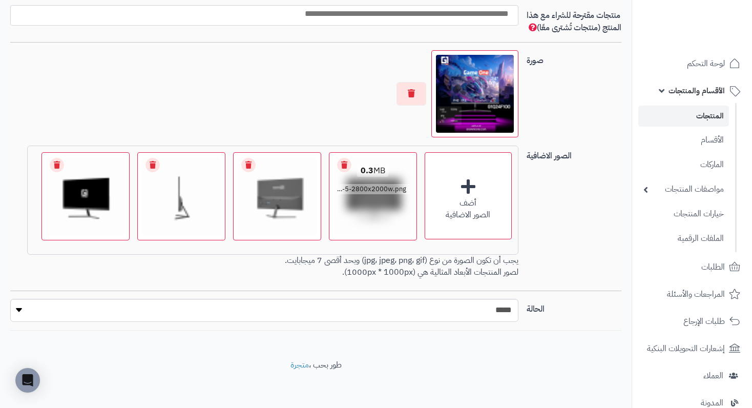
click at [345, 171] on link "Remove file" at bounding box center [344, 165] width 14 height 14
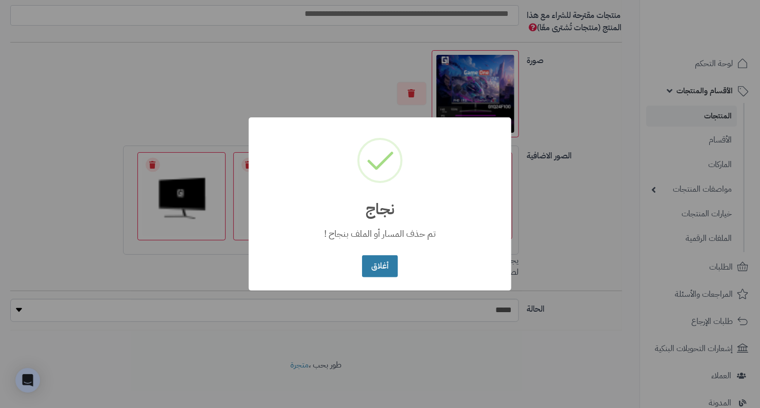
click at [376, 256] on button "أغلاق" at bounding box center [379, 266] width 35 height 22
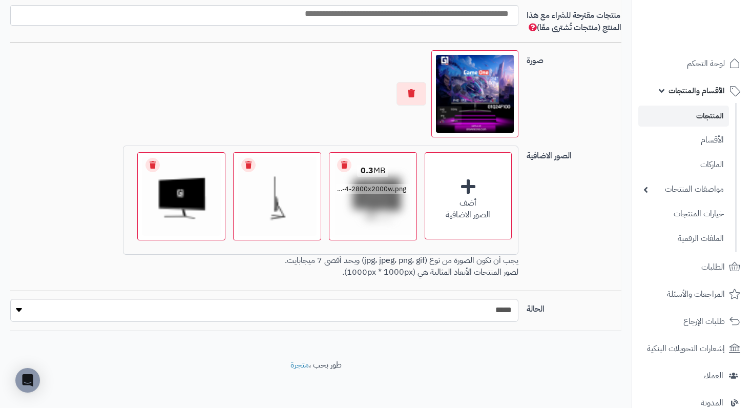
click at [347, 172] on link "Remove file" at bounding box center [344, 165] width 14 height 14
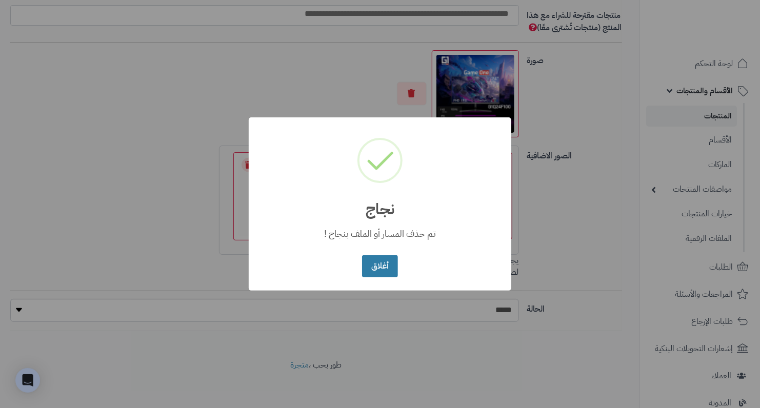
drag, startPoint x: 383, startPoint y: 269, endPoint x: 341, endPoint y: 219, distance: 64.8
click at [383, 267] on button "أغلاق" at bounding box center [379, 267] width 35 height 22
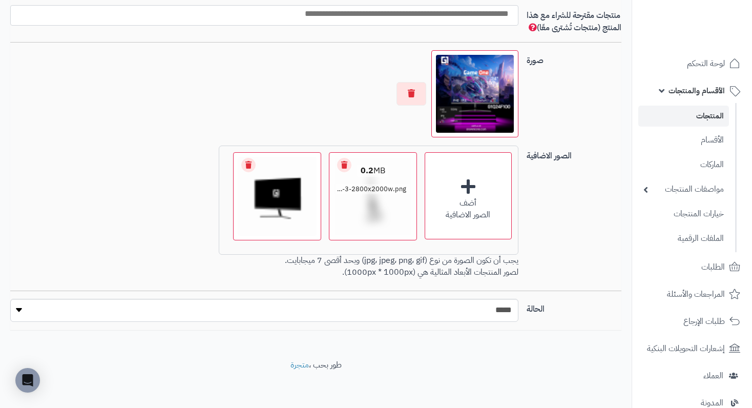
click at [338, 172] on link "Remove file" at bounding box center [344, 165] width 14 height 14
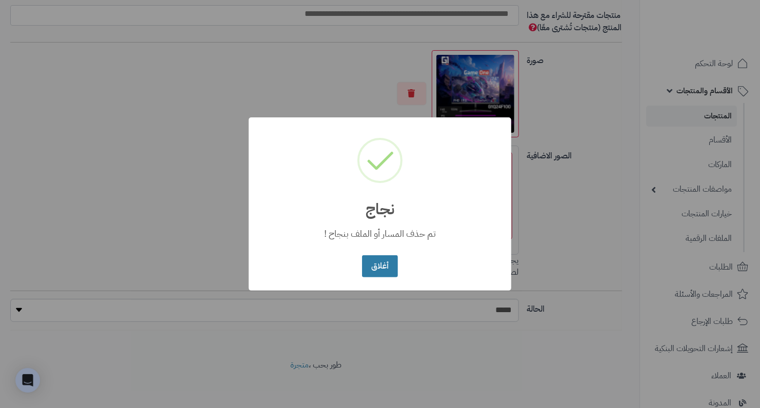
click at [367, 256] on button "أغلاق" at bounding box center [379, 266] width 35 height 22
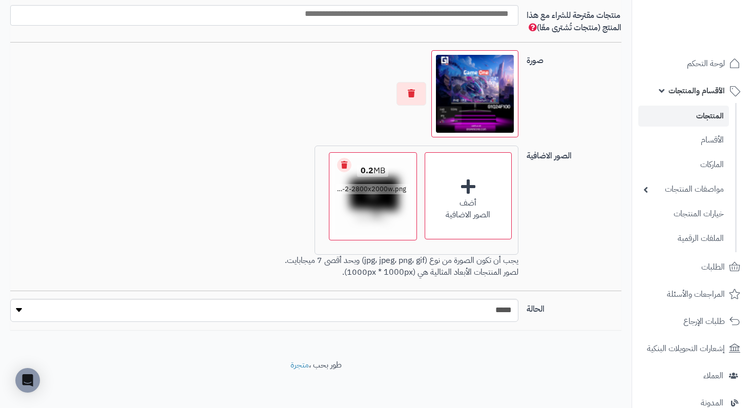
click at [342, 172] on link "Remove file" at bounding box center [344, 165] width 14 height 14
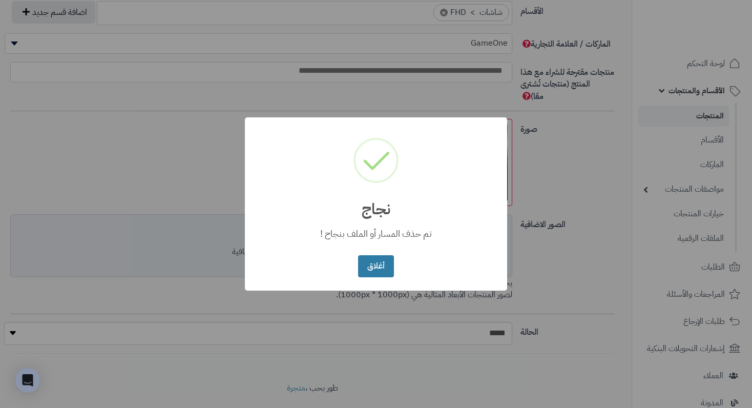
scroll to position [652, 0]
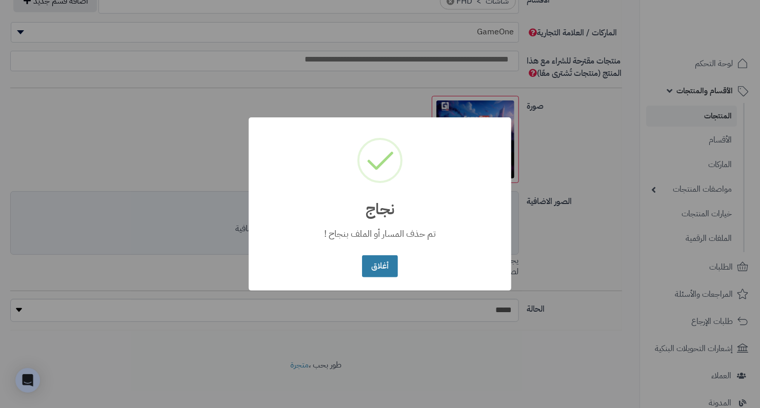
click at [376, 257] on button "أغلاق" at bounding box center [379, 266] width 35 height 22
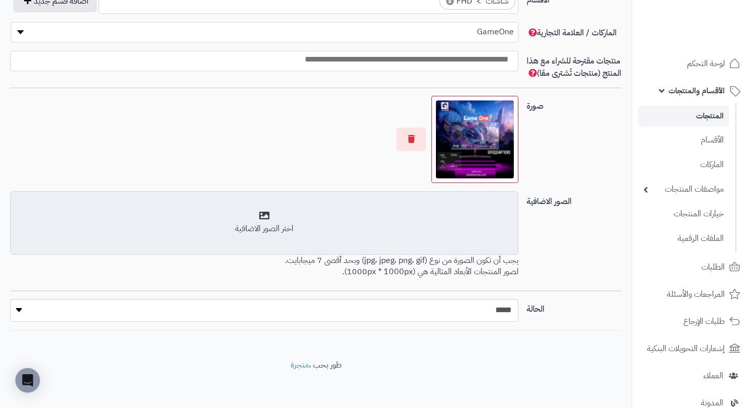
click at [289, 232] on div "اختر الصور الاضافية" at bounding box center [264, 229] width 495 height 12
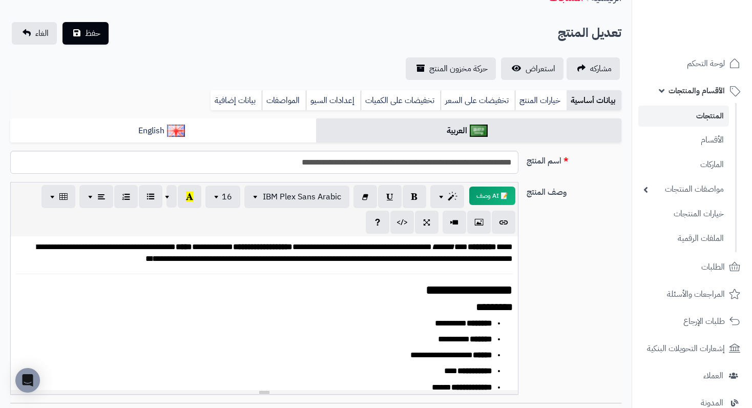
scroll to position [0, 0]
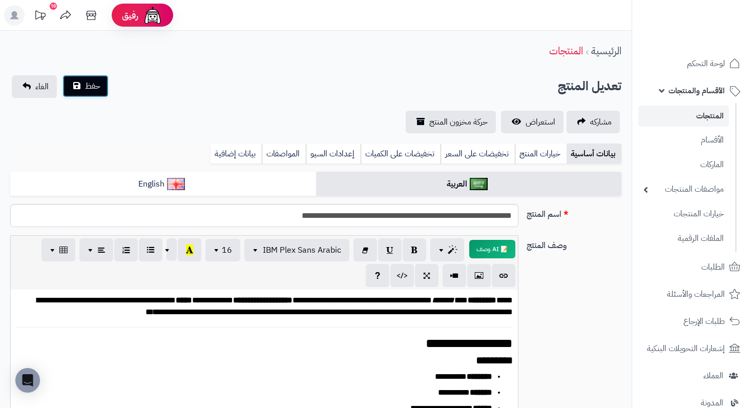
click at [94, 94] on button "حفظ" at bounding box center [86, 86] width 46 height 23
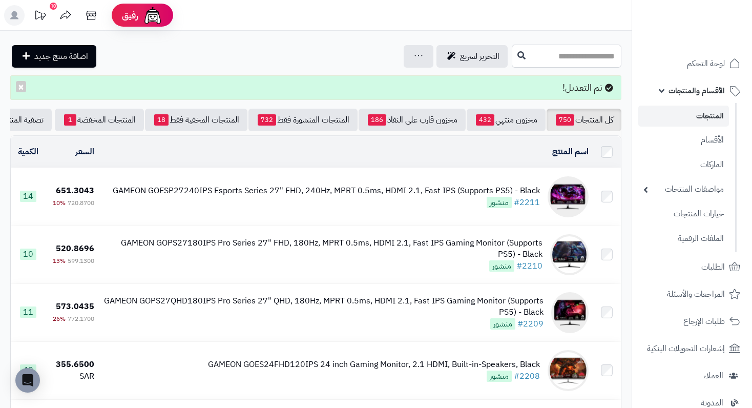
click at [529, 57] on input "text" at bounding box center [567, 56] width 110 height 23
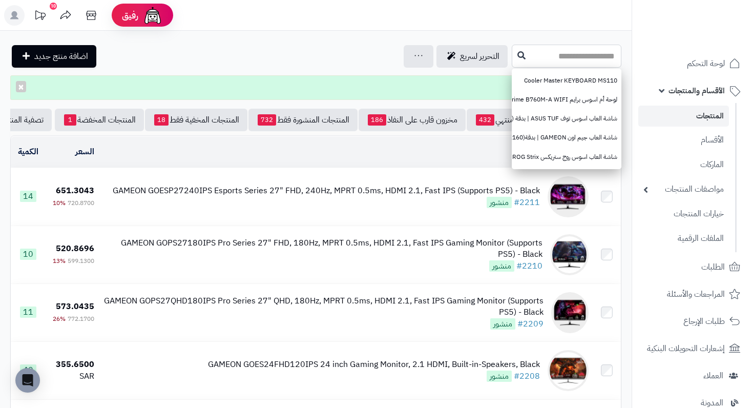
paste input "**********"
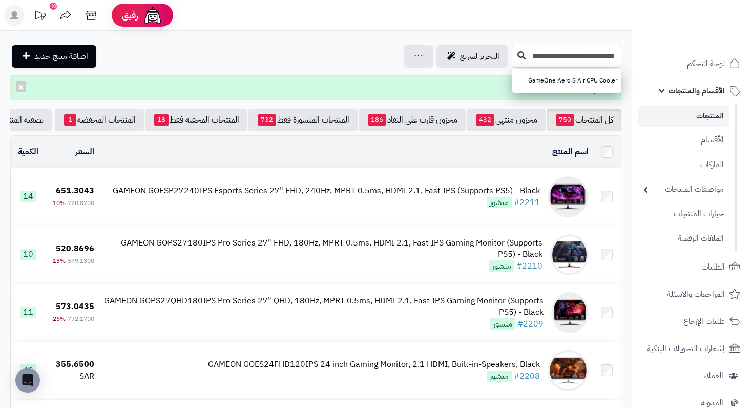
type input "**********"
click at [512, 56] on input "**********" at bounding box center [567, 56] width 110 height 23
click at [518, 53] on icon at bounding box center [522, 55] width 8 height 8
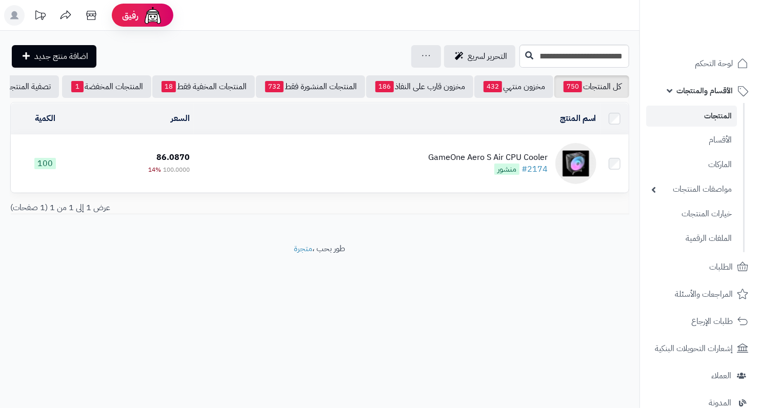
click at [498, 172] on span "منشور" at bounding box center [506, 168] width 25 height 11
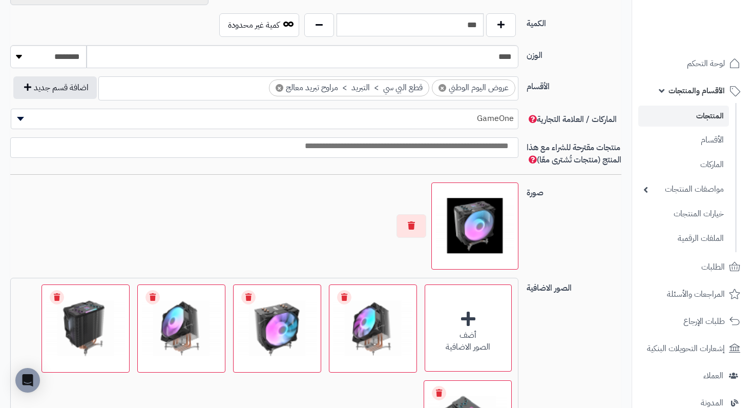
scroll to position [615, 0]
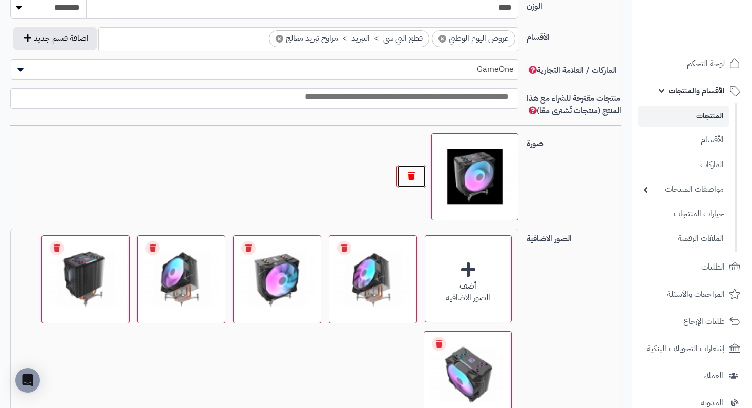
click at [420, 186] on button "button" at bounding box center [412, 177] width 30 height 24
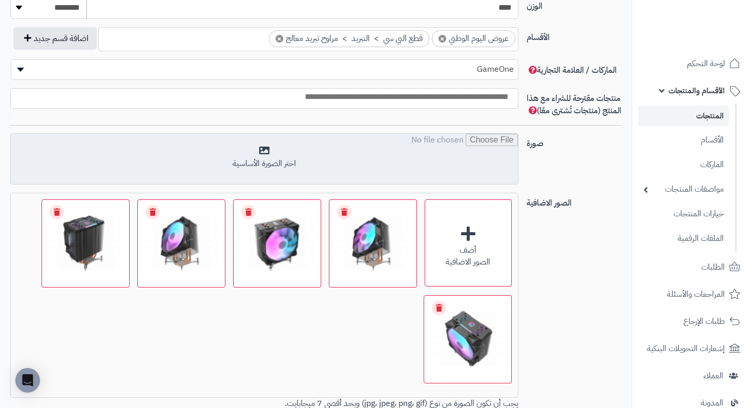
click at [324, 185] on input "file" at bounding box center [264, 159] width 507 height 51
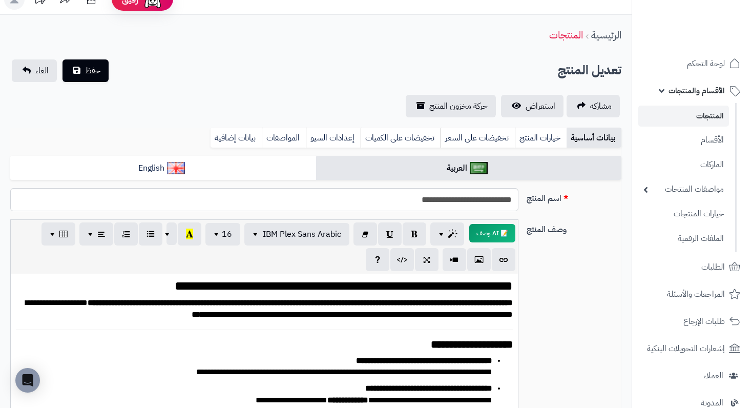
scroll to position [0, 0]
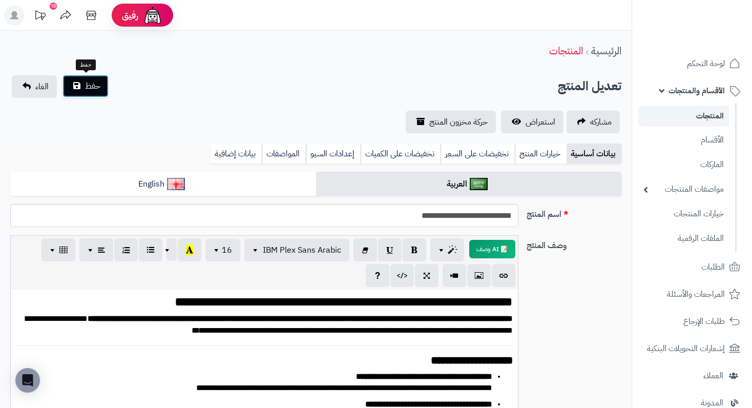
click at [98, 78] on button "حفظ" at bounding box center [86, 86] width 46 height 23
